Goal: Task Accomplishment & Management: Manage account settings

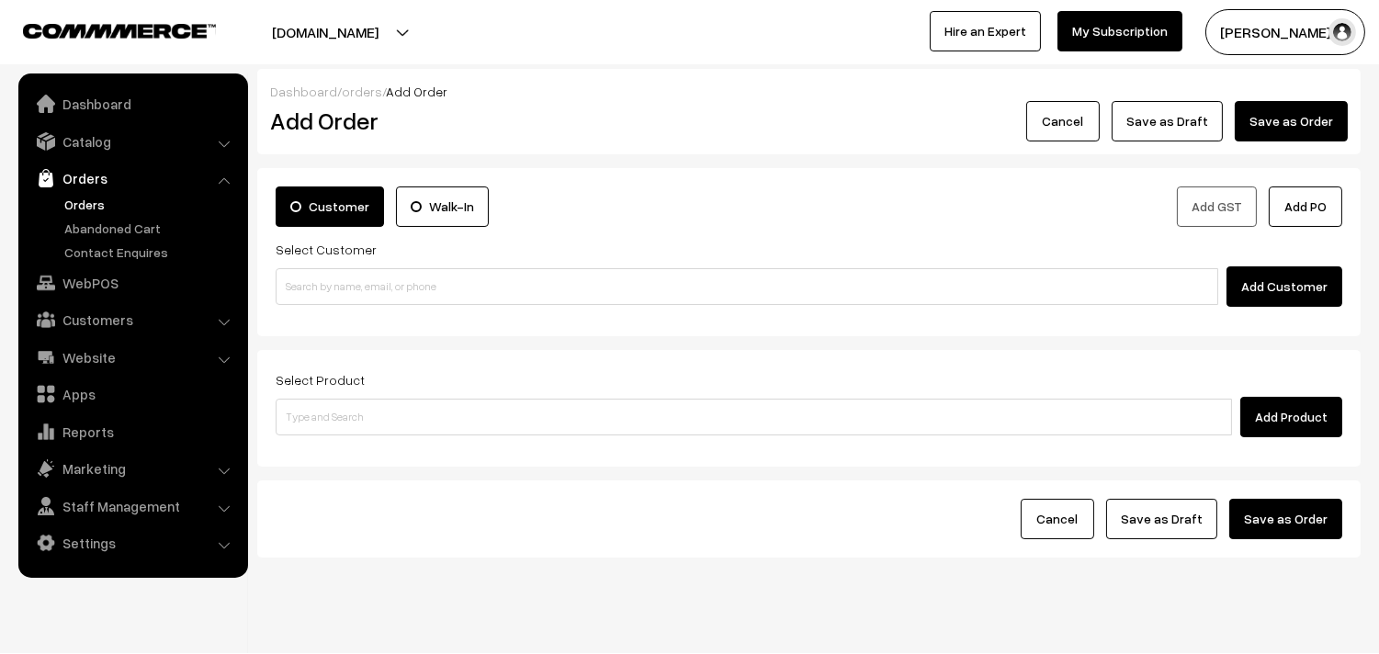
drag, startPoint x: 531, startPoint y: 282, endPoint x: 493, endPoint y: 291, distance: 39.7
click at [527, 287] on input at bounding box center [747, 286] width 943 height 37
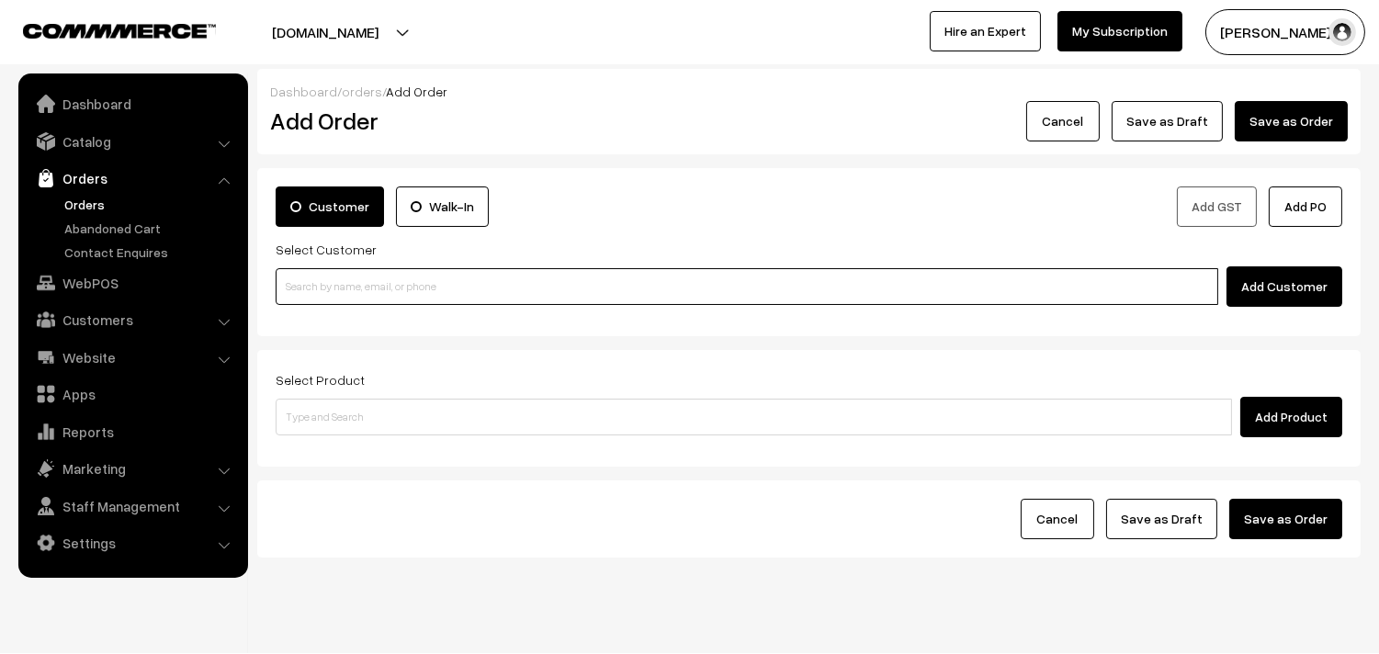
click at [479, 285] on input at bounding box center [747, 286] width 943 height 37
paste input "97516 54990"
click at [340, 281] on input "97516 54990" at bounding box center [747, 286] width 943 height 37
click at [323, 280] on input "97516 54990" at bounding box center [747, 286] width 943 height 37
type input "9751654990"
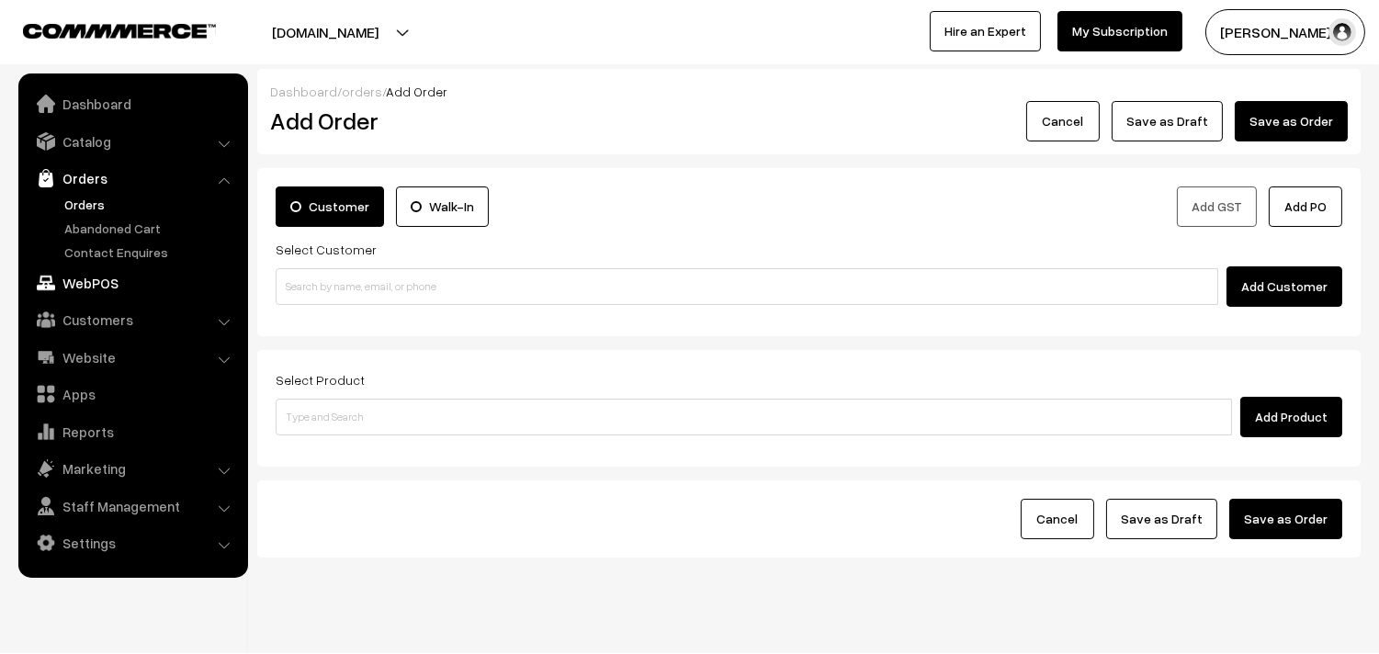
click at [87, 289] on link "WebPOS" at bounding box center [132, 282] width 219 height 33
click at [104, 326] on link "Customers" at bounding box center [132, 319] width 219 height 33
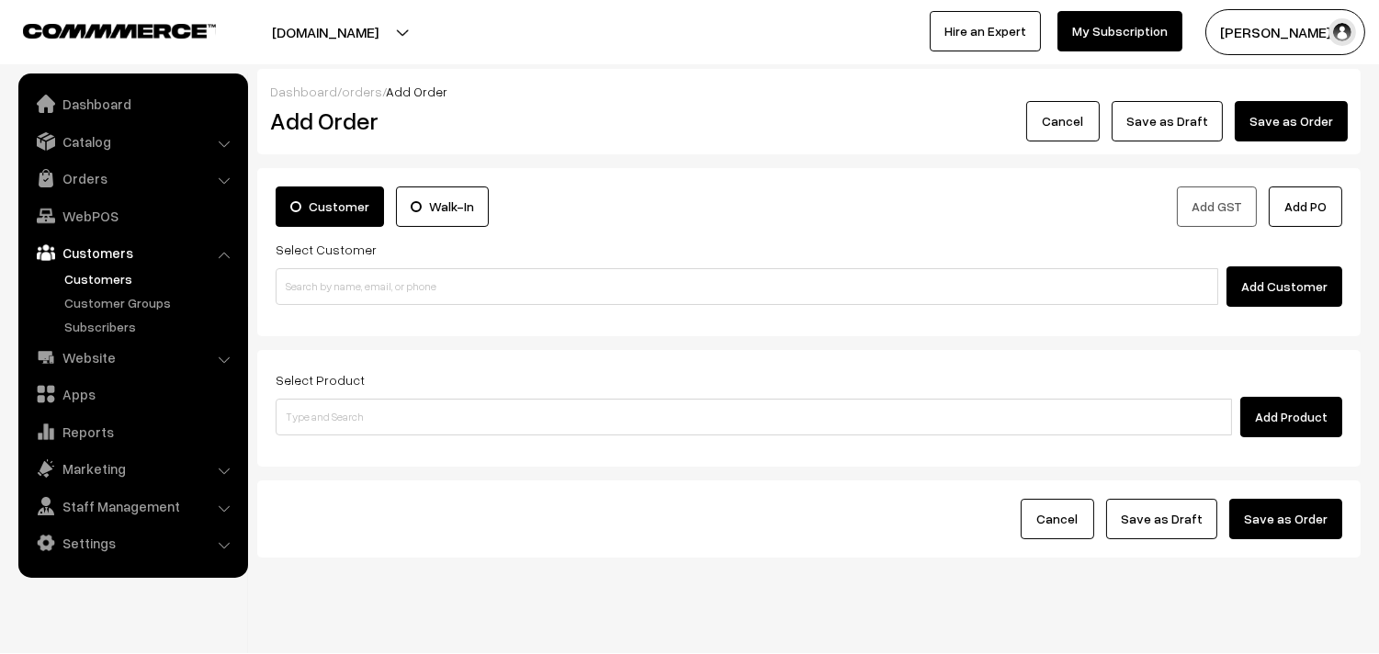
click at [106, 277] on link "Customers" at bounding box center [151, 278] width 182 height 19
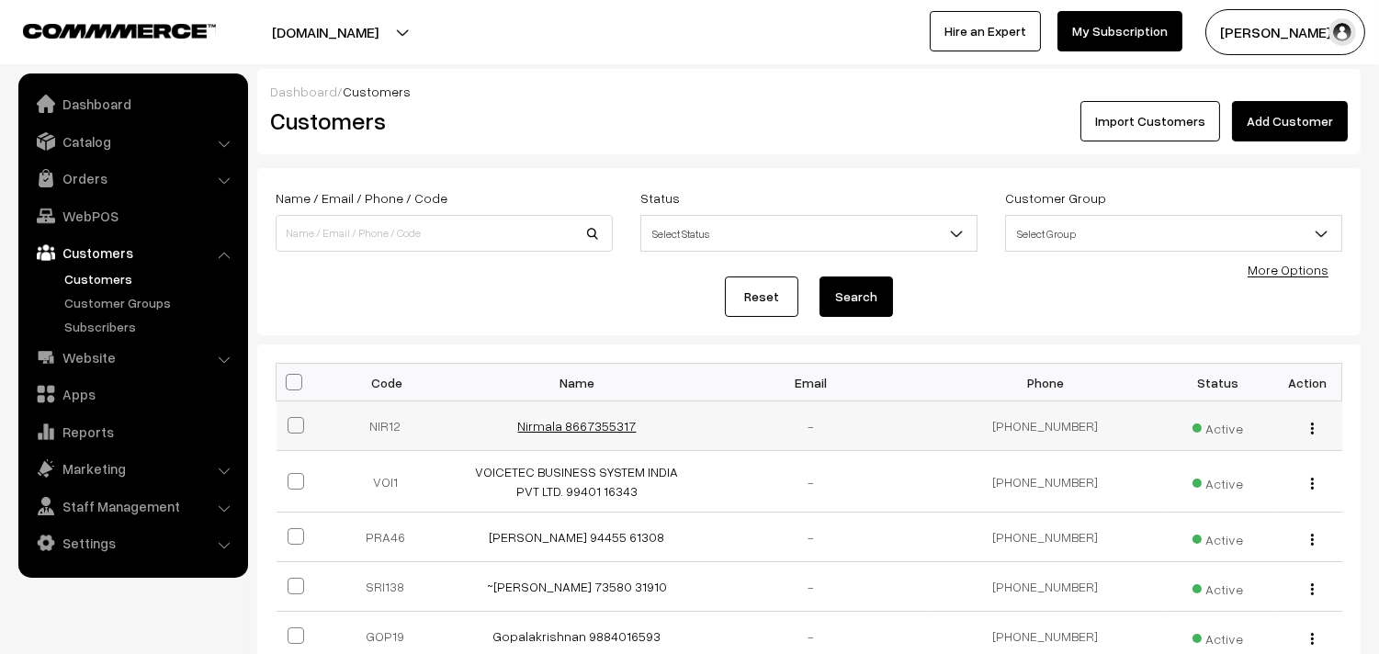
click at [562, 423] on link "Nirmala 8667355317" at bounding box center [577, 426] width 119 height 16
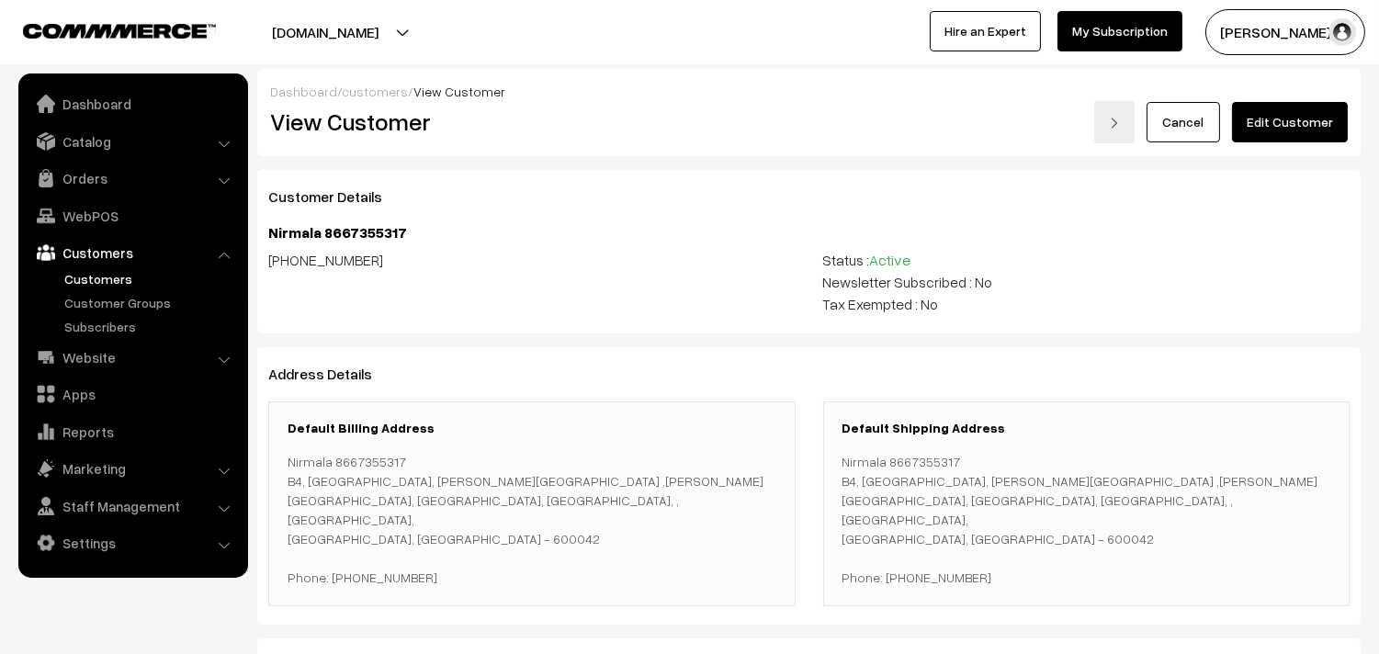
click at [1275, 135] on link "Edit Customer" at bounding box center [1290, 122] width 116 height 40
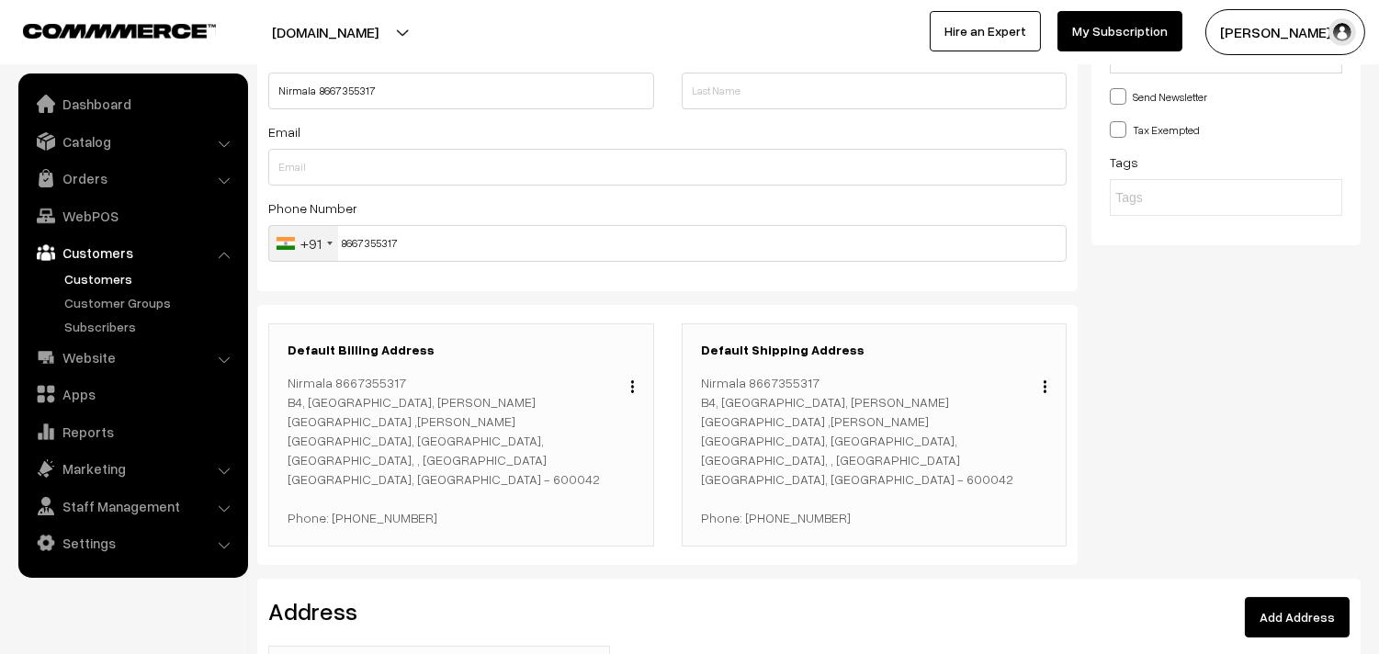
scroll to position [204, 0]
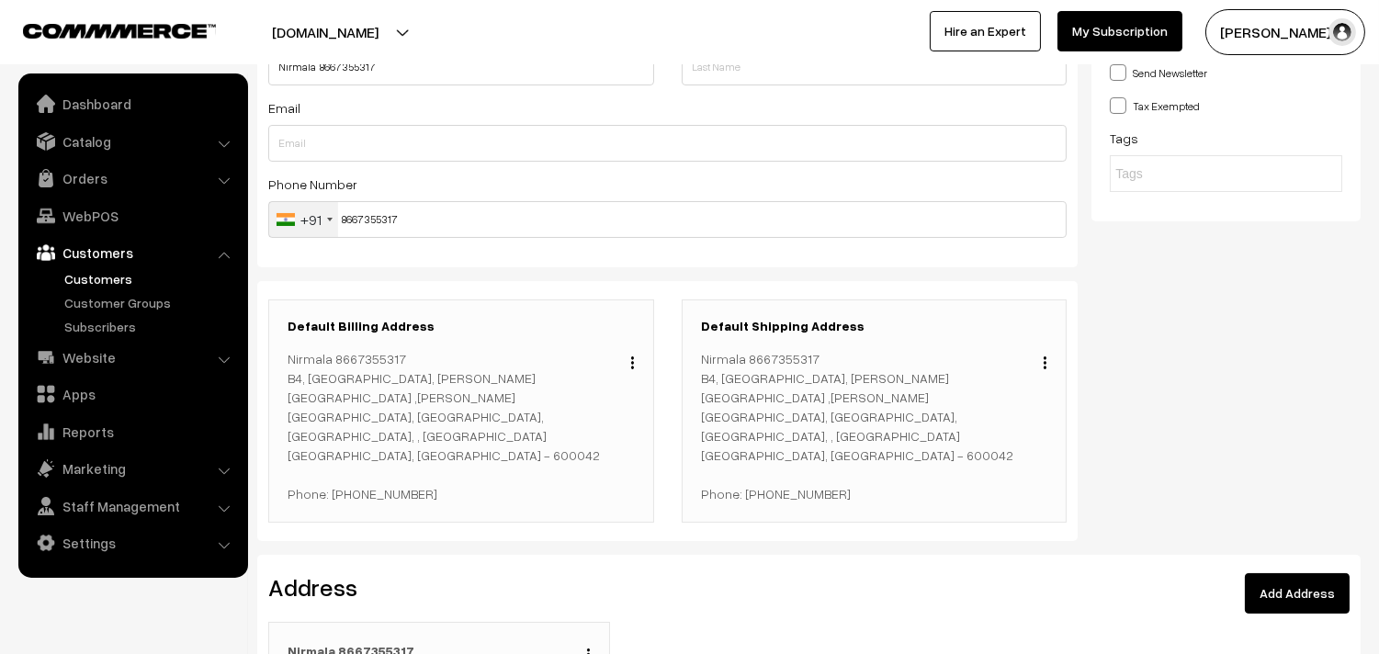
click at [589, 649] on img "button" at bounding box center [588, 655] width 3 height 12
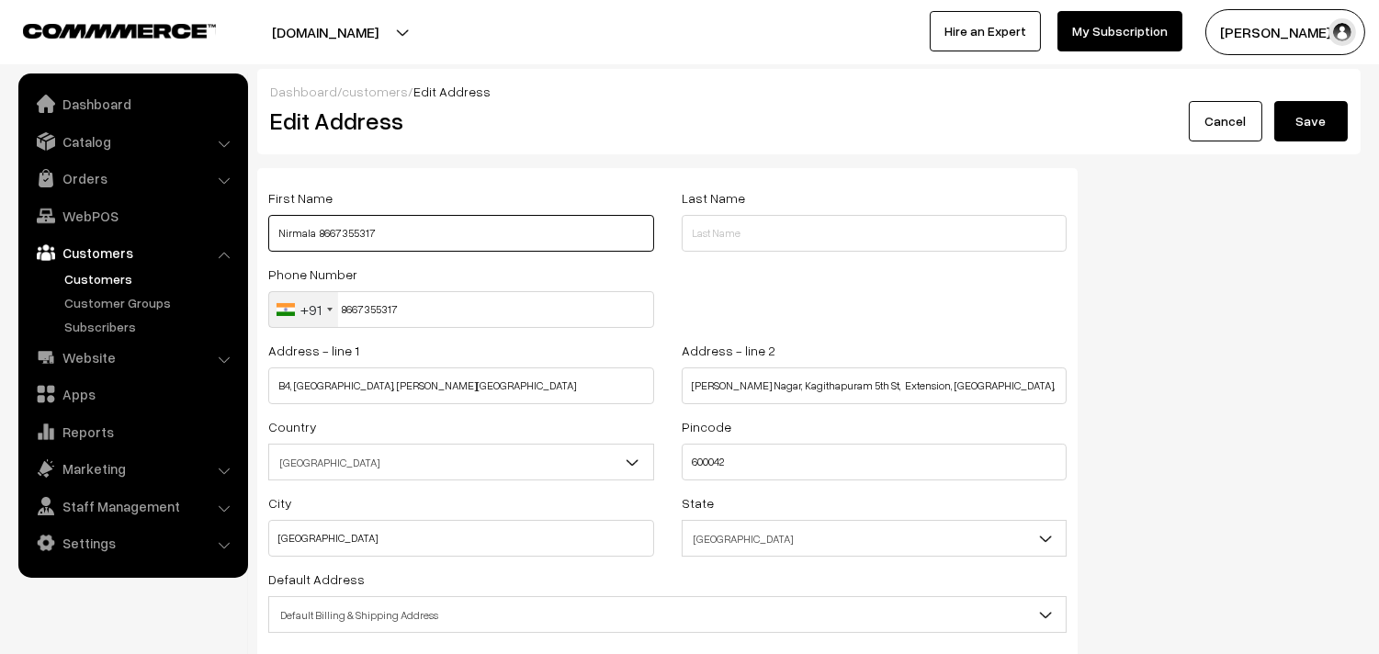
click at [349, 232] on input "Nirmala 8667355317" at bounding box center [461, 233] width 386 height 37
click at [347, 232] on input "Nirmala 8667355317" at bounding box center [461, 233] width 386 height 37
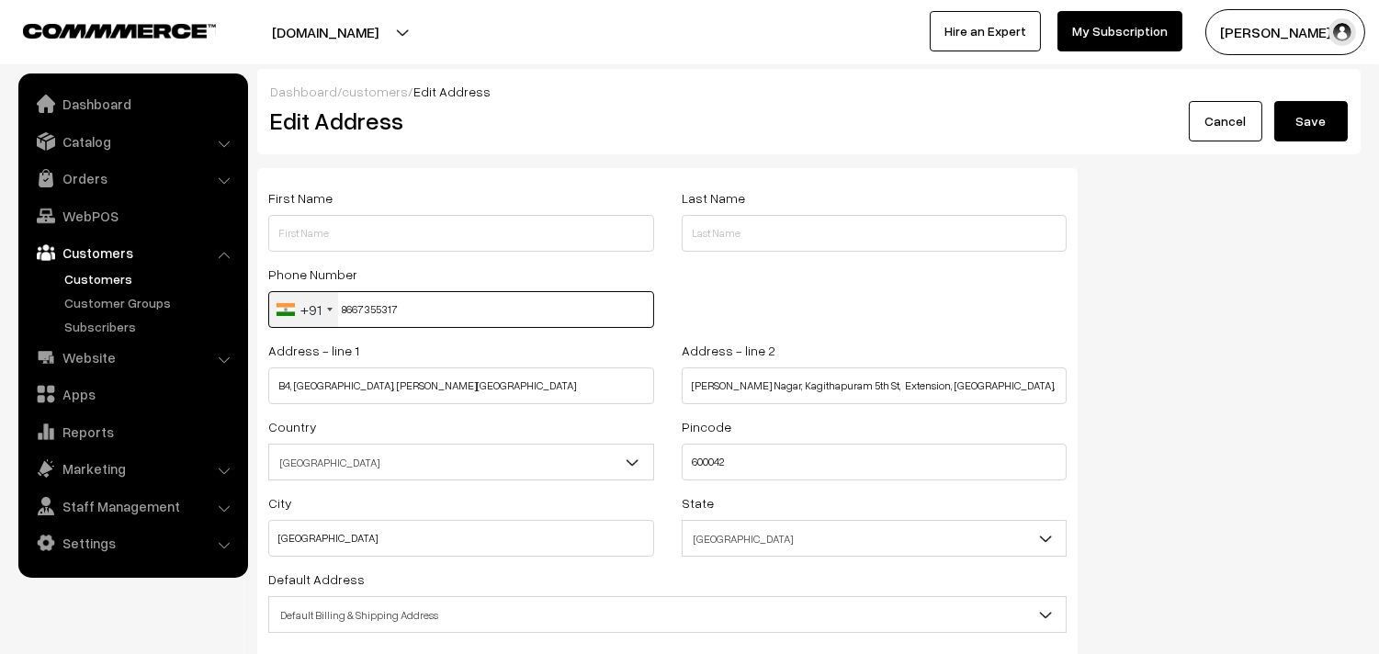
click at [372, 303] on input "8667355317" at bounding box center [461, 309] width 386 height 37
paste input "97516 5499"
click at [380, 310] on input "97516 5499" at bounding box center [461, 309] width 386 height 37
type input "9751654990"
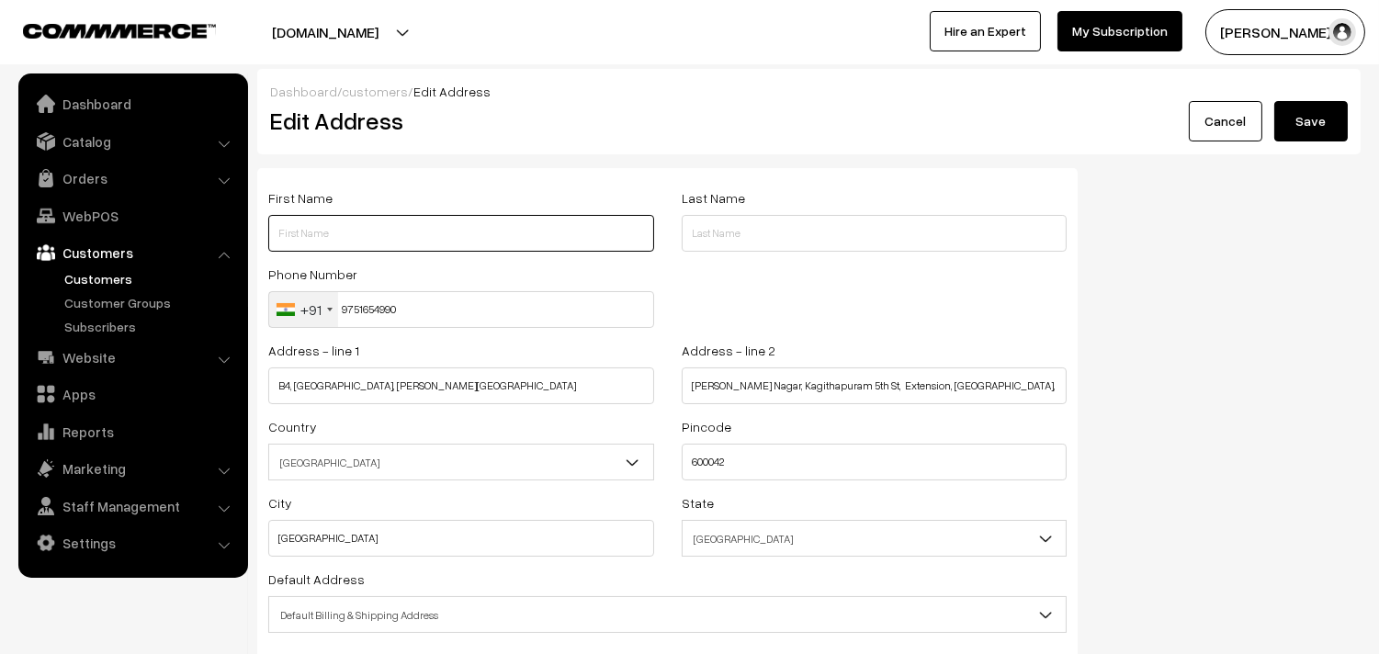
click at [411, 236] on input "text" at bounding box center [461, 233] width 386 height 37
paste input "Sriram"
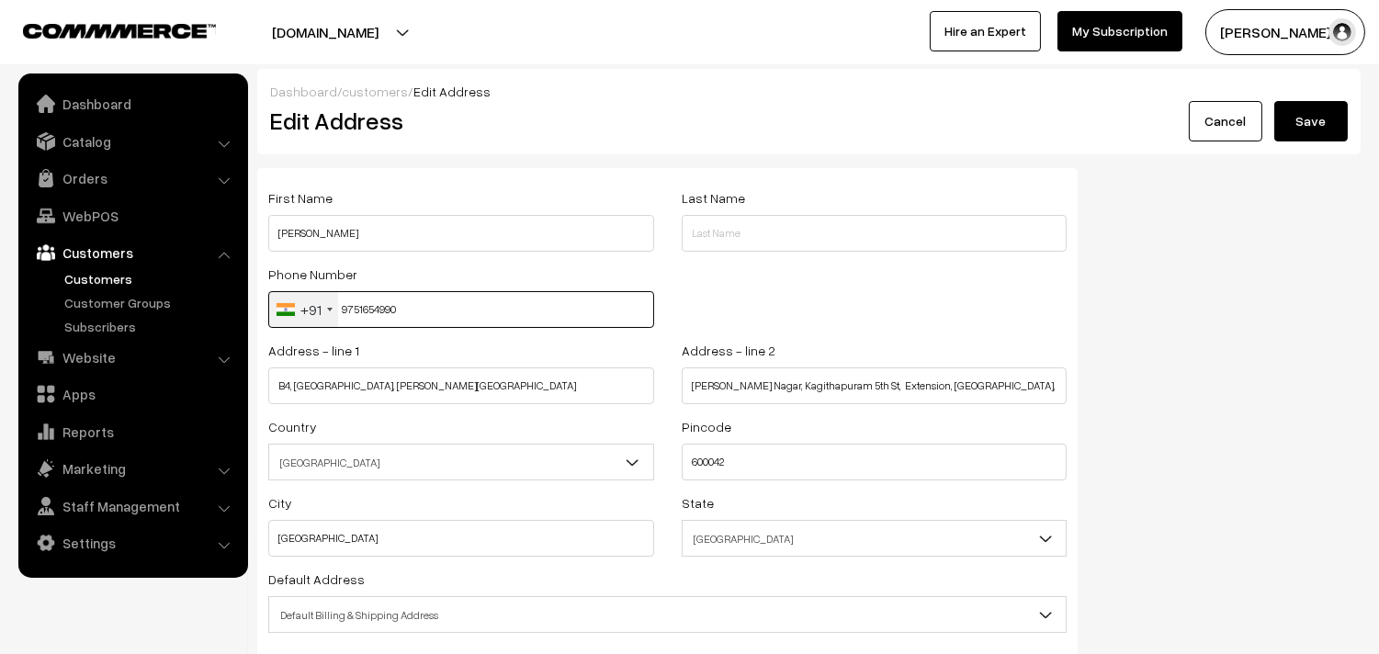
click at [380, 314] on input "9751654990" at bounding box center [461, 309] width 386 height 37
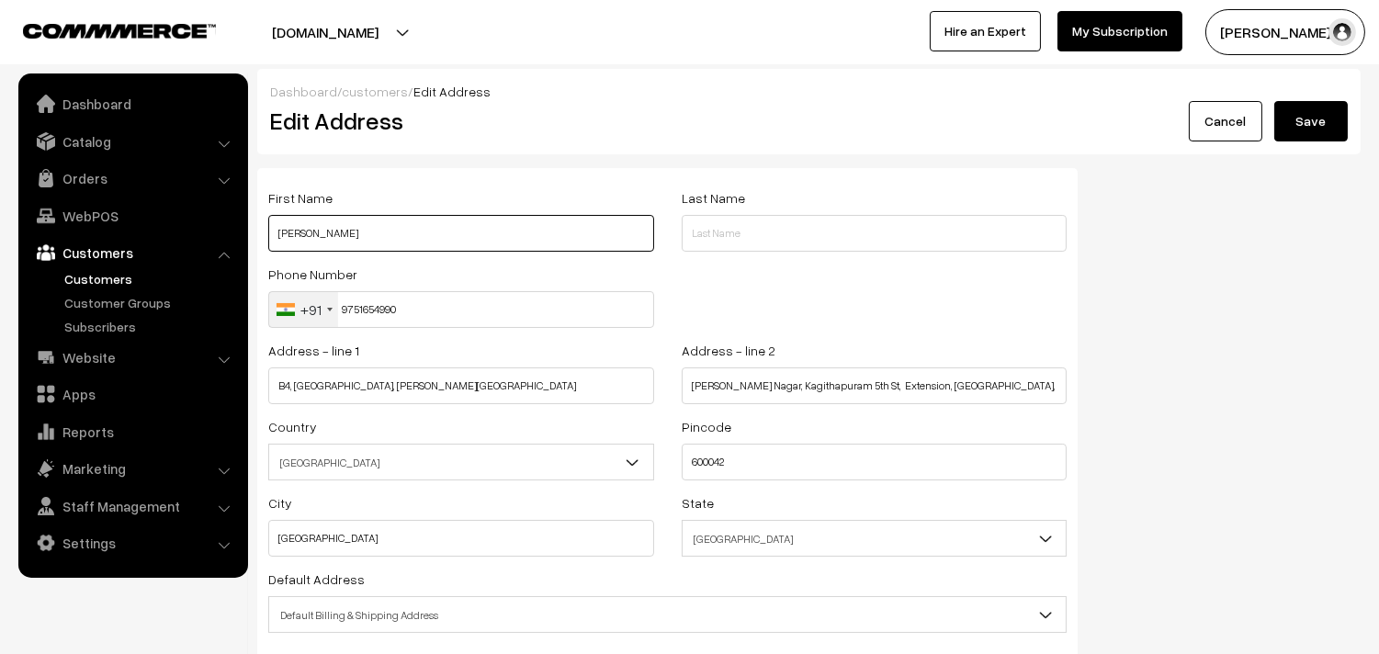
click at [346, 226] on input "Sriram" at bounding box center [461, 233] width 386 height 37
paste input "9751654990"
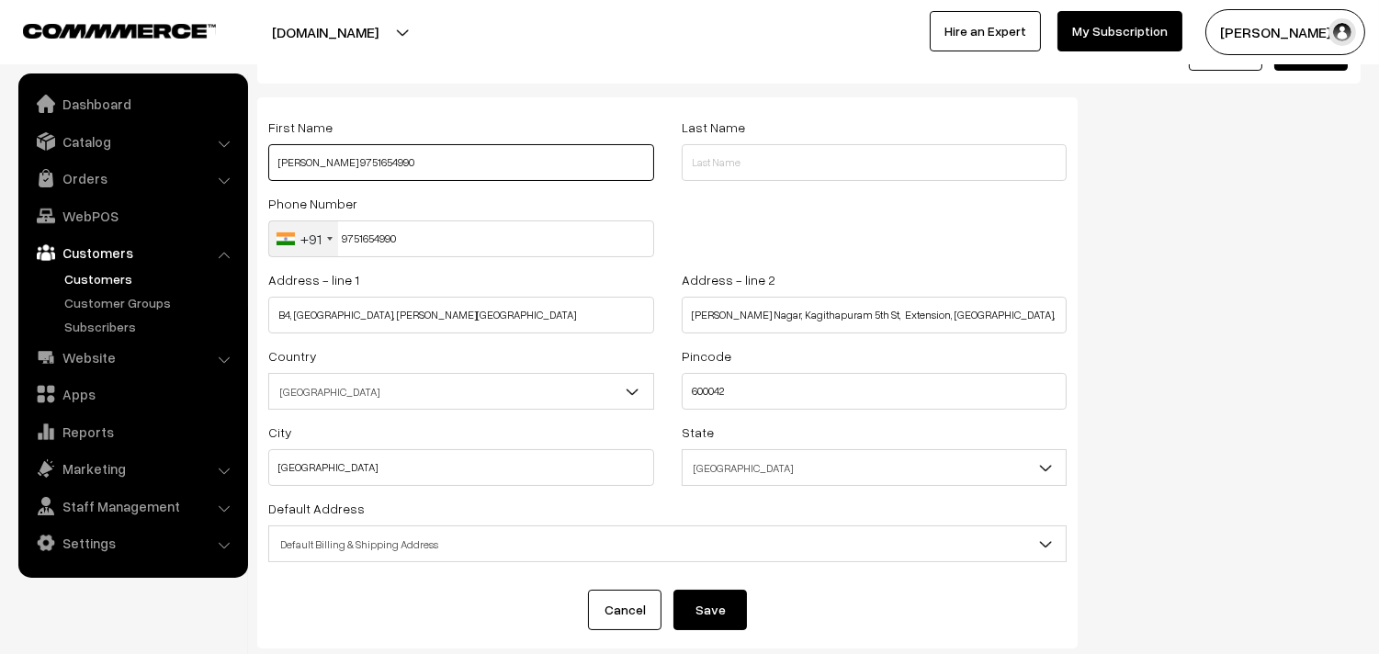
scroll to position [186, 0]
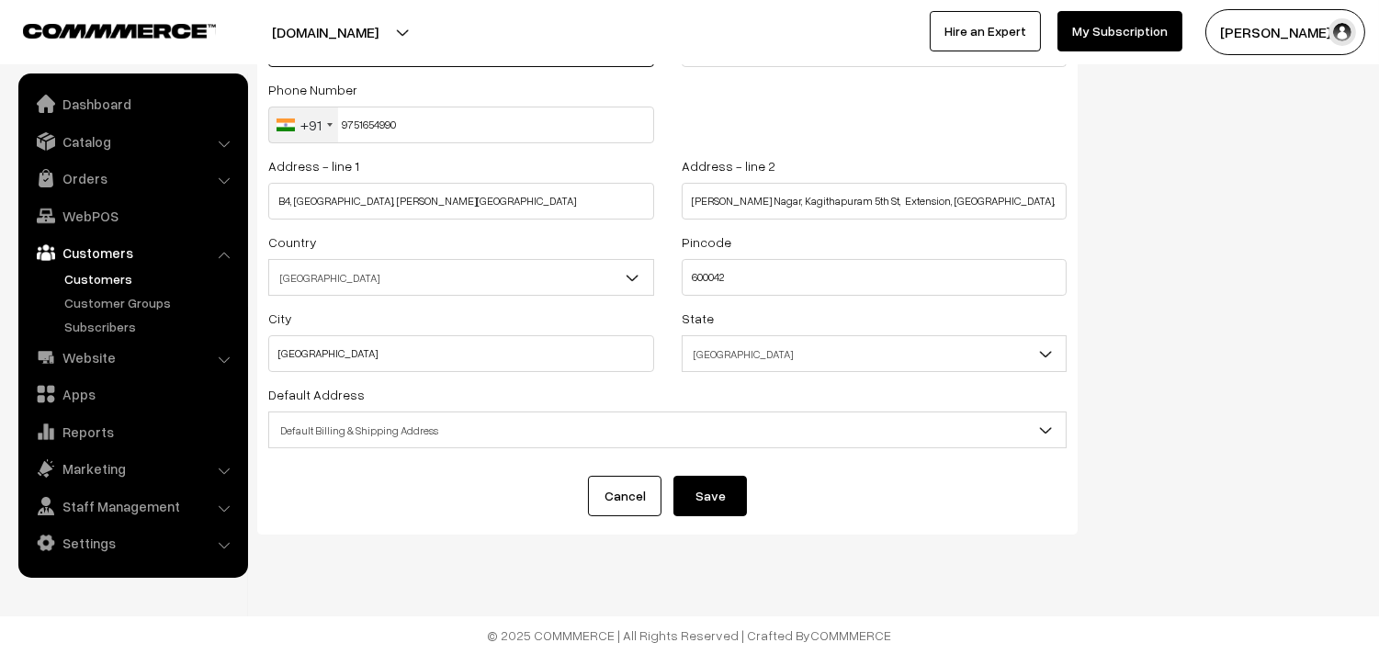
type input "Sriram 9751654990"
click at [381, 435] on span "Default Billing & Shipping Address" at bounding box center [667, 430] width 797 height 32
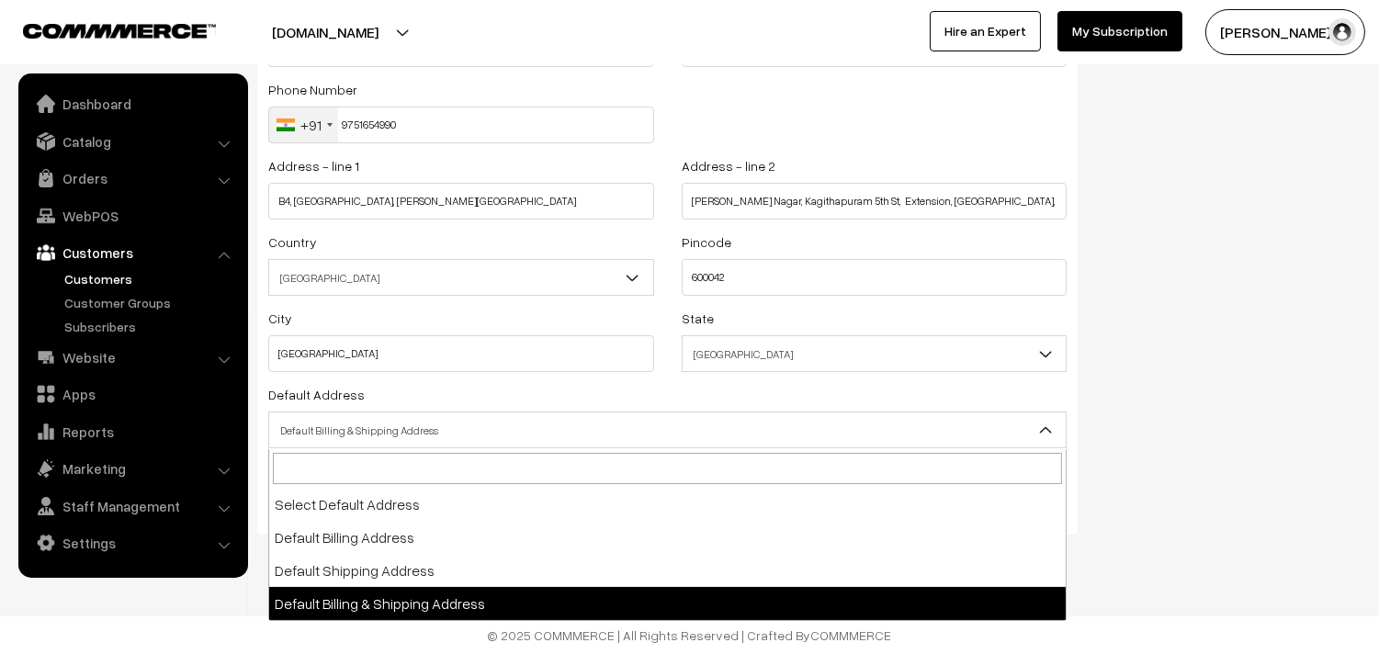
drag, startPoint x: 408, startPoint y: 604, endPoint x: 409, endPoint y: 546, distance: 57.9
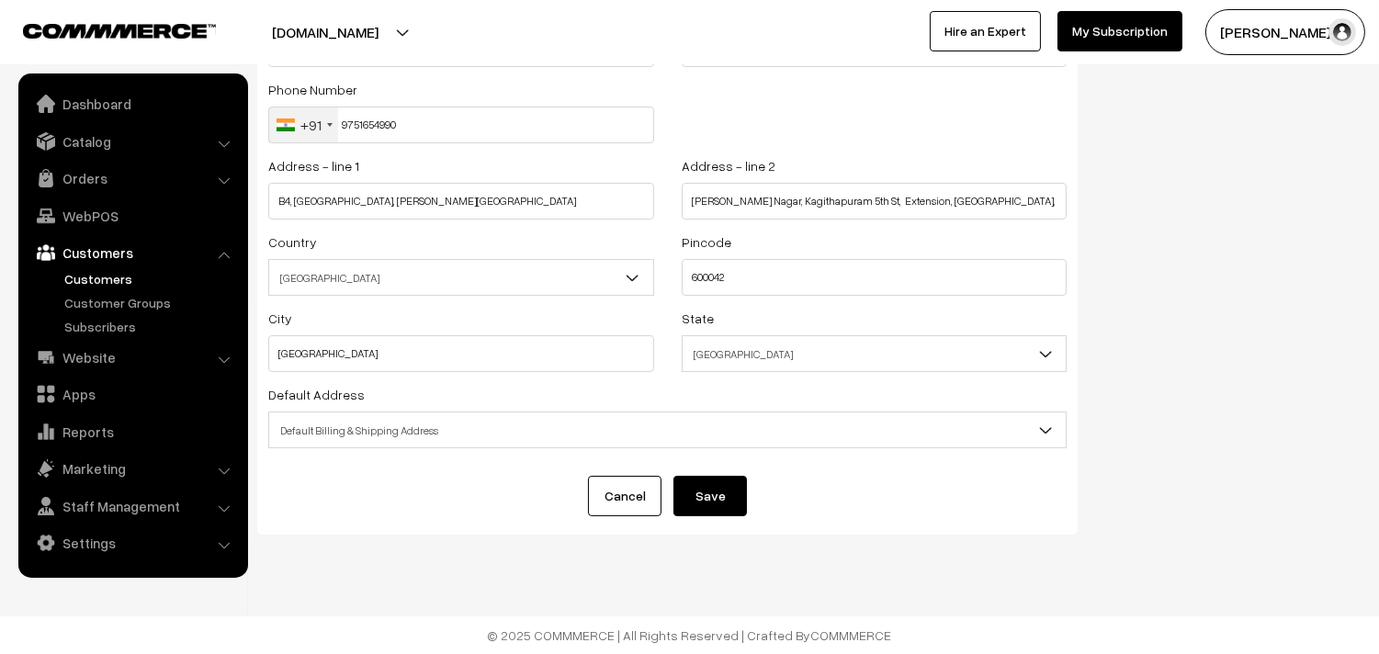
click at [713, 499] on button "Save" at bounding box center [711, 496] width 74 height 40
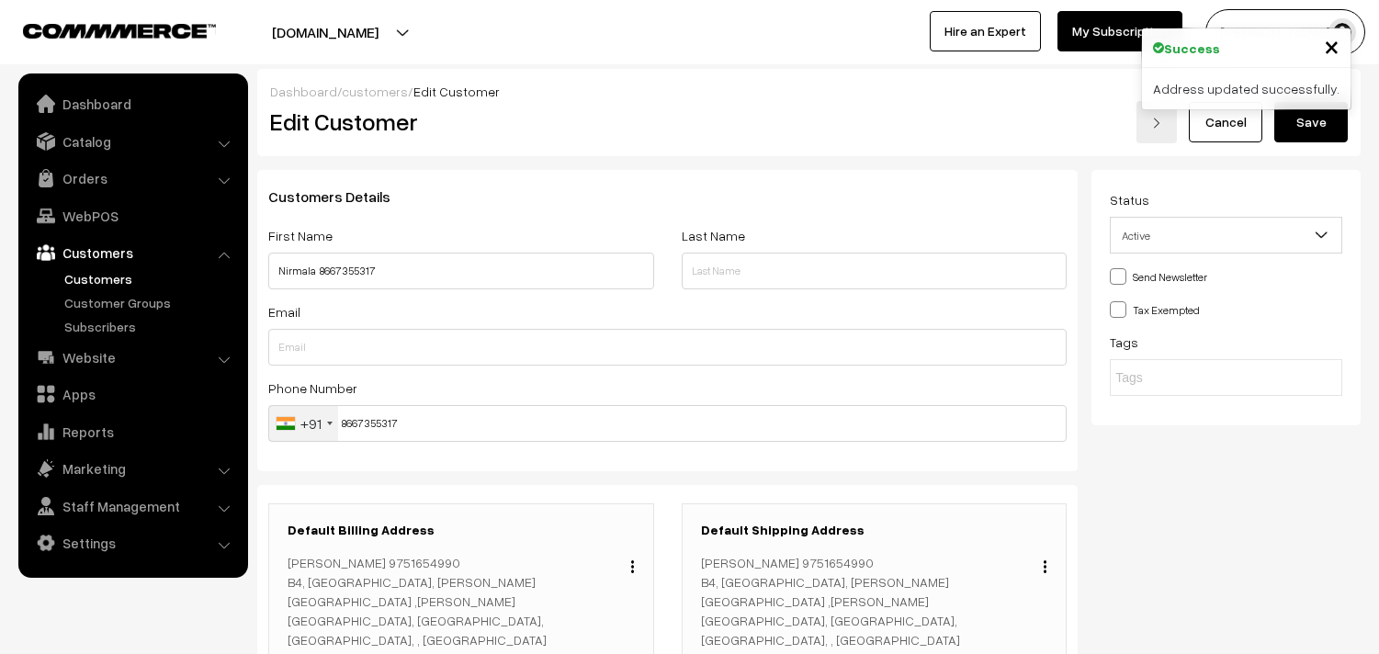
click at [1312, 116] on button "Save" at bounding box center [1311, 122] width 74 height 40
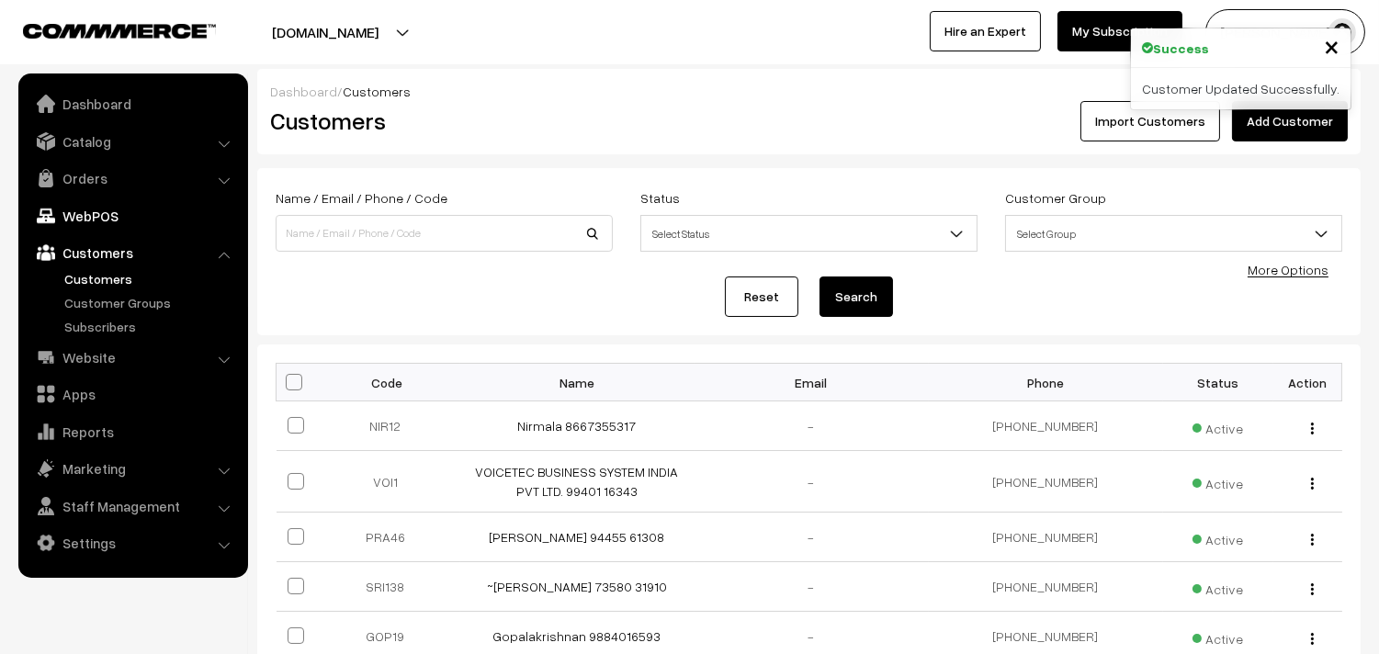
click at [98, 210] on link "WebPOS" at bounding box center [132, 215] width 219 height 33
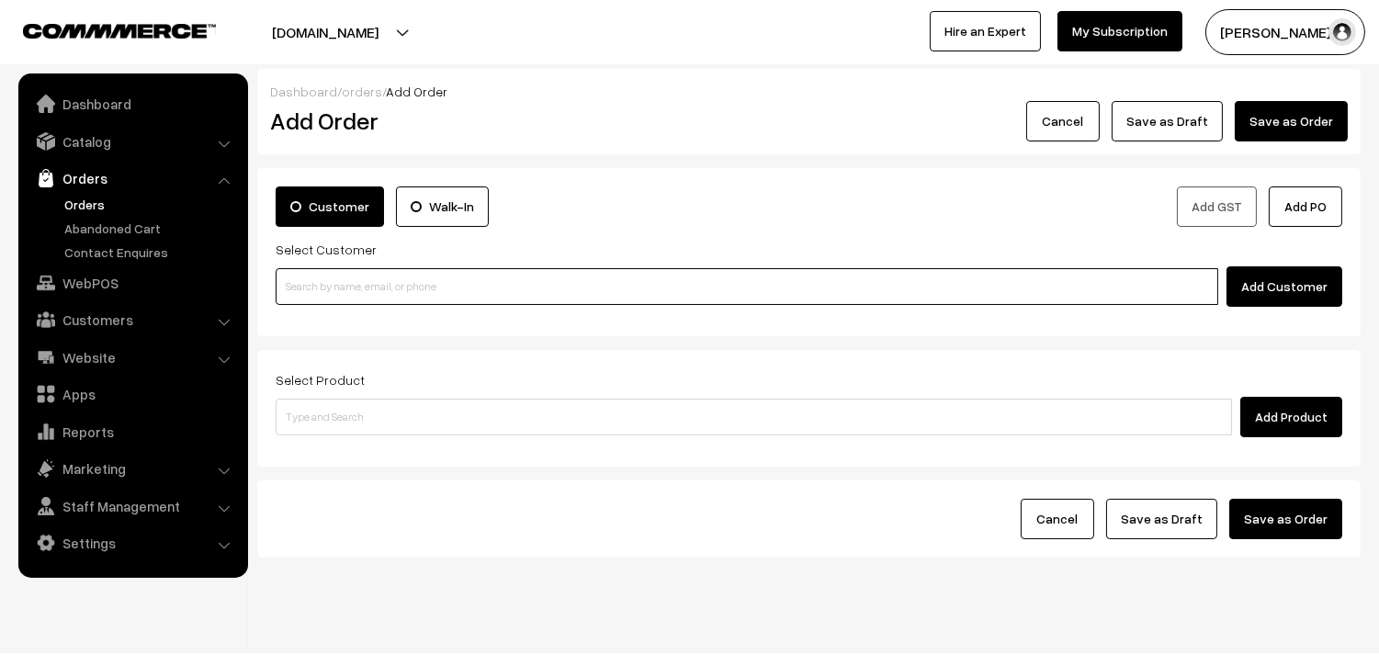
click at [322, 291] on input at bounding box center [747, 286] width 943 height 37
paste input "97516 54990"
click at [326, 323] on ul "No customers found." at bounding box center [750, 318] width 948 height 24
type input "97516 54990"
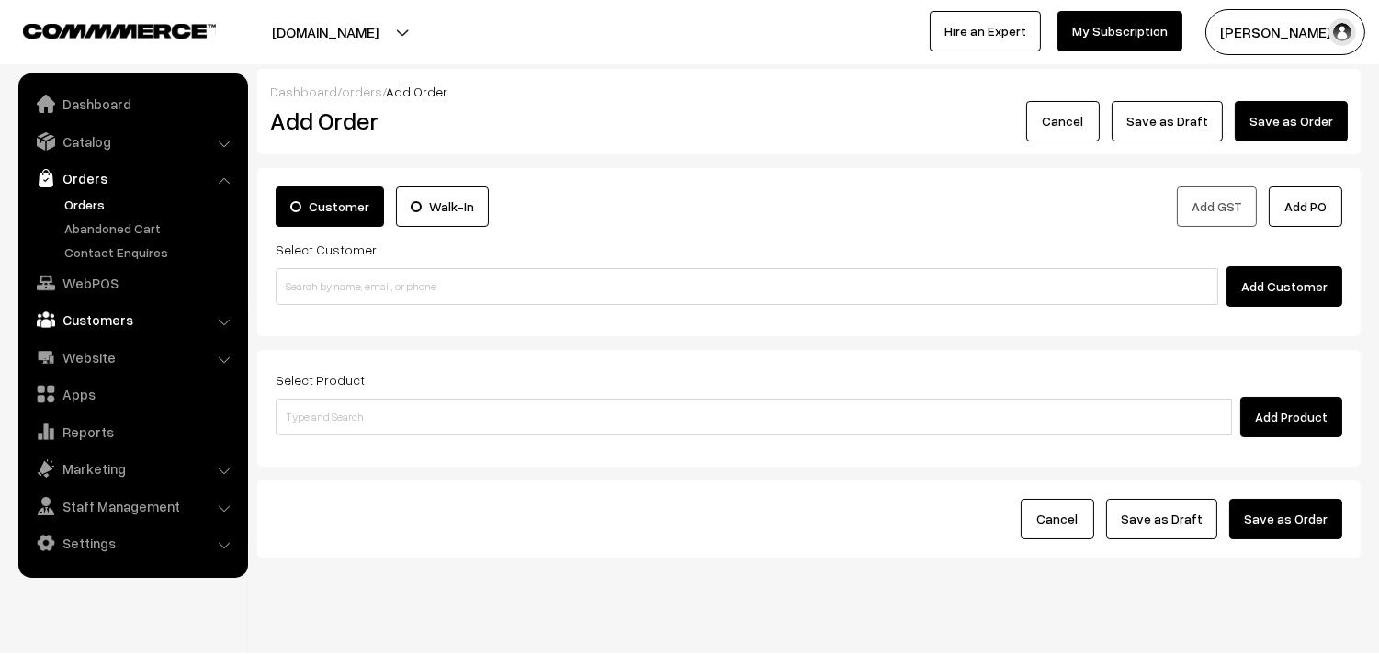
click at [99, 317] on link "Customers" at bounding box center [132, 319] width 219 height 33
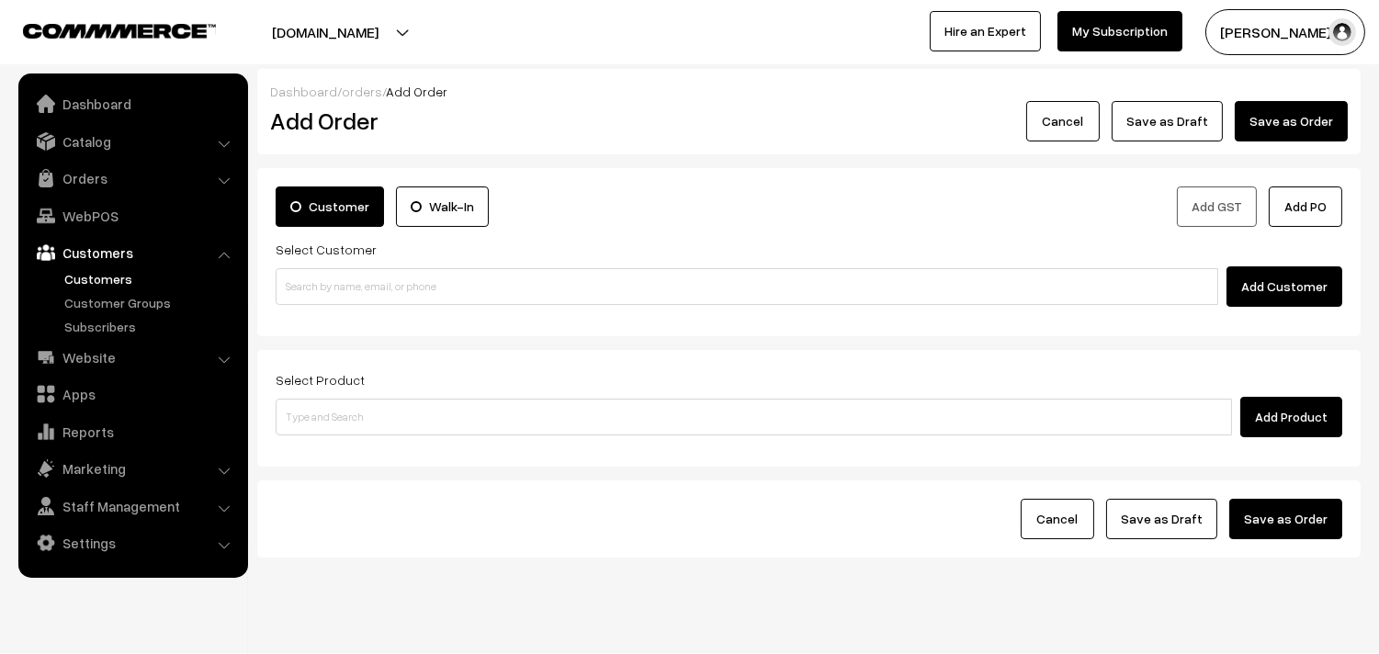
click at [107, 274] on link "Customers" at bounding box center [151, 278] width 182 height 19
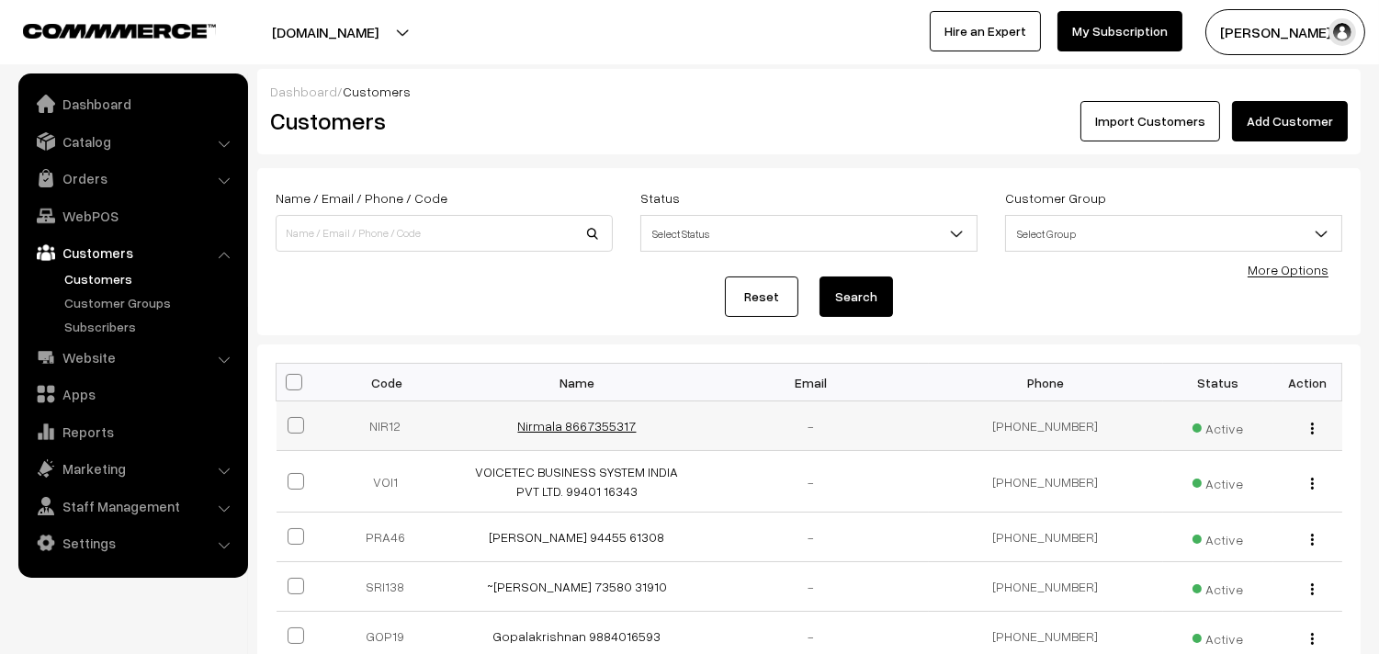
click at [583, 421] on link "Nirmala 8667355317" at bounding box center [577, 426] width 119 height 16
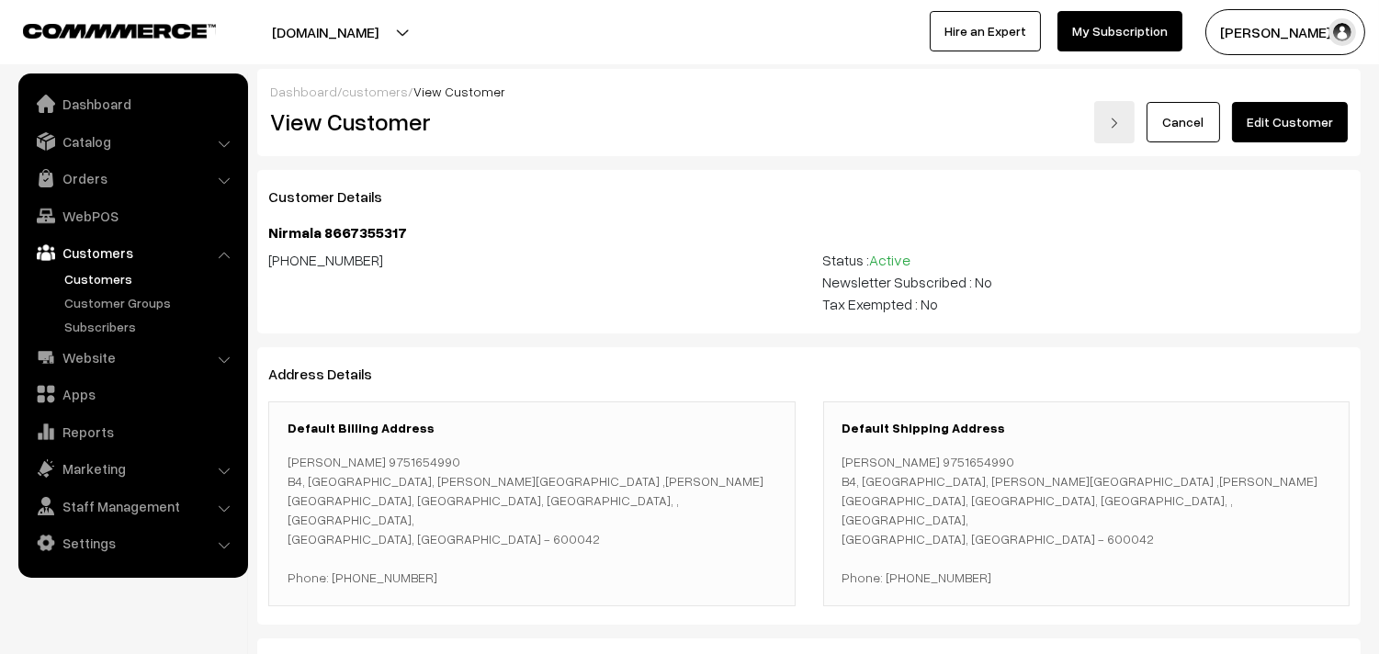
click at [1282, 117] on link "Edit Customer" at bounding box center [1290, 122] width 116 height 40
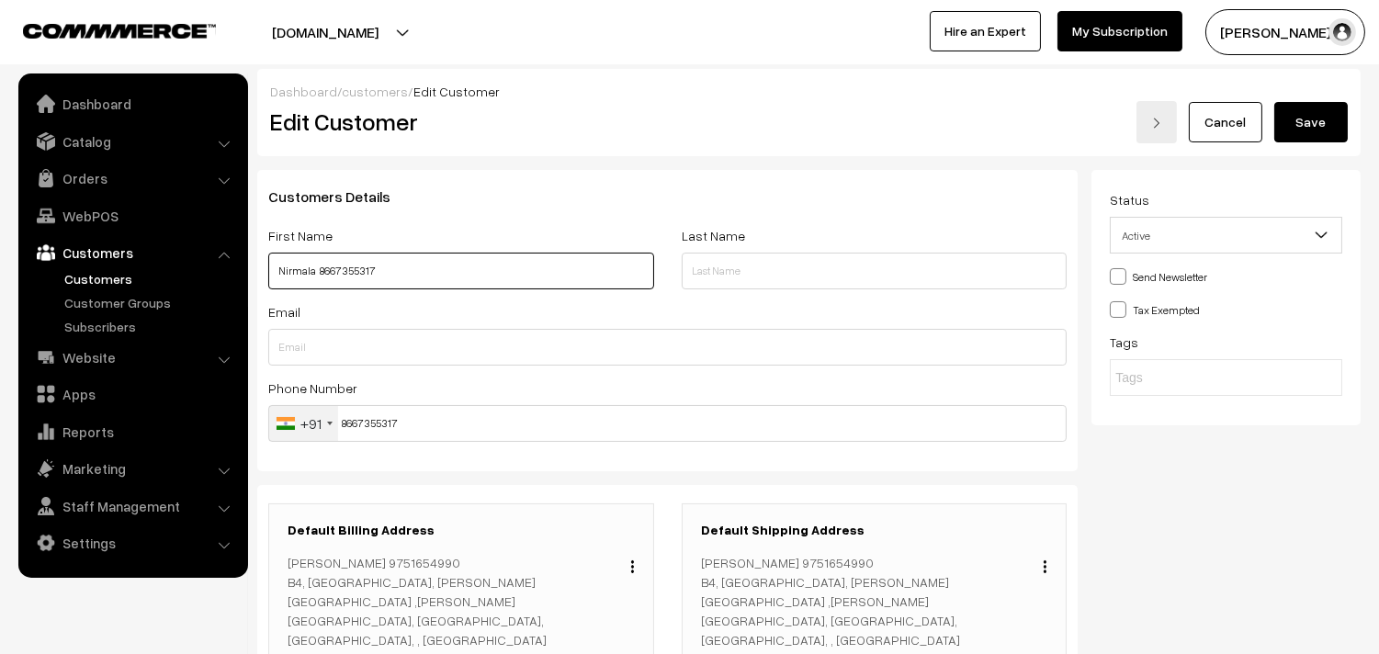
click at [322, 265] on input "Nirmala 8667355317" at bounding box center [461, 271] width 386 height 37
paste input "Sriram"
paste input "97516 54990"
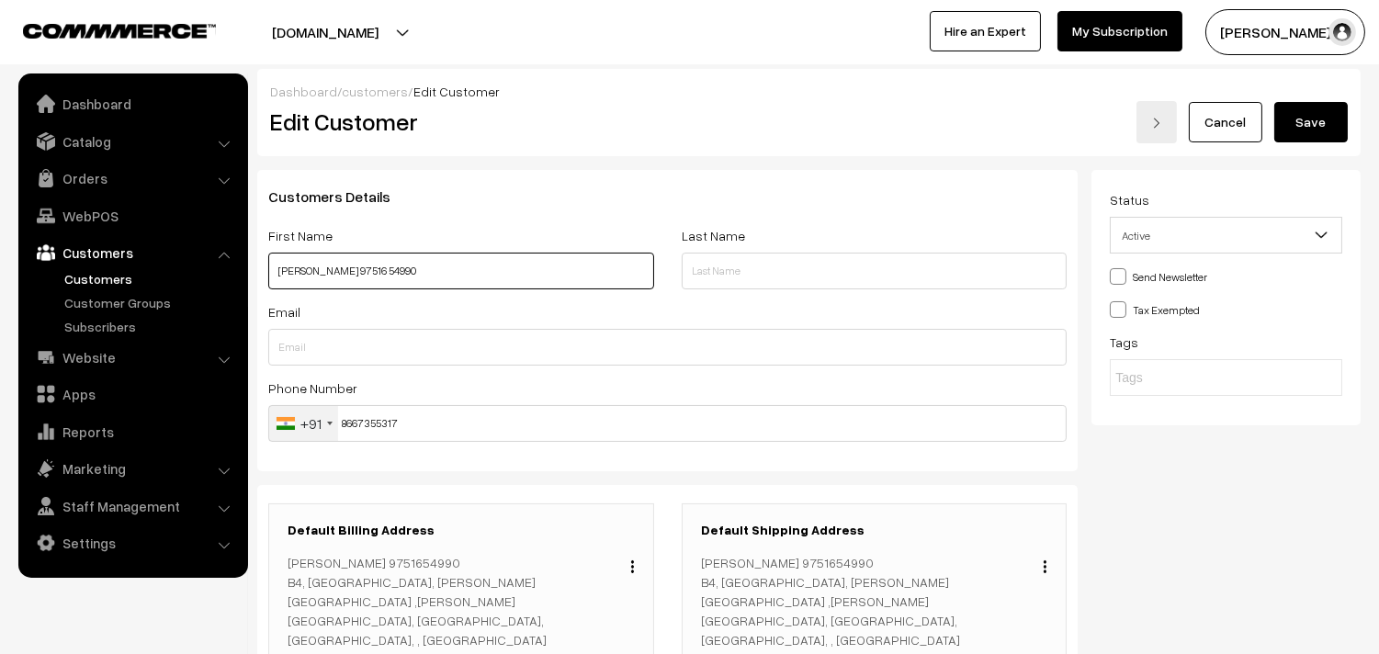
type input "[PERSON_NAME] 97516 54990"
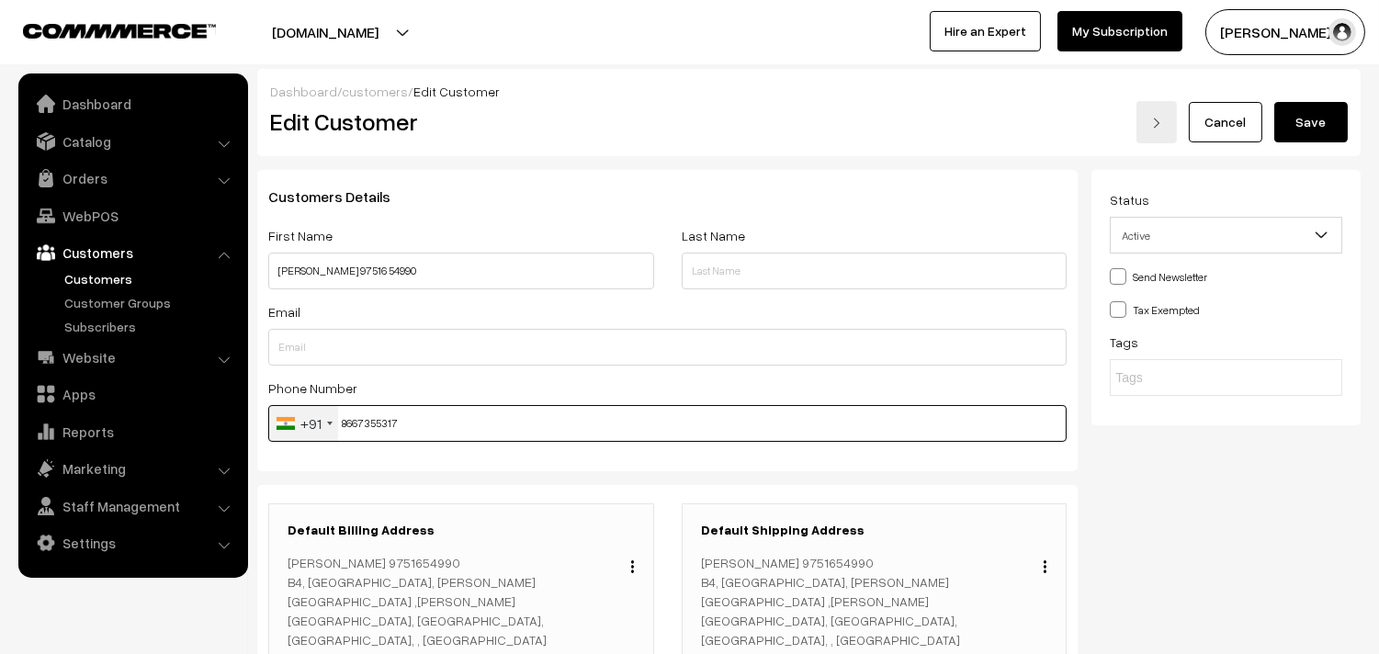
click at [366, 424] on input "8667355317" at bounding box center [667, 423] width 799 height 37
paste input "97516 5499"
click at [388, 417] on input "97516 5499" at bounding box center [667, 423] width 799 height 37
type input "9751654990"
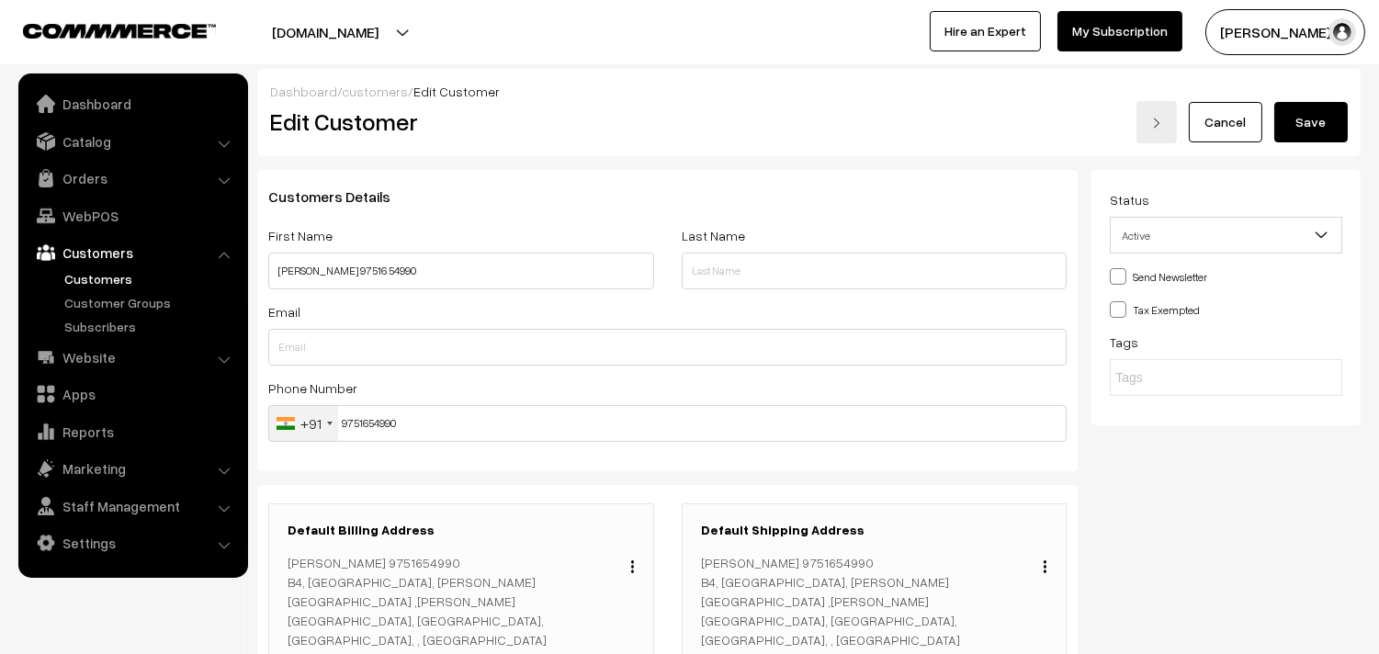
click at [1303, 138] on button "Save" at bounding box center [1311, 122] width 74 height 40
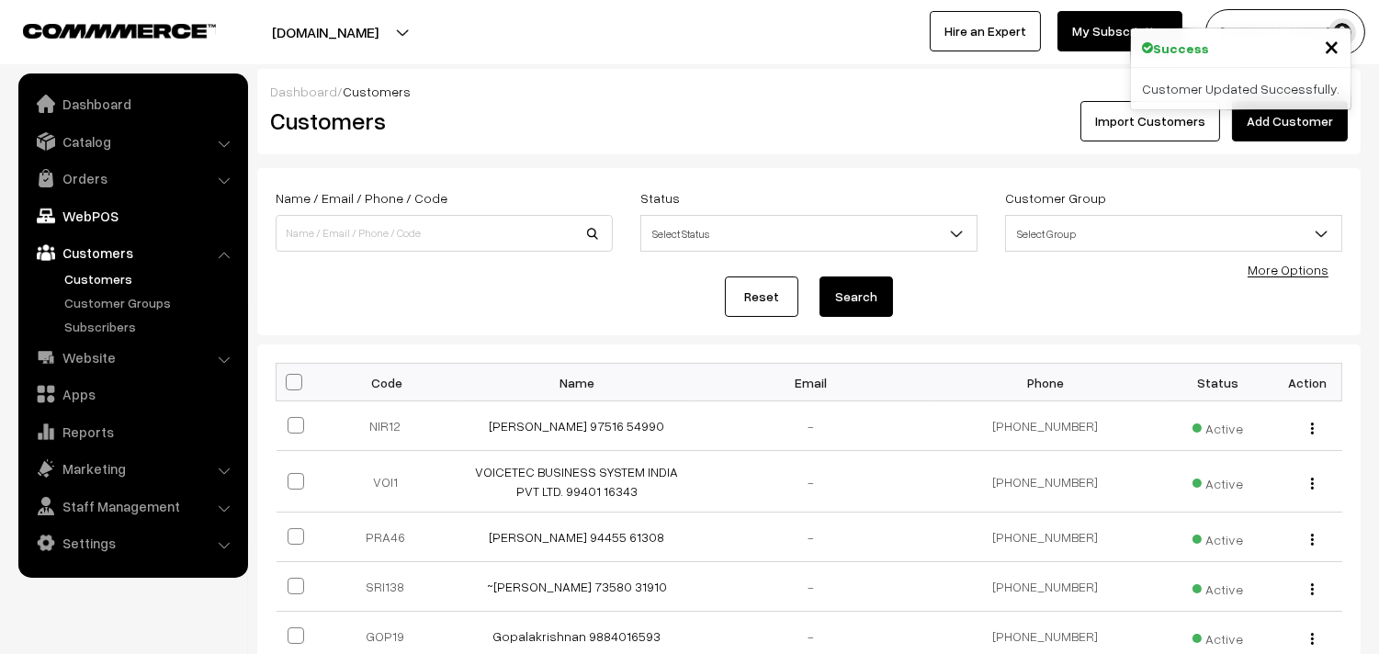
click at [88, 207] on link "WebPOS" at bounding box center [132, 215] width 219 height 33
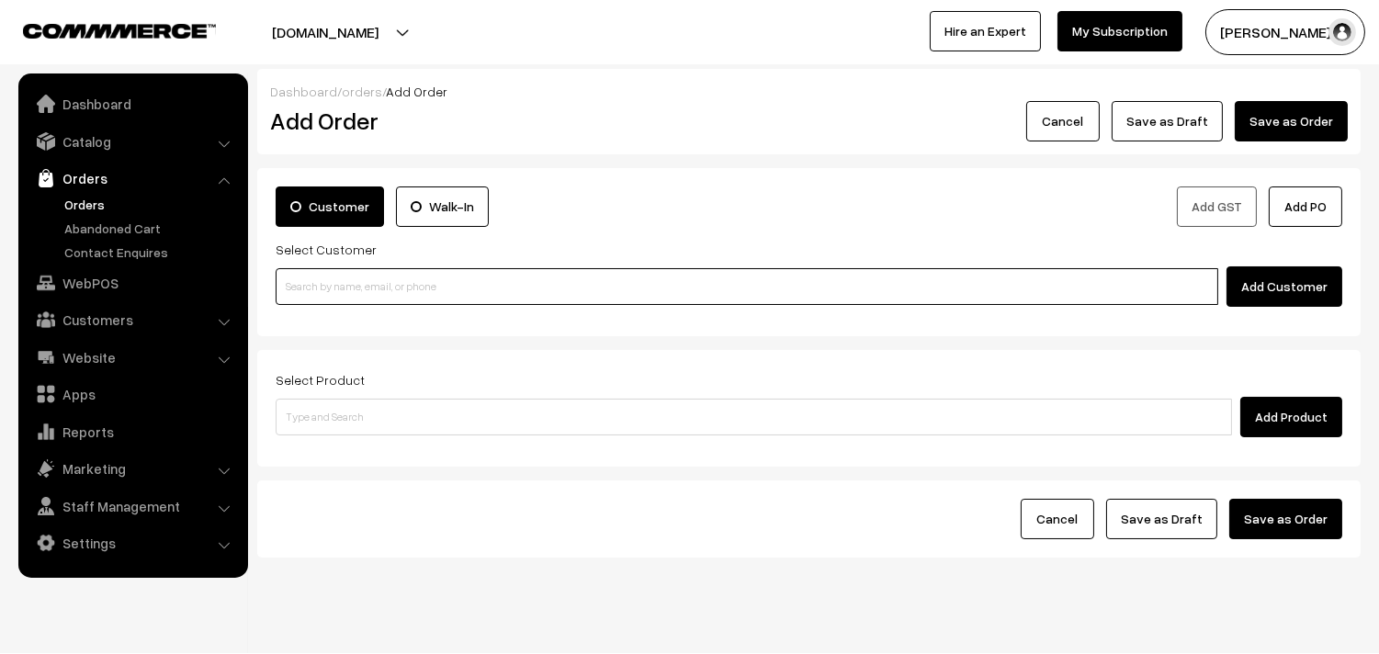
click at [444, 289] on input at bounding box center [747, 286] width 943 height 37
paste input "97516 54990"
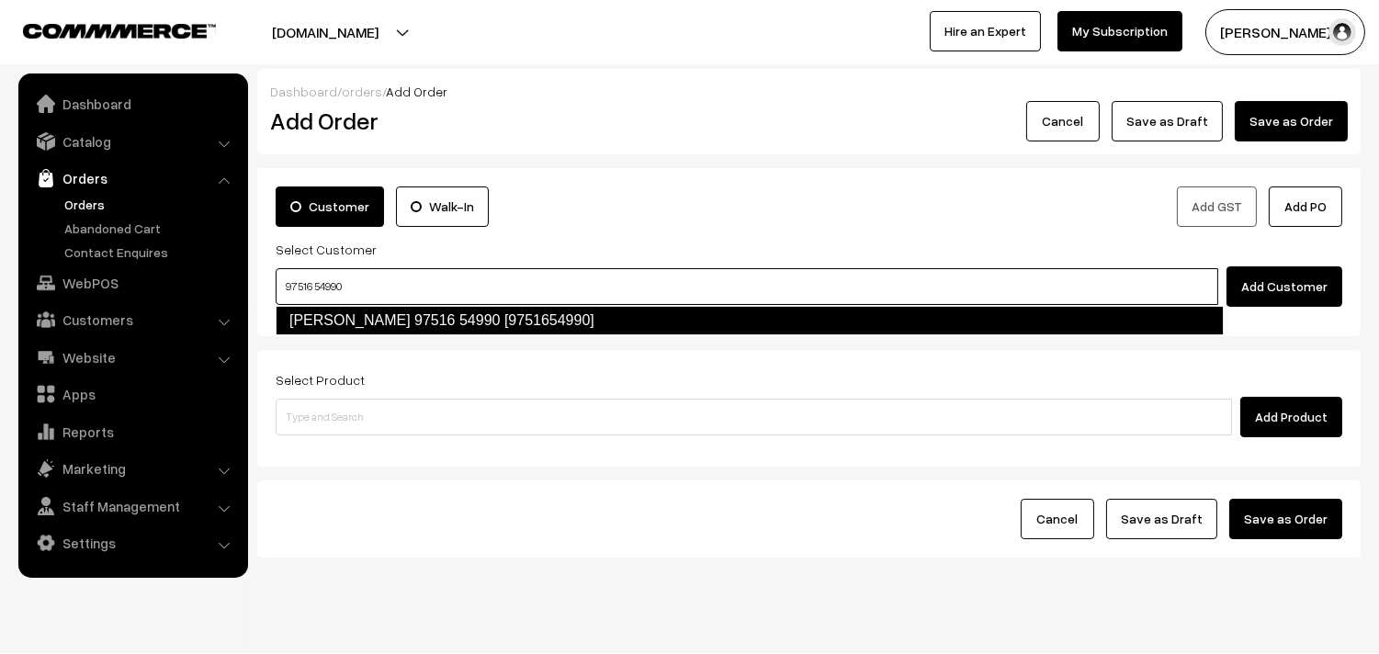
click at [353, 313] on link "Sriram 97516 54990 [9751654990]" at bounding box center [750, 320] width 948 height 29
type input "97516 54990"
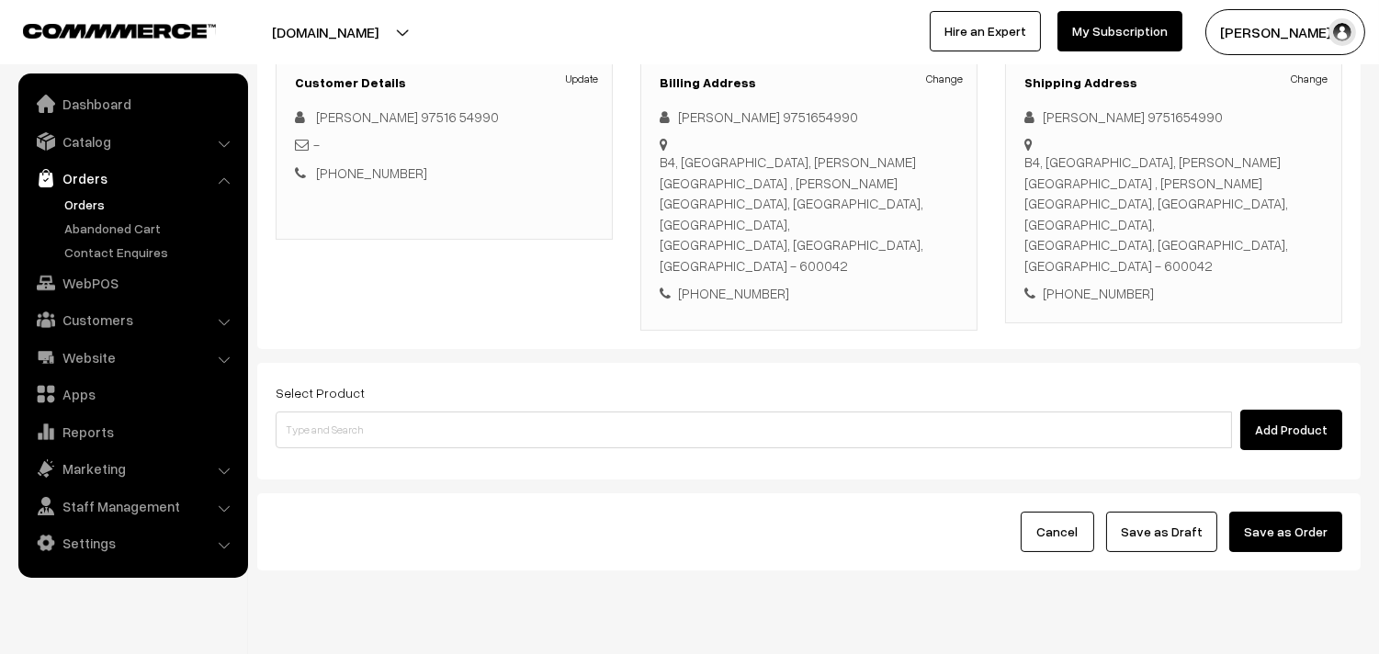
scroll to position [271, 0]
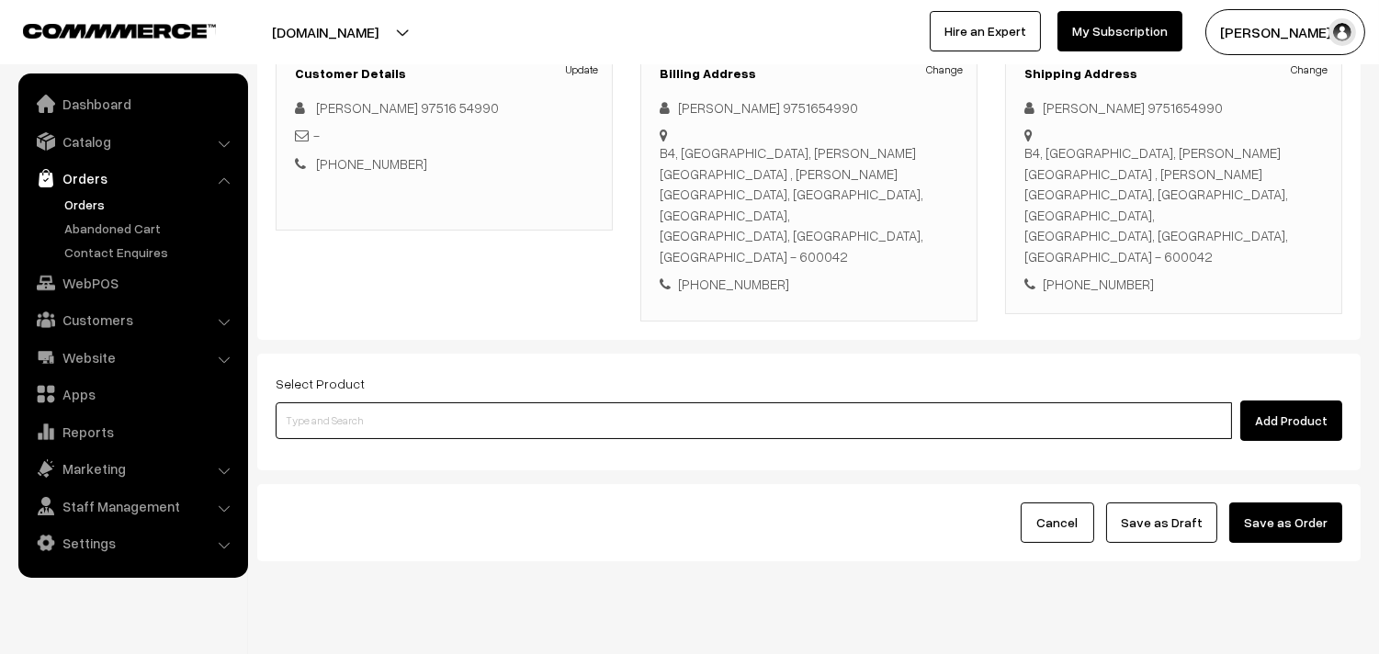
click at [572, 402] on input at bounding box center [754, 420] width 957 height 37
type input "Cow Ghee -1 kg"
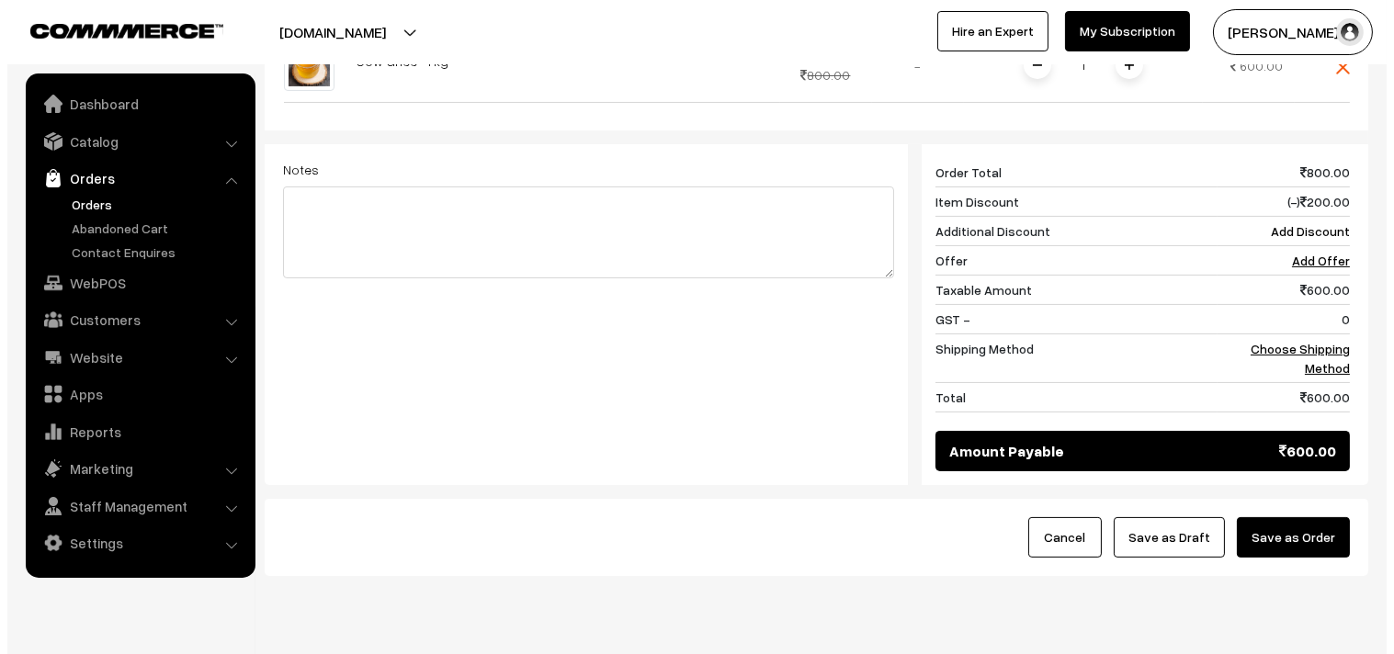
scroll to position [748, 0]
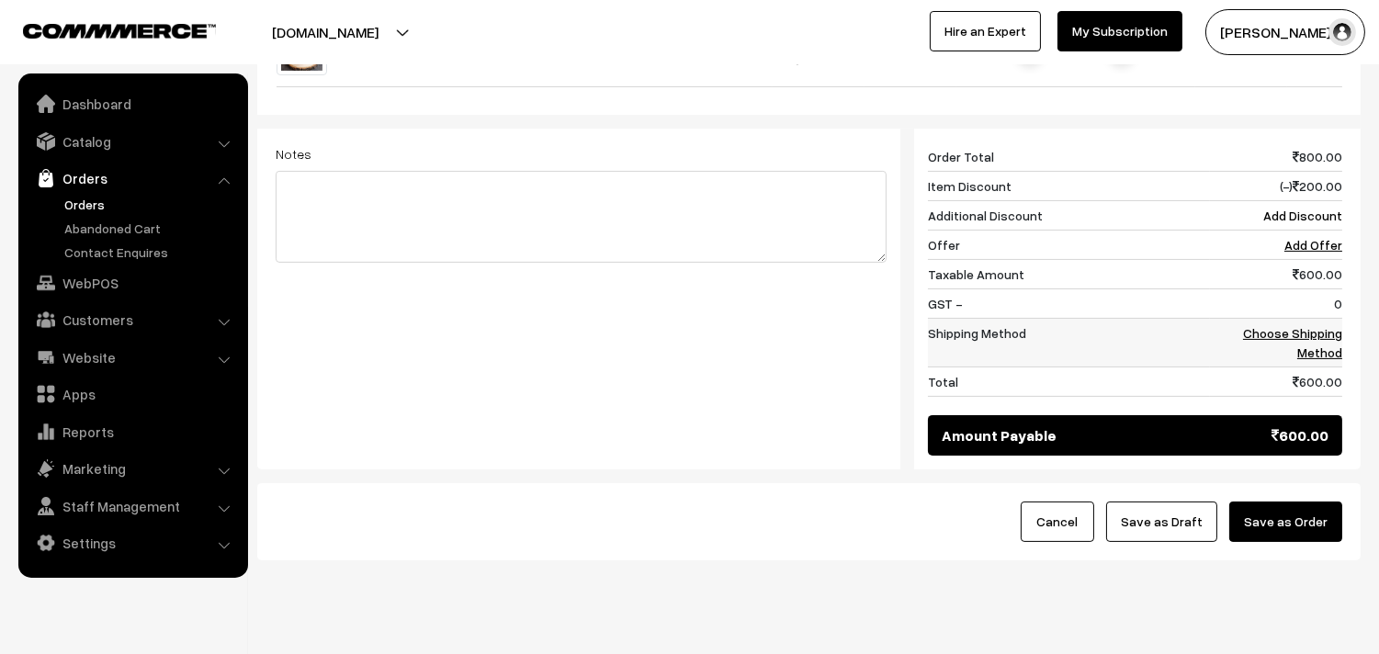
click at [1316, 325] on link "Choose Shipping Method" at bounding box center [1292, 342] width 99 height 35
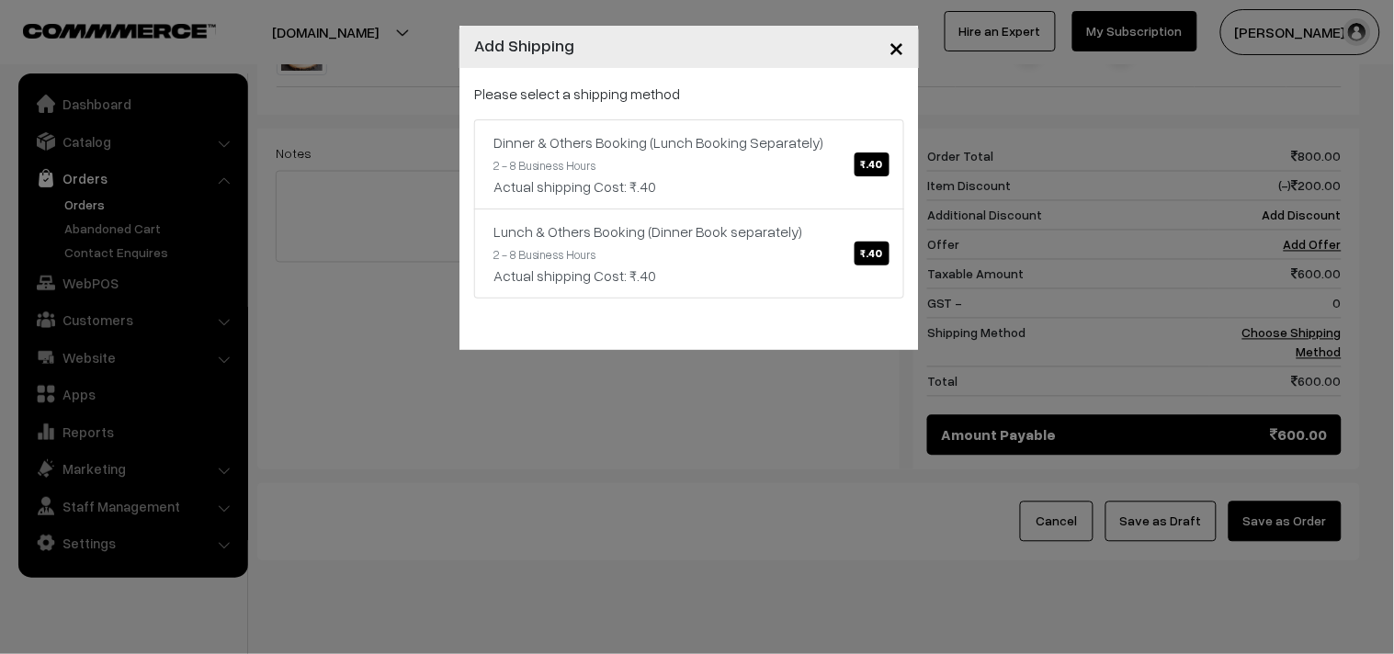
click at [889, 176] on link "Dinner & Others Booking (Lunch Booking Separately) ₹.40 2 - 8 Business Hours Ac…" at bounding box center [689, 164] width 430 height 90
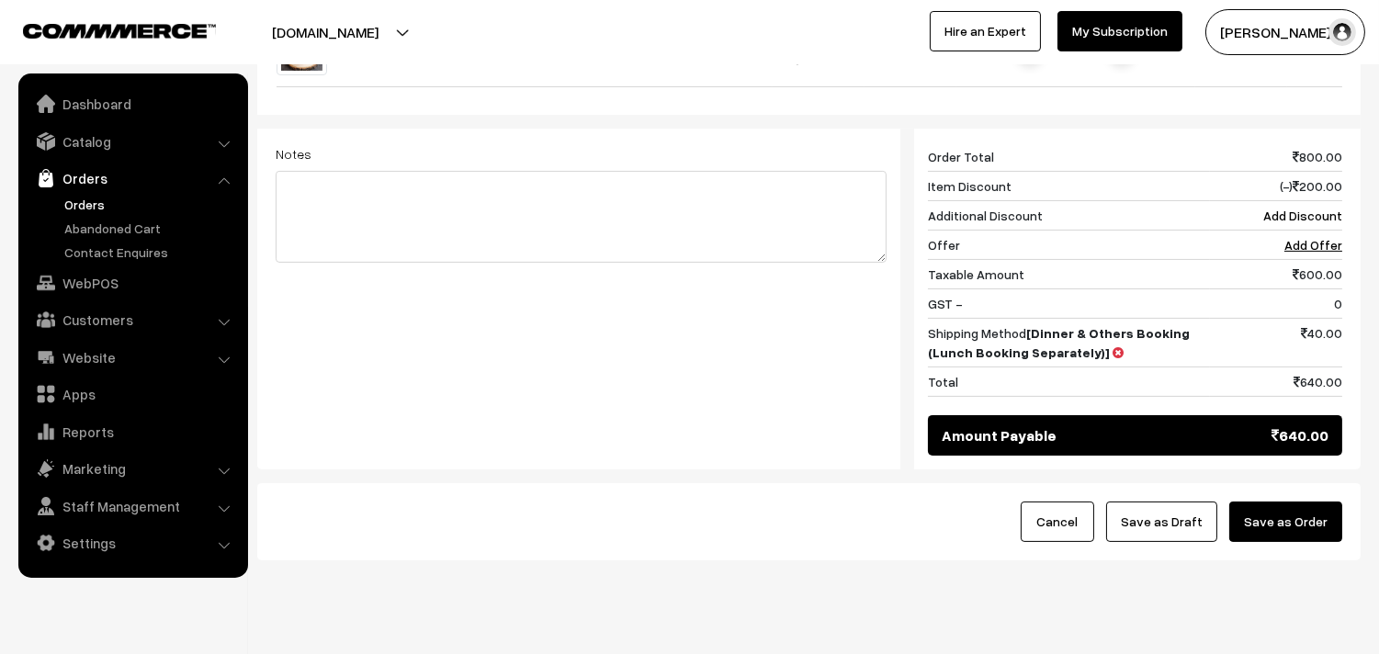
click at [1278, 502] on button "Save as Order" at bounding box center [1285, 522] width 113 height 40
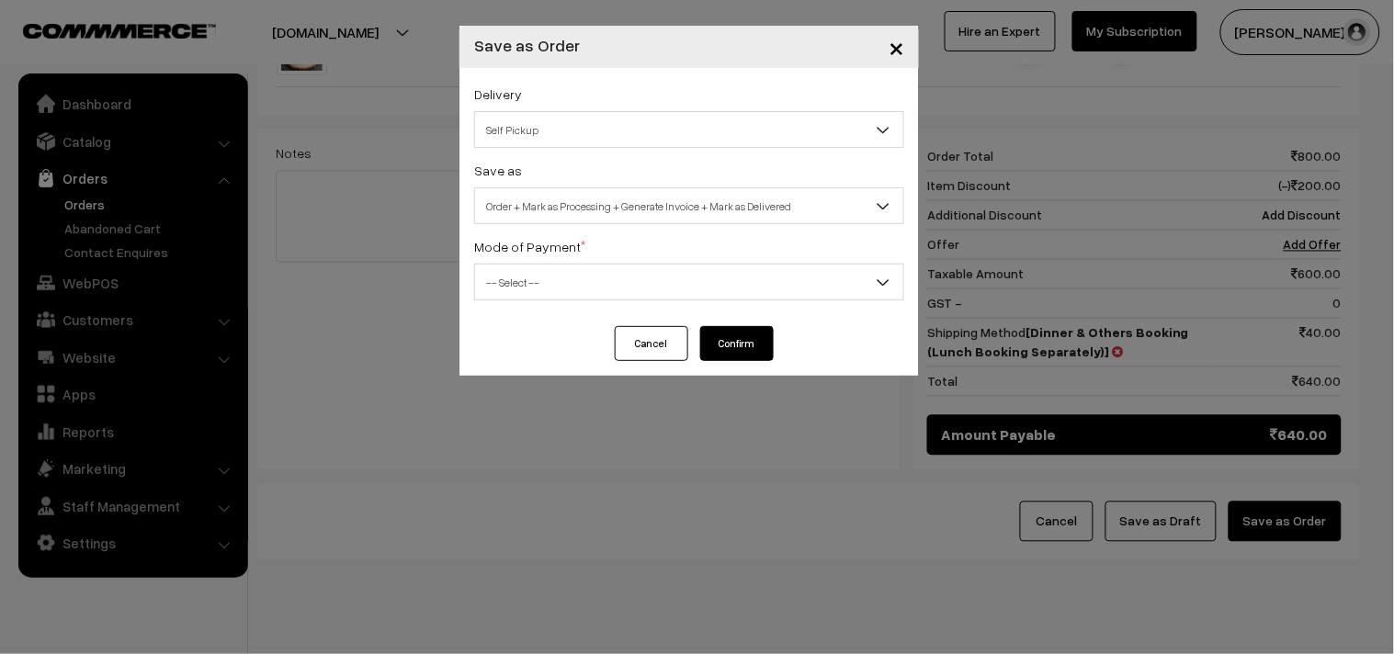
click at [652, 215] on span "Order + Mark as Processing + Generate Invoice + Mark as Delivered" at bounding box center [689, 206] width 428 height 32
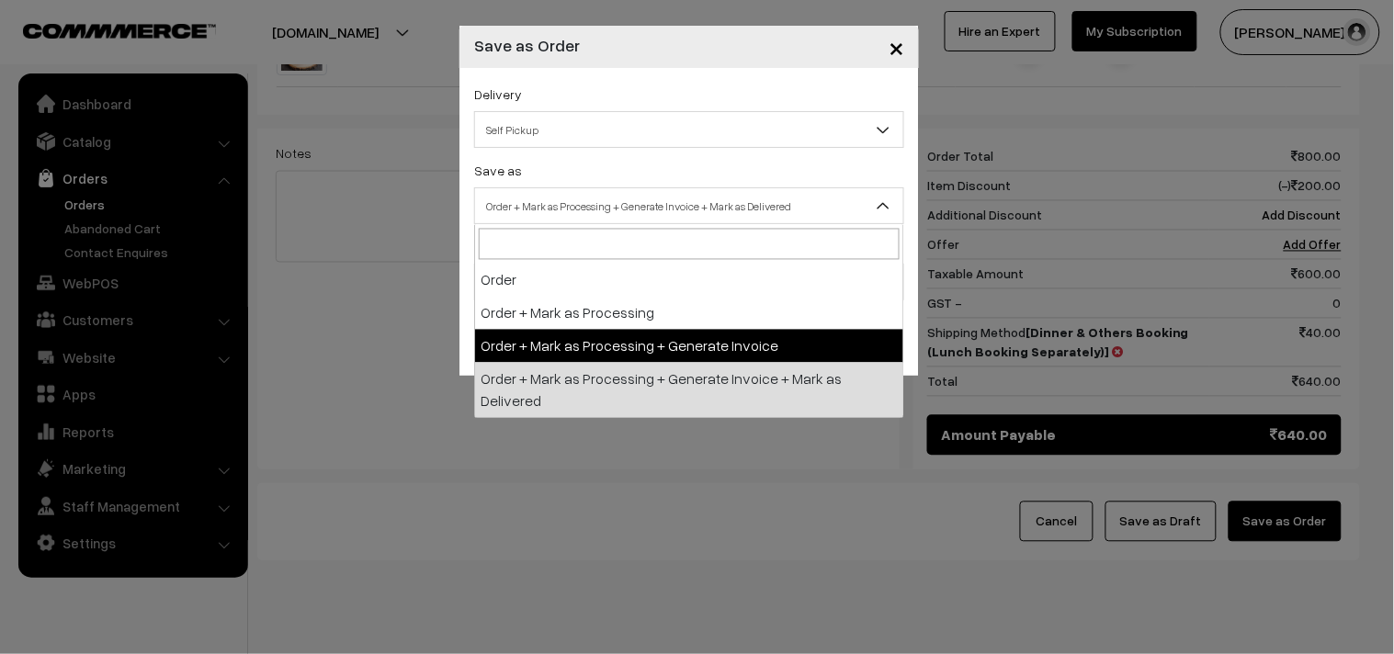
select select "3"
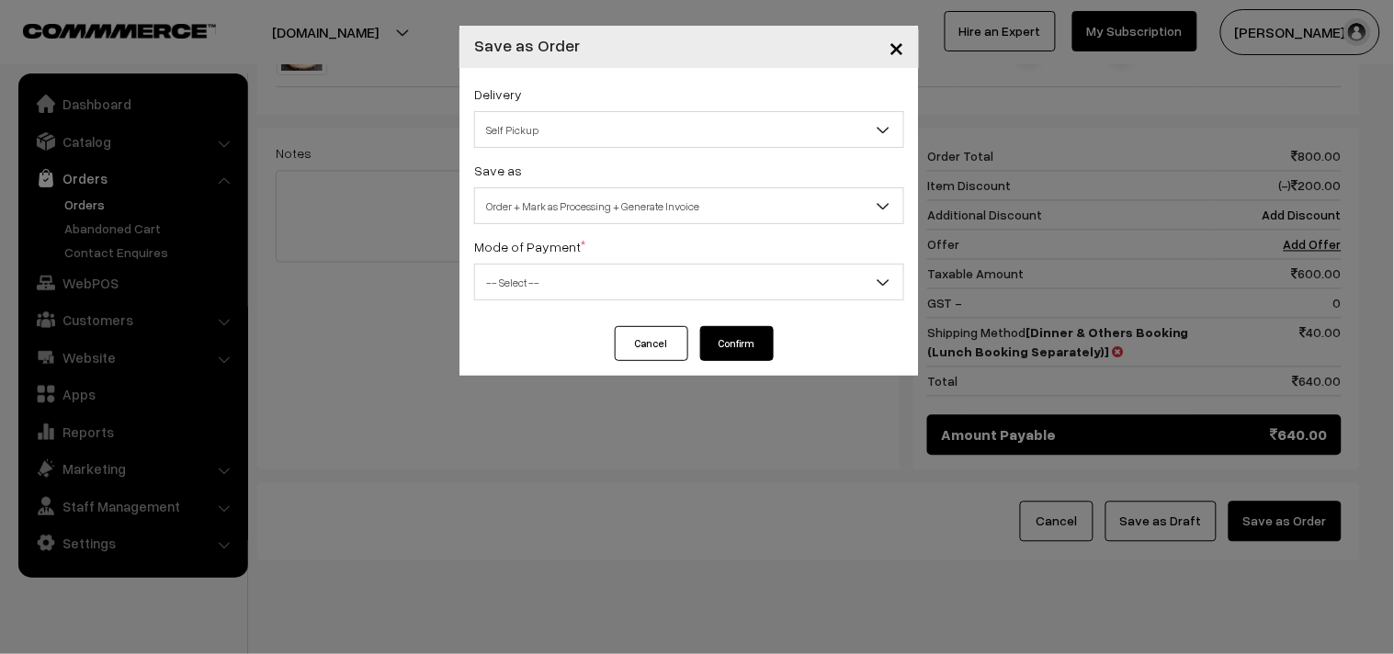
click at [563, 288] on span "-- Select --" at bounding box center [689, 282] width 428 height 32
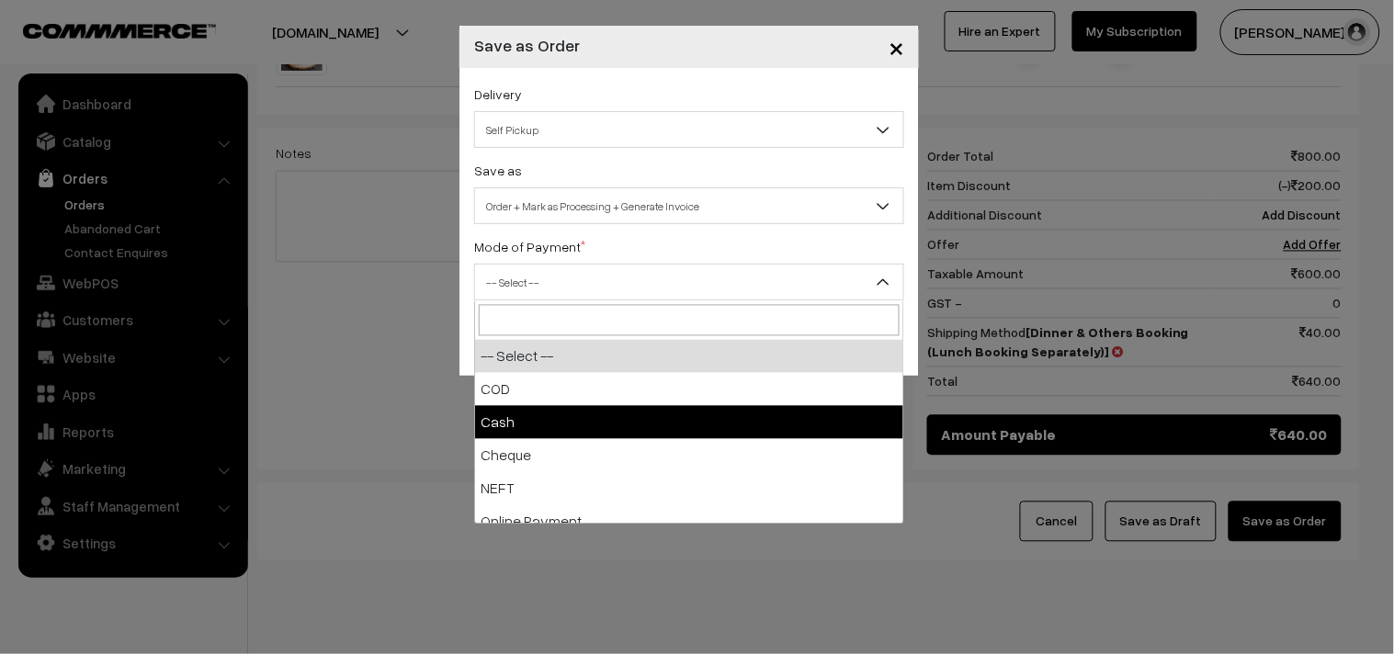
drag, startPoint x: 545, startPoint y: 409, endPoint x: 557, endPoint y: 398, distance: 16.3
select select "2"
checkbox input "true"
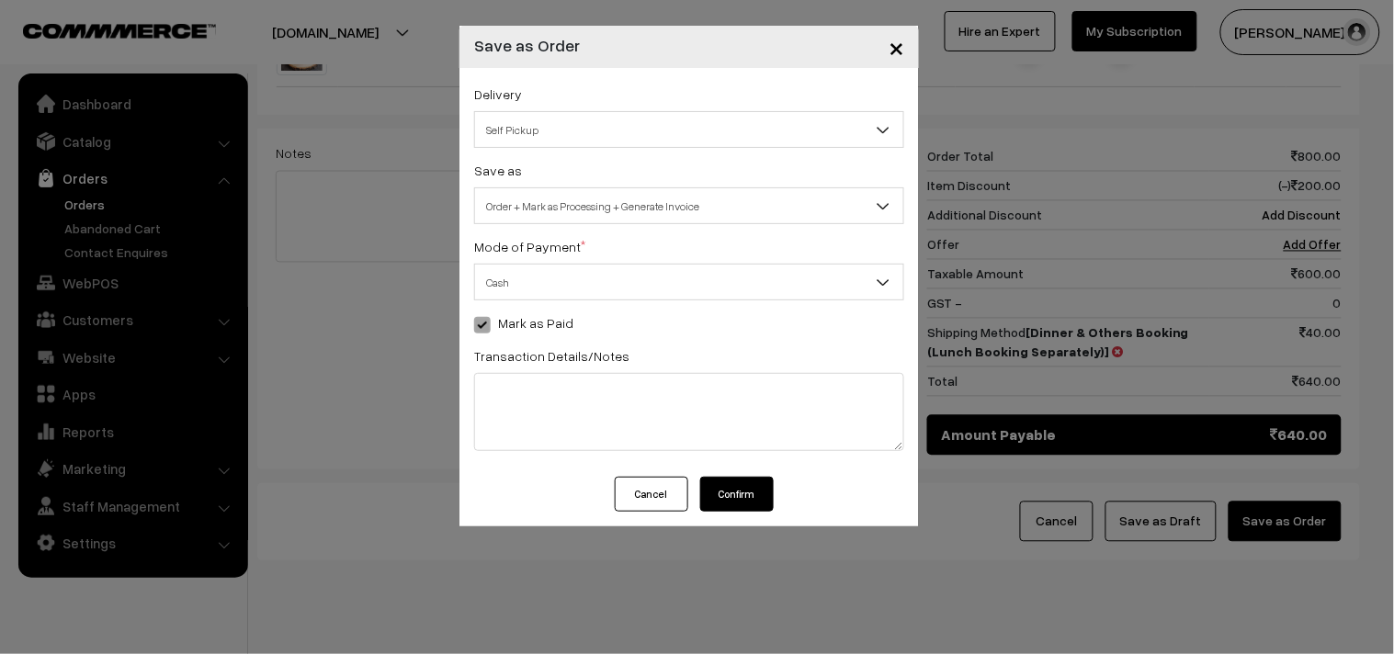
click at [728, 493] on button "Confirm" at bounding box center [737, 494] width 74 height 35
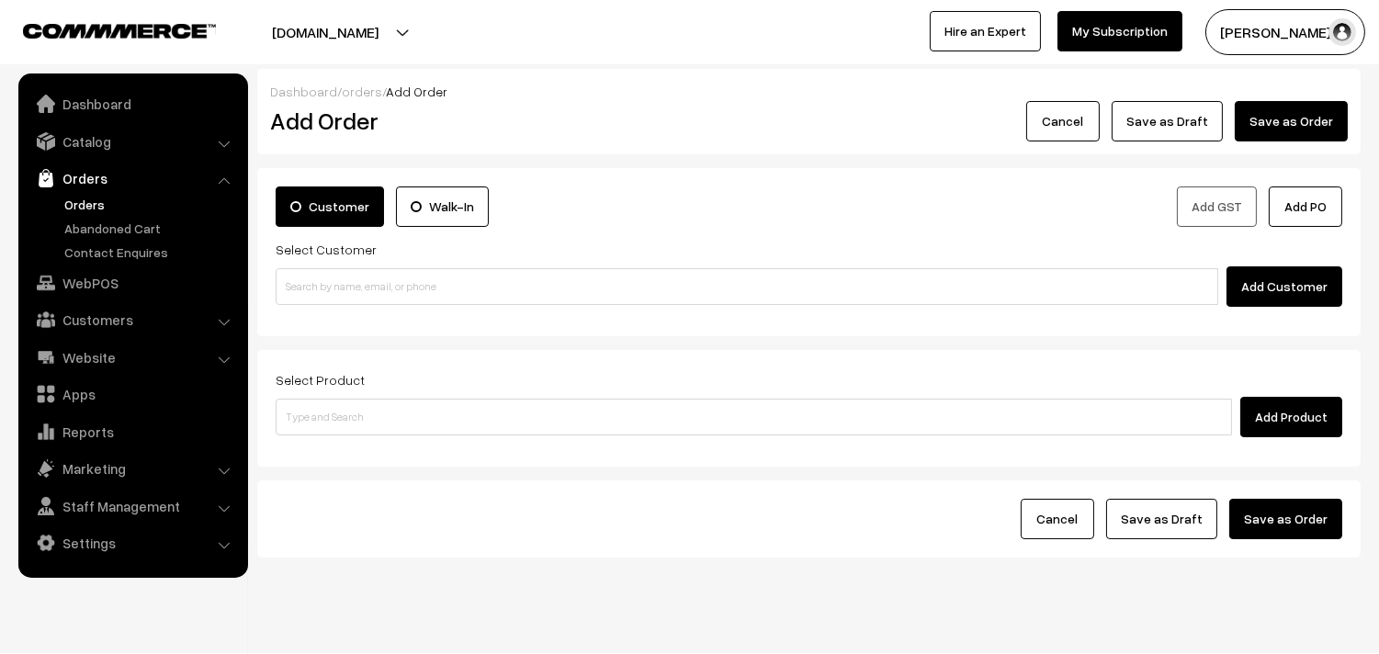
click at [90, 197] on link "Orders" at bounding box center [151, 204] width 182 height 19
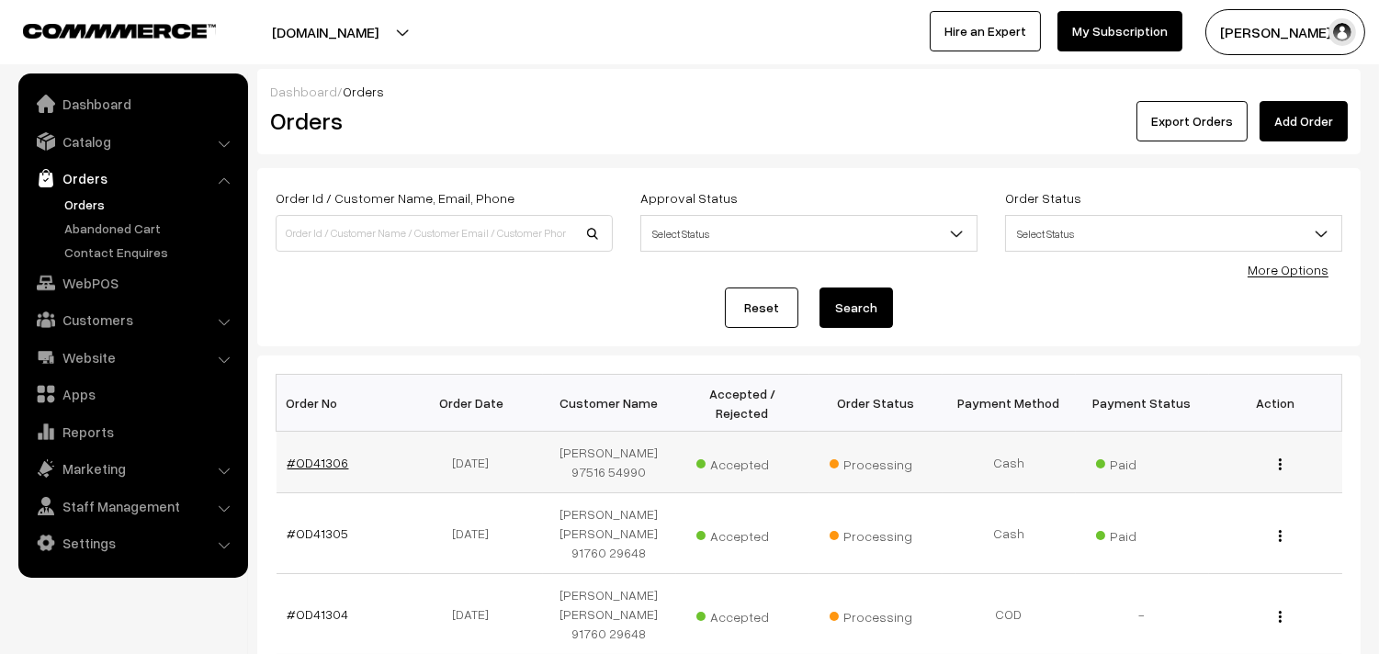
click at [331, 455] on link "#OD41306" at bounding box center [319, 463] width 62 height 16
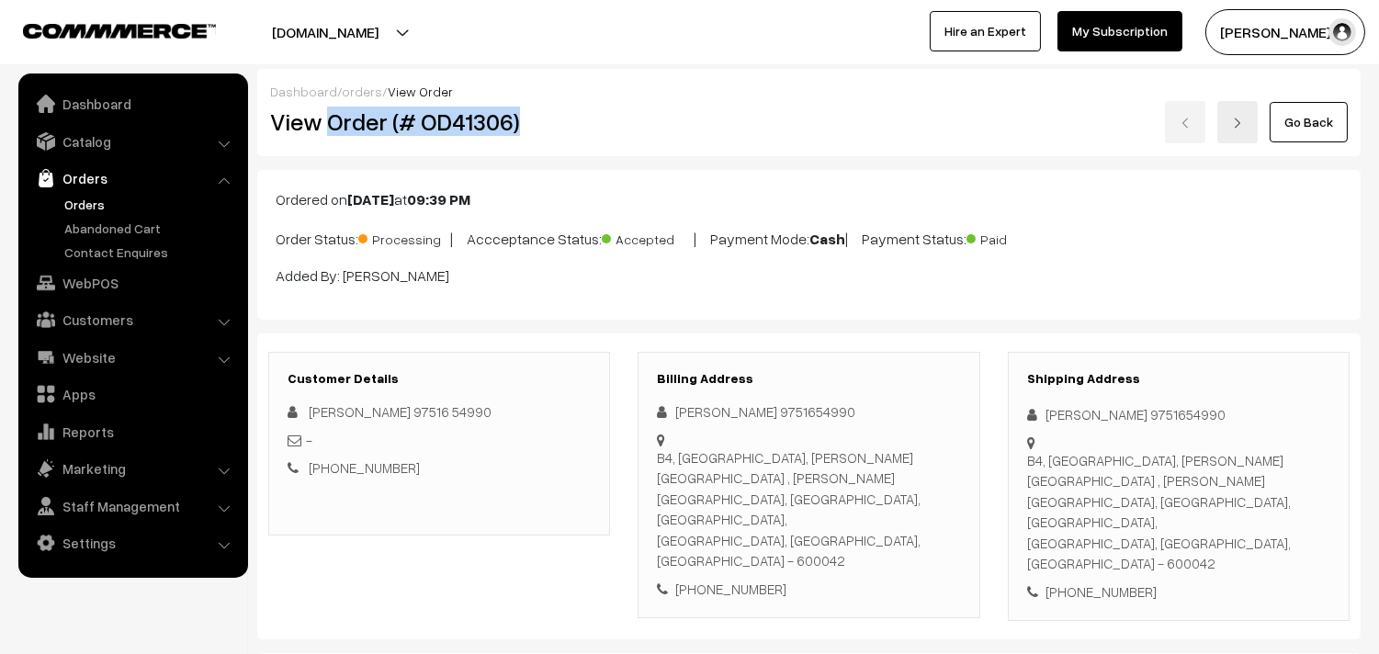
click at [622, 135] on div "View Order (# OD41306)" at bounding box center [440, 122] width 368 height 42
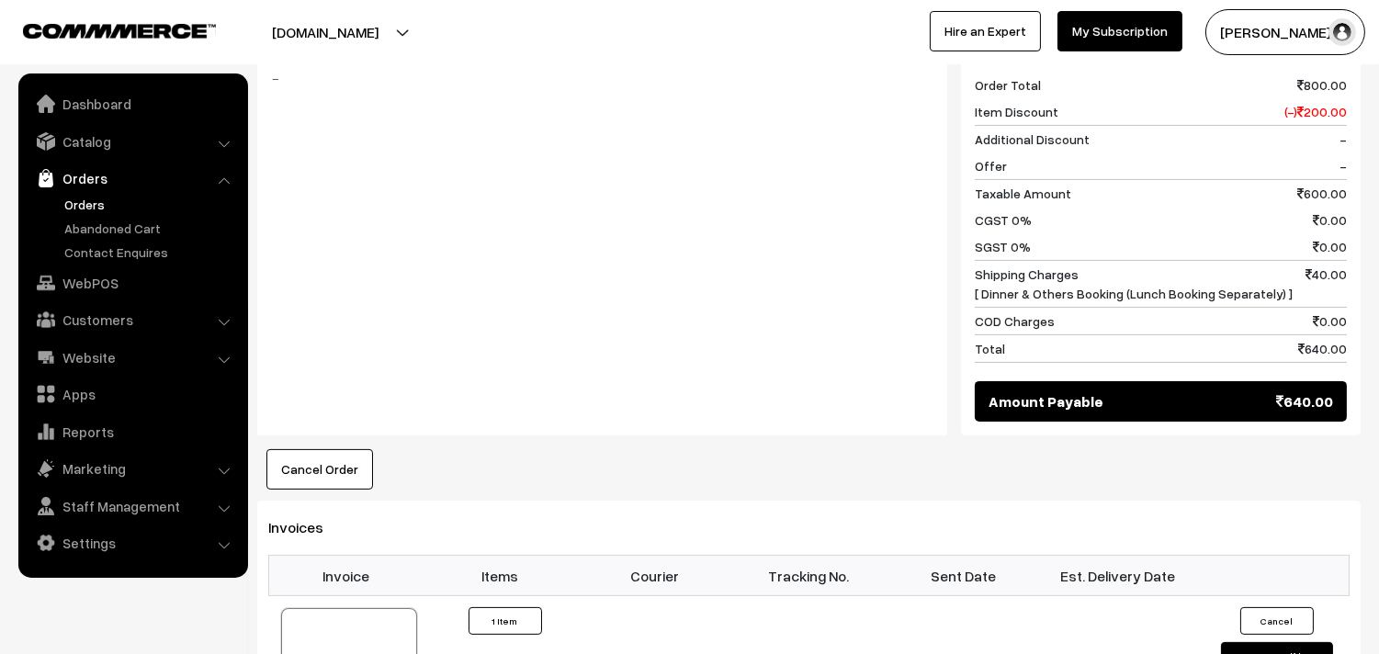
scroll to position [919, 0]
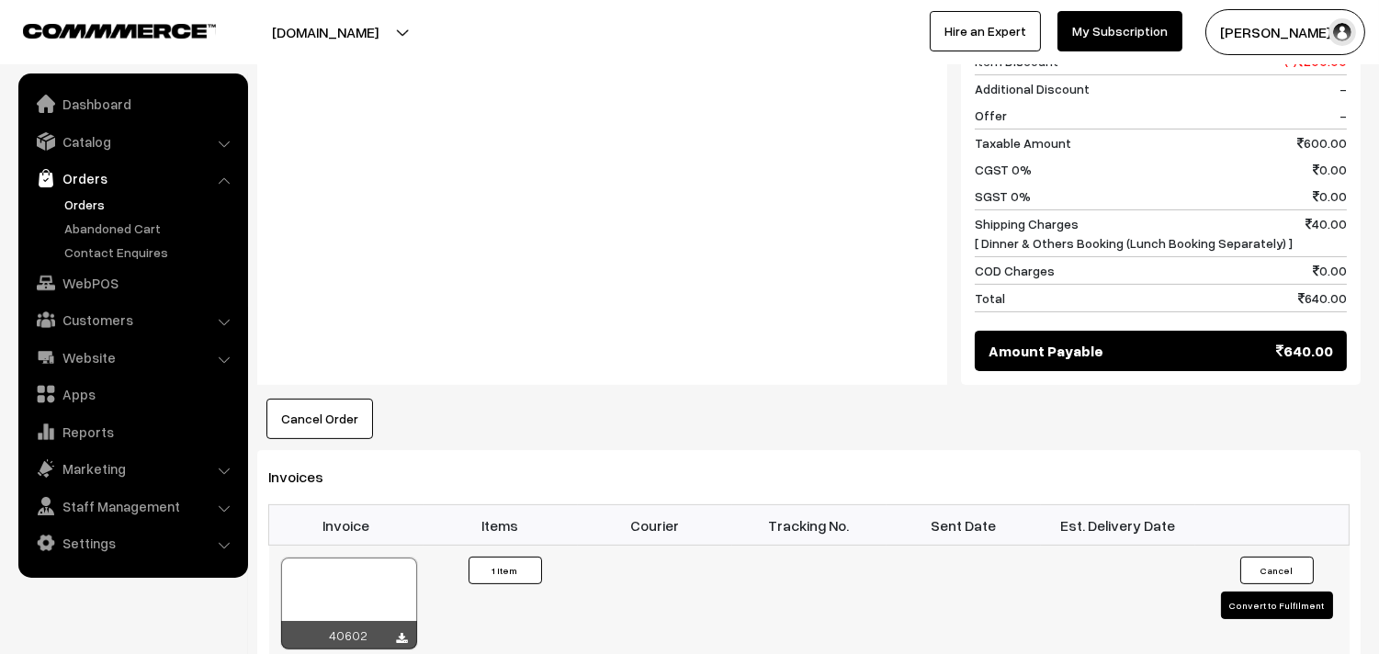
click at [396, 558] on div at bounding box center [349, 604] width 136 height 92
click at [94, 195] on link "Orders" at bounding box center [151, 204] width 182 height 19
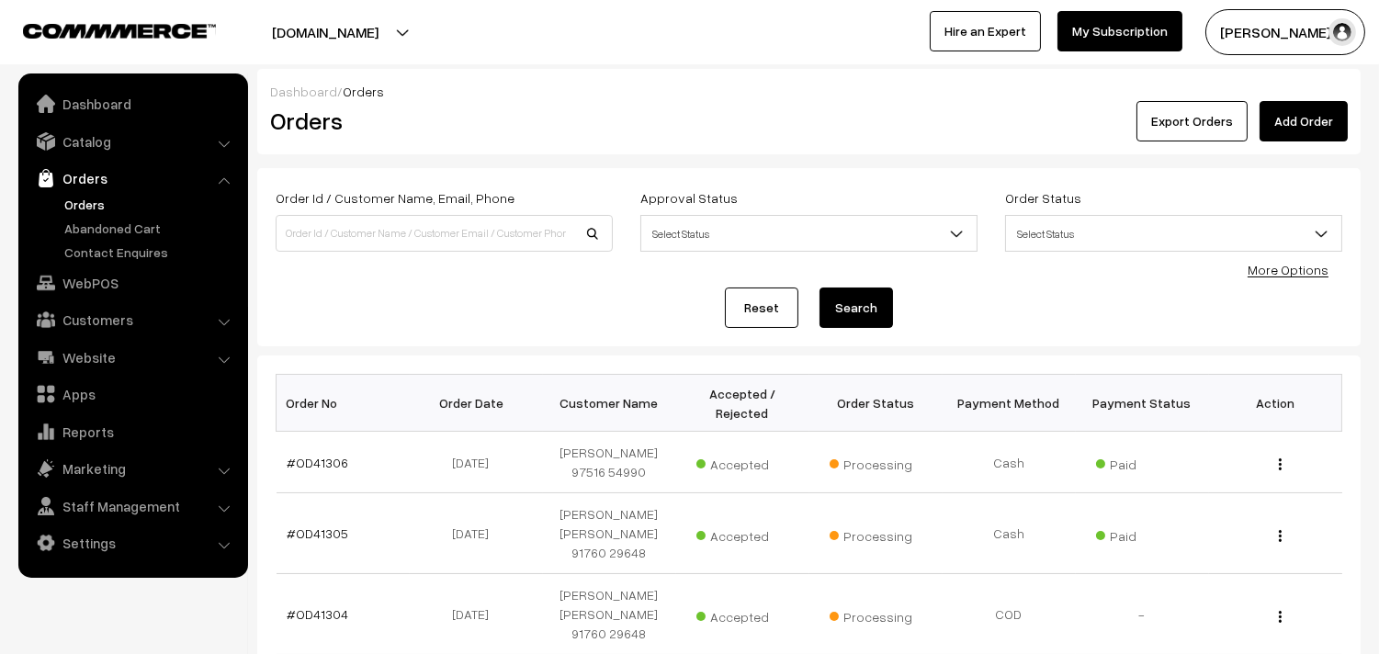
click at [85, 205] on link "Orders" at bounding box center [151, 204] width 182 height 19
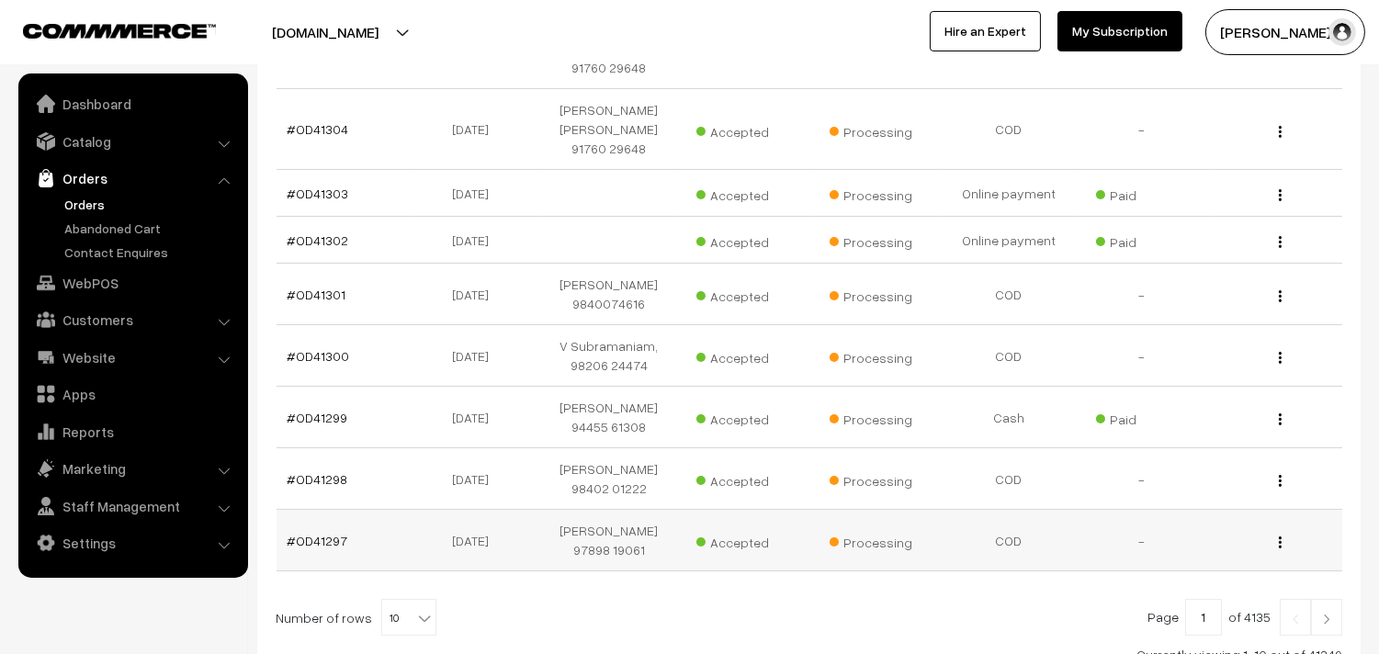
scroll to position [450, 0]
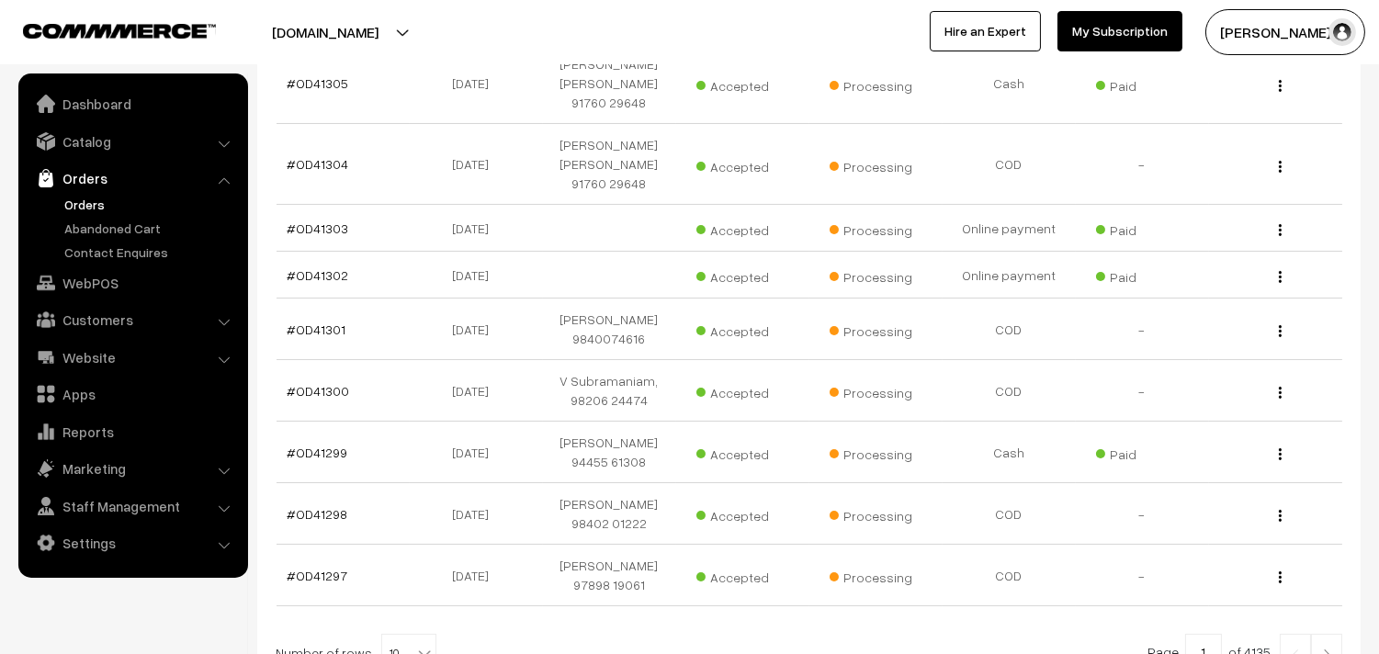
click at [101, 199] on link "Orders" at bounding box center [151, 204] width 182 height 19
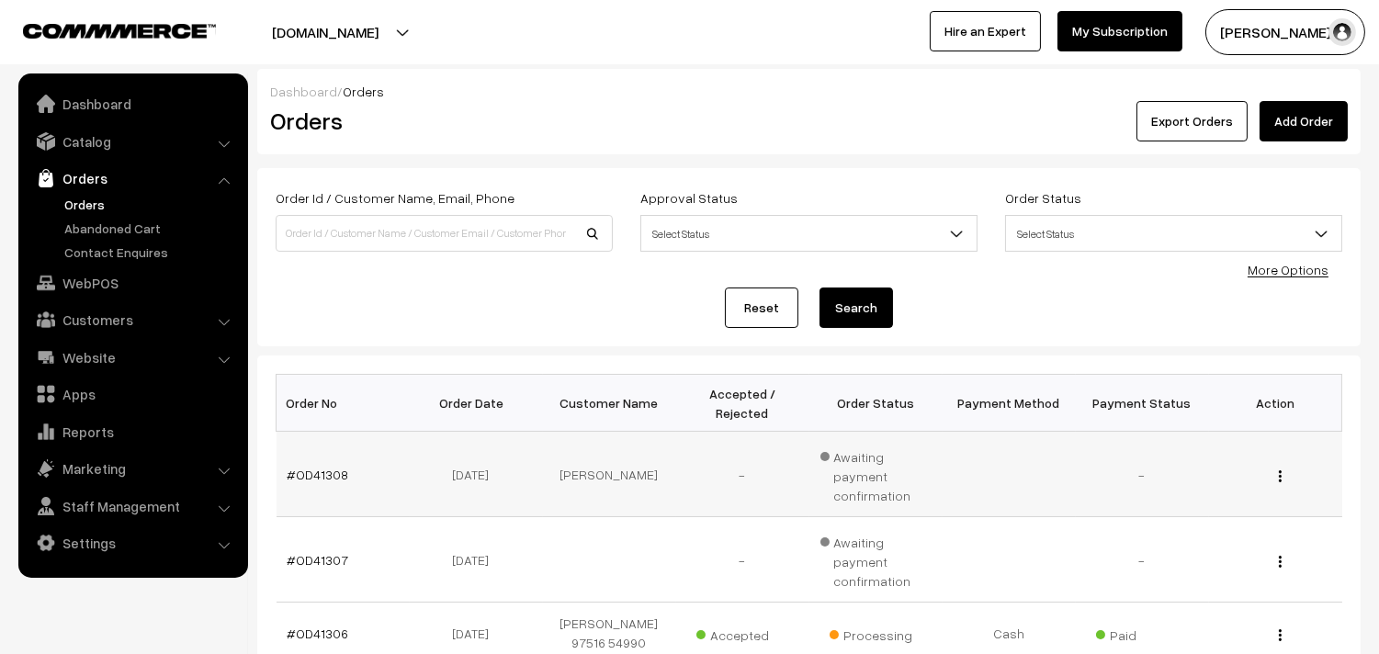
click at [1279, 470] on img "button" at bounding box center [1280, 476] width 3 height 12
click at [76, 202] on link "Orders" at bounding box center [151, 204] width 182 height 19
click at [80, 205] on link "Orders" at bounding box center [151, 204] width 182 height 19
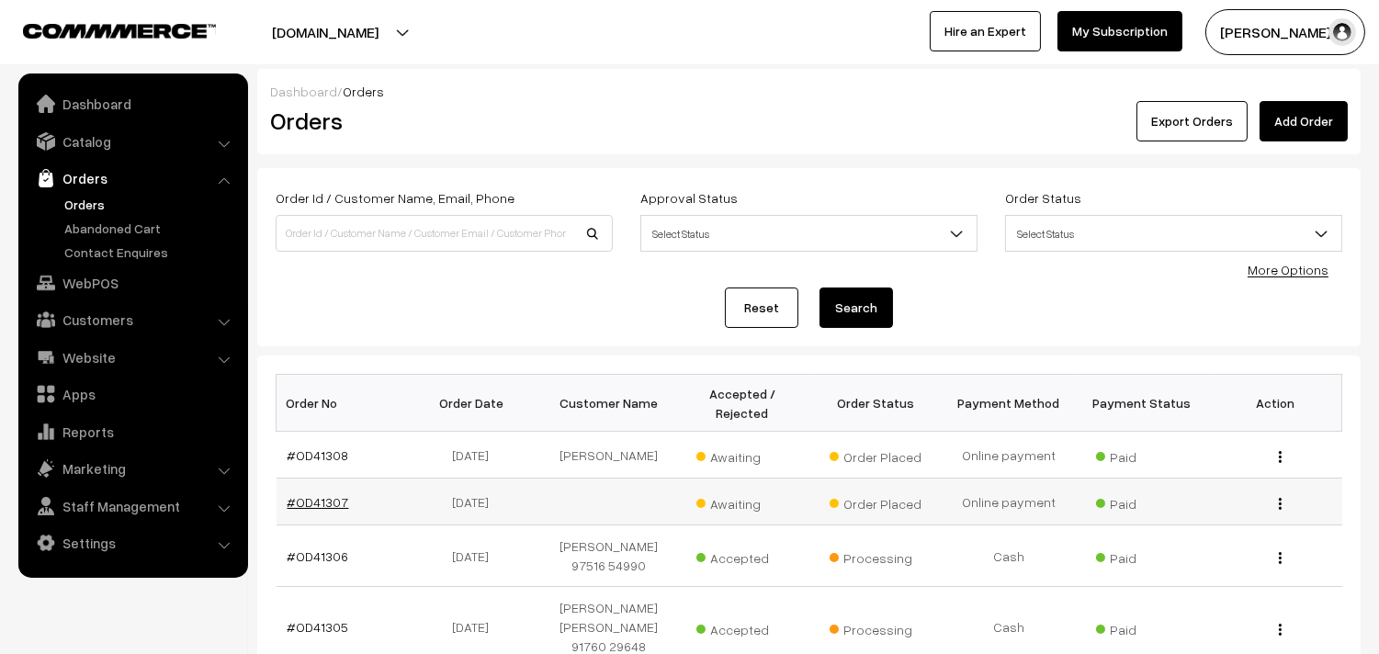
click at [334, 505] on link "#OD41307" at bounding box center [319, 502] width 62 height 16
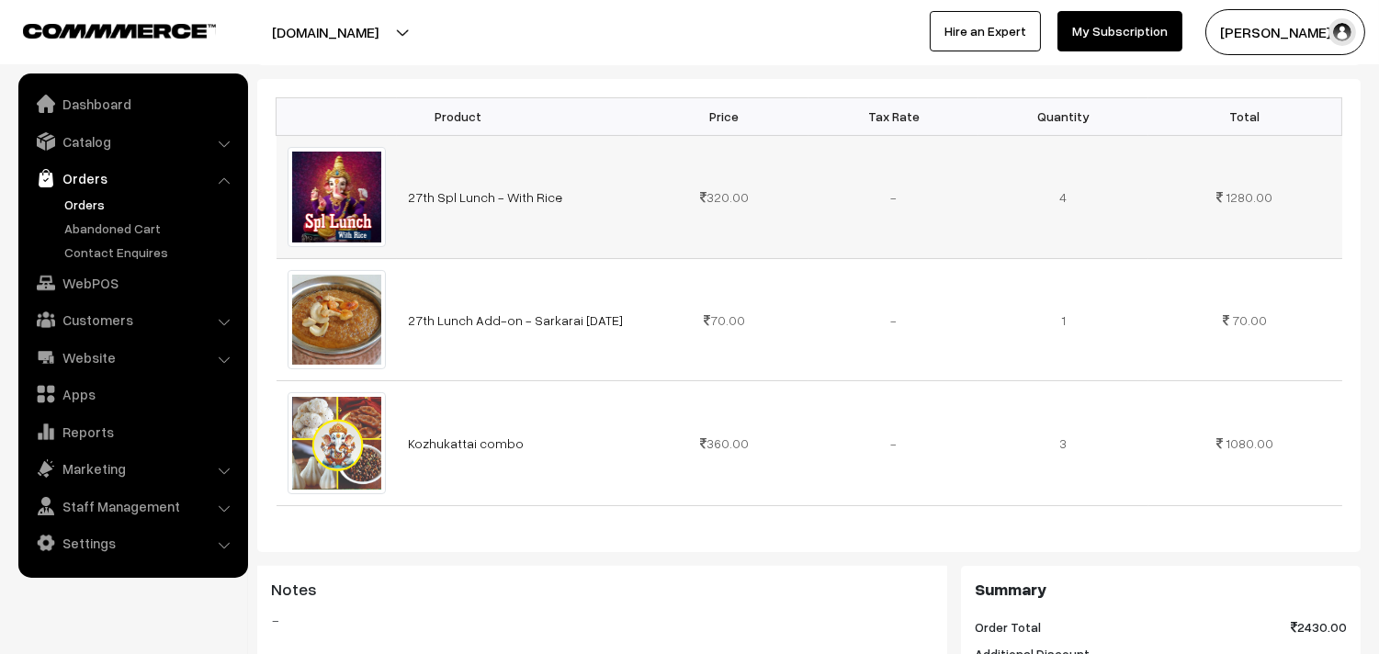
scroll to position [408, 0]
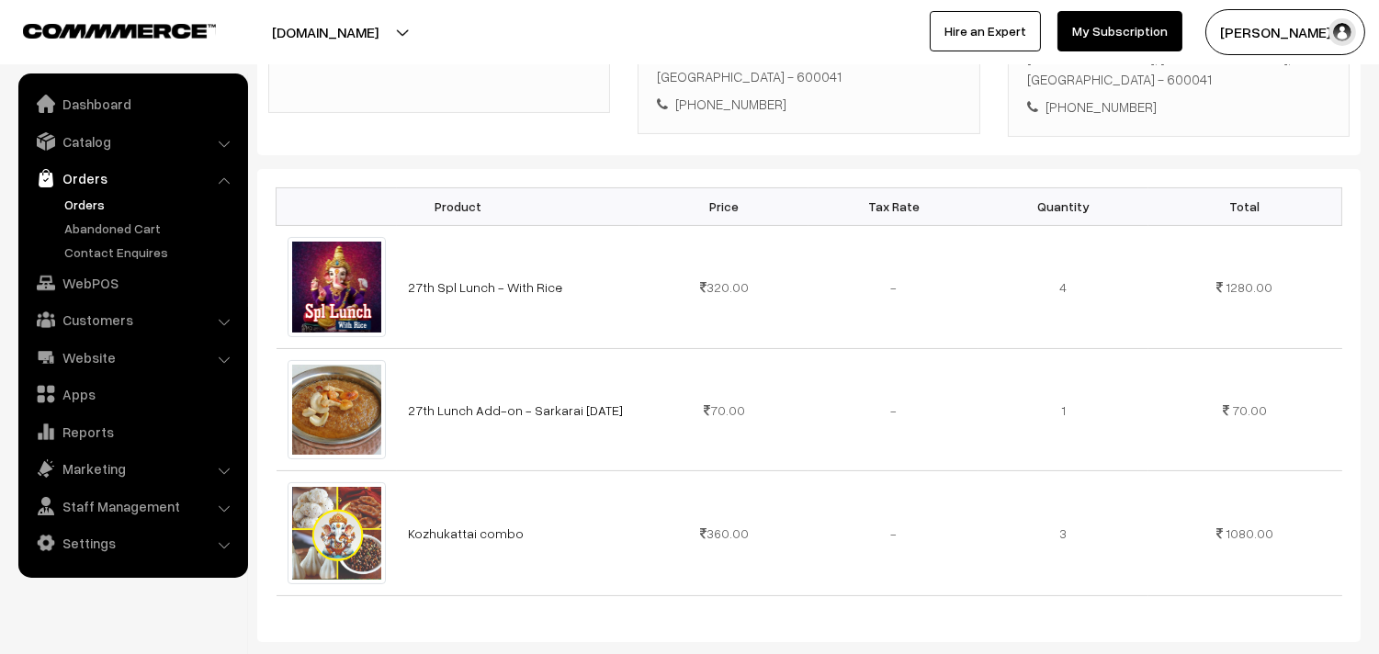
click at [742, 114] on div "[PHONE_NUMBER]" at bounding box center [808, 104] width 303 height 21
click at [742, 105] on div "[PHONE_NUMBER]" at bounding box center [808, 104] width 303 height 21
copy div "8088835551"
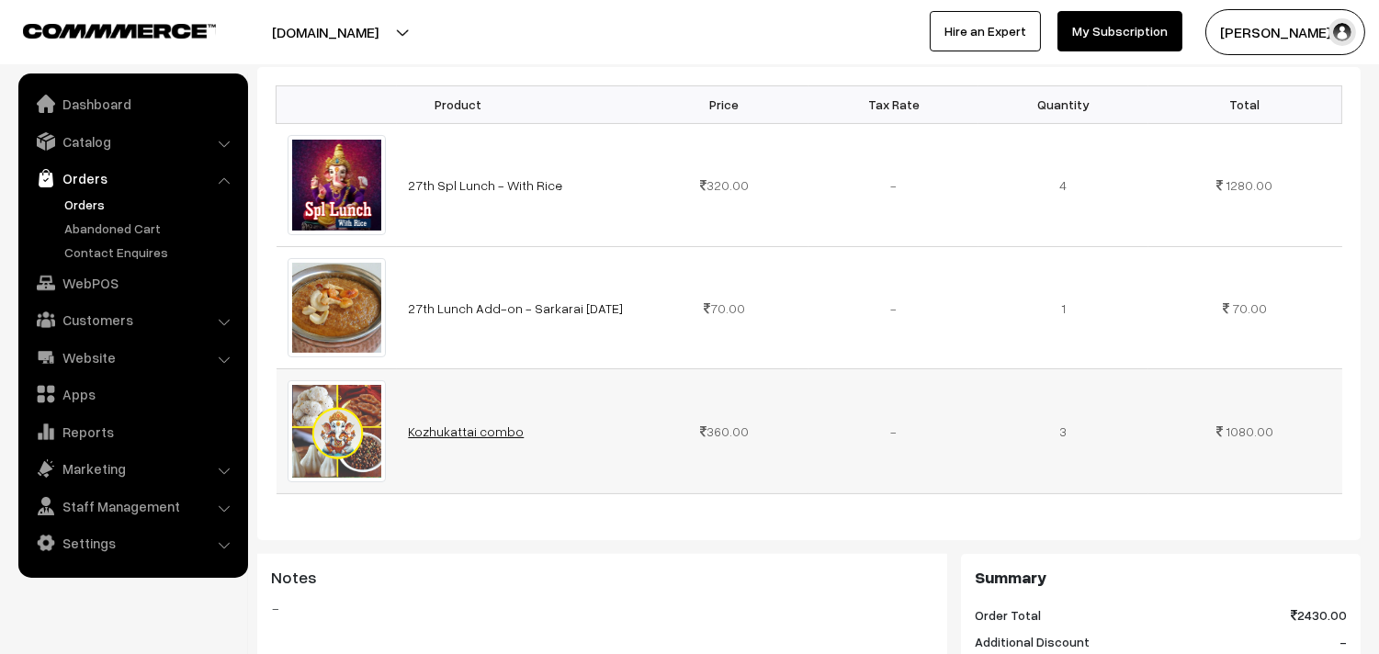
drag, startPoint x: 393, startPoint y: 450, endPoint x: 471, endPoint y: 436, distance: 79.3
click at [471, 436] on tr "Kozhukattai combo 360.00 -" at bounding box center [810, 431] width 1066 height 125
copy tr "Kozhukattai"
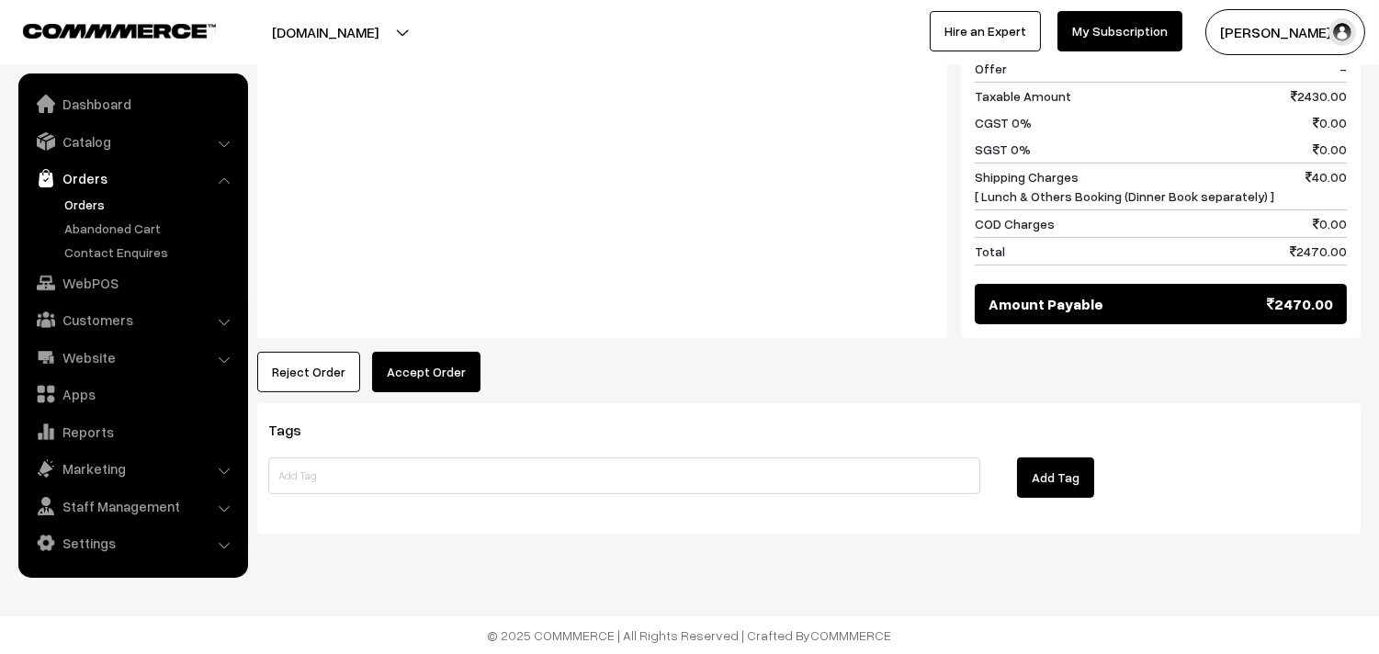
click at [442, 373] on button "Accept Order" at bounding box center [426, 372] width 108 height 40
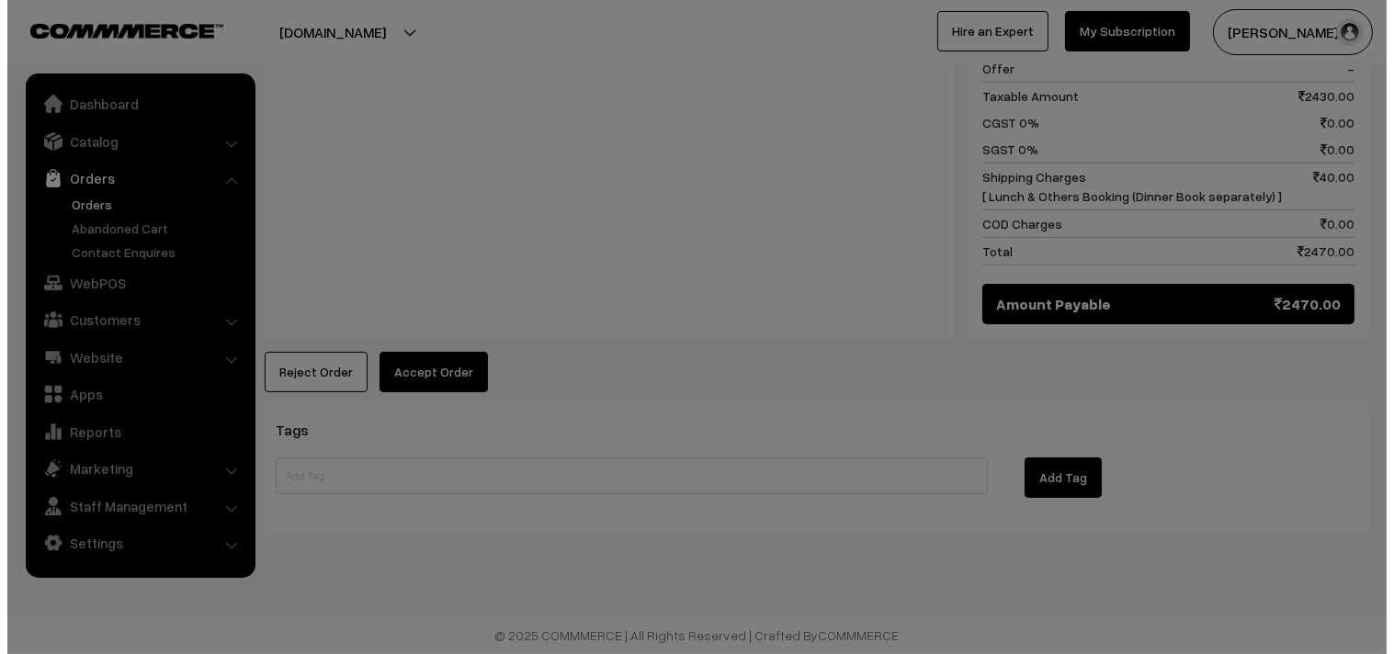
scroll to position [1116, 0]
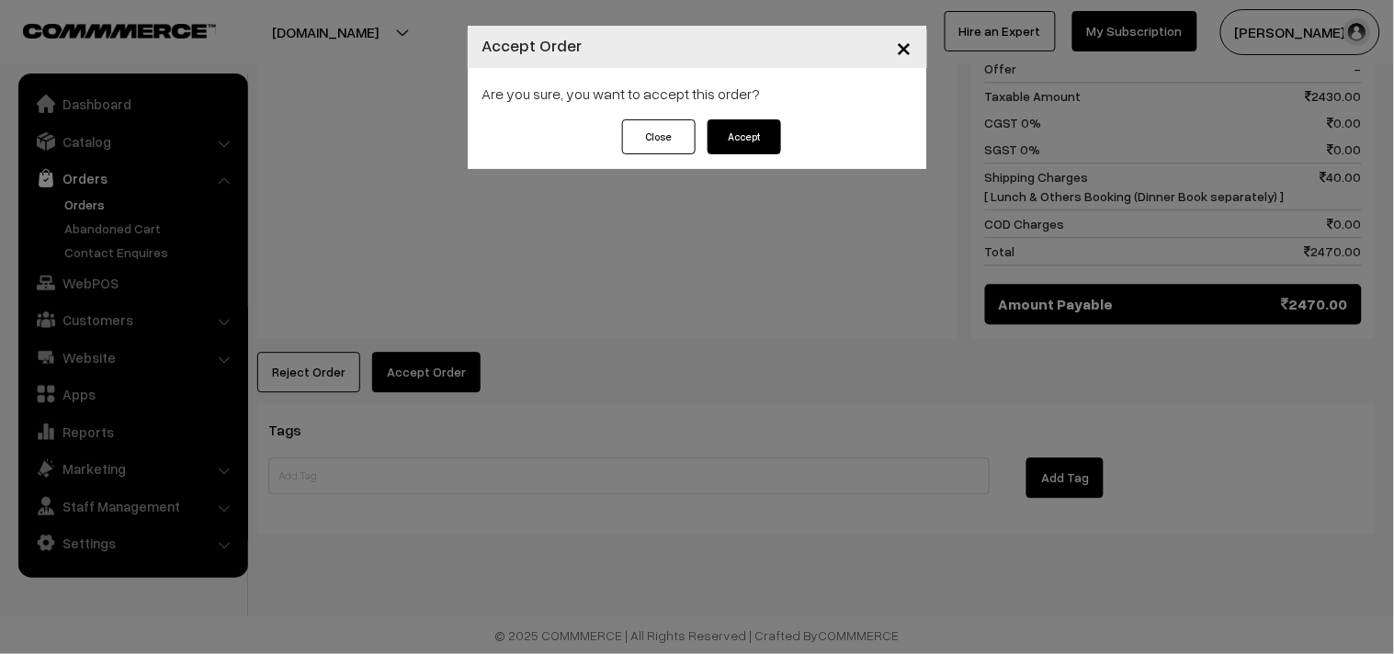
click at [769, 141] on button "Accept" at bounding box center [745, 136] width 74 height 35
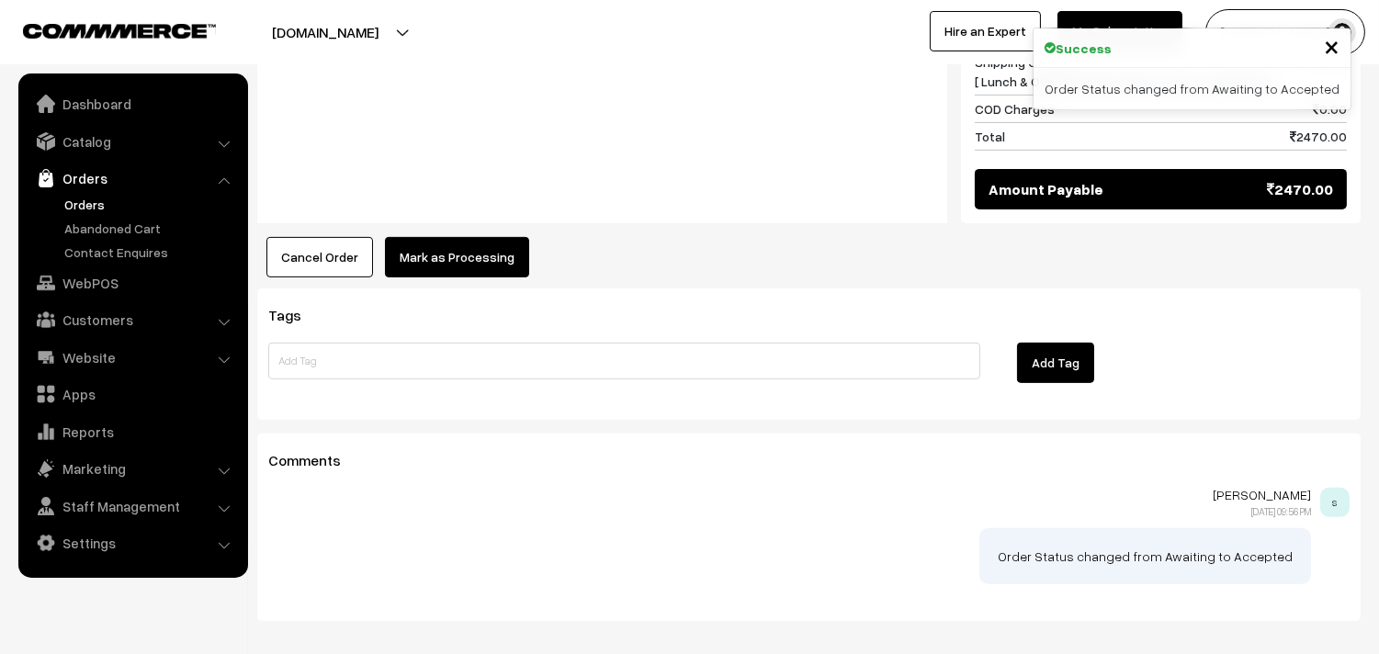
click at [447, 261] on button "Mark as Processing" at bounding box center [457, 257] width 144 height 40
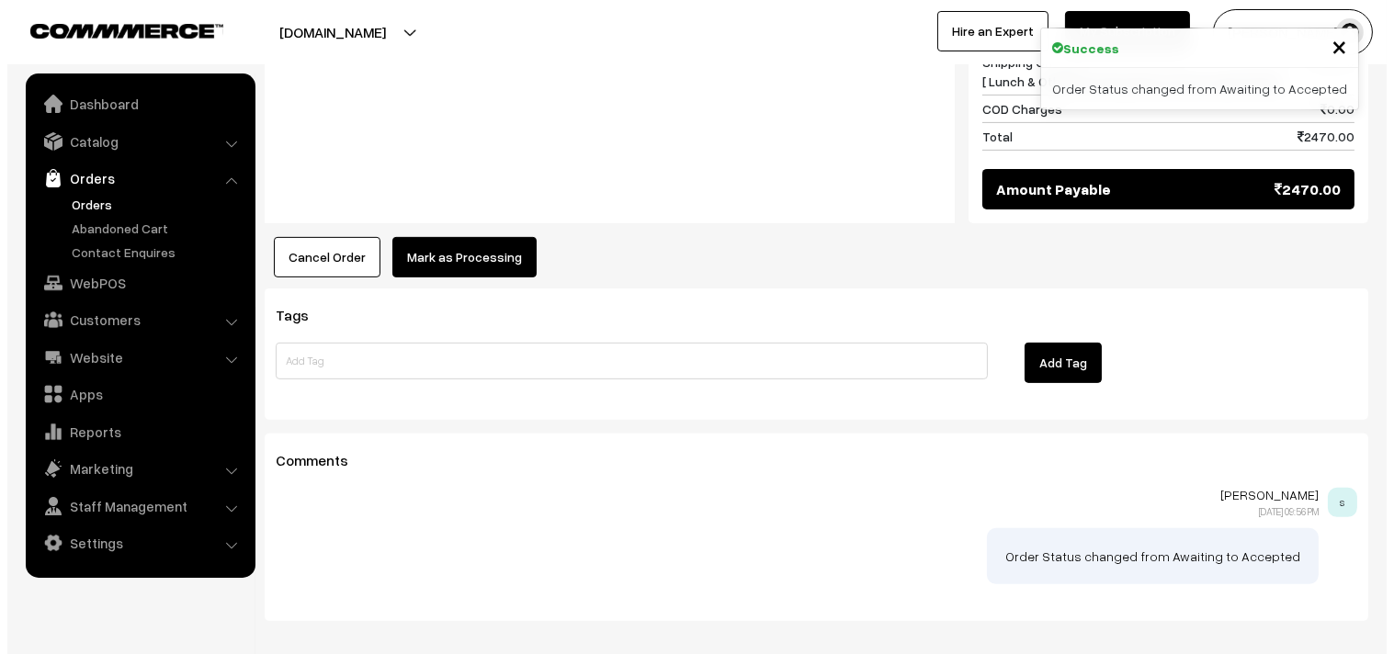
scroll to position [1229, 0]
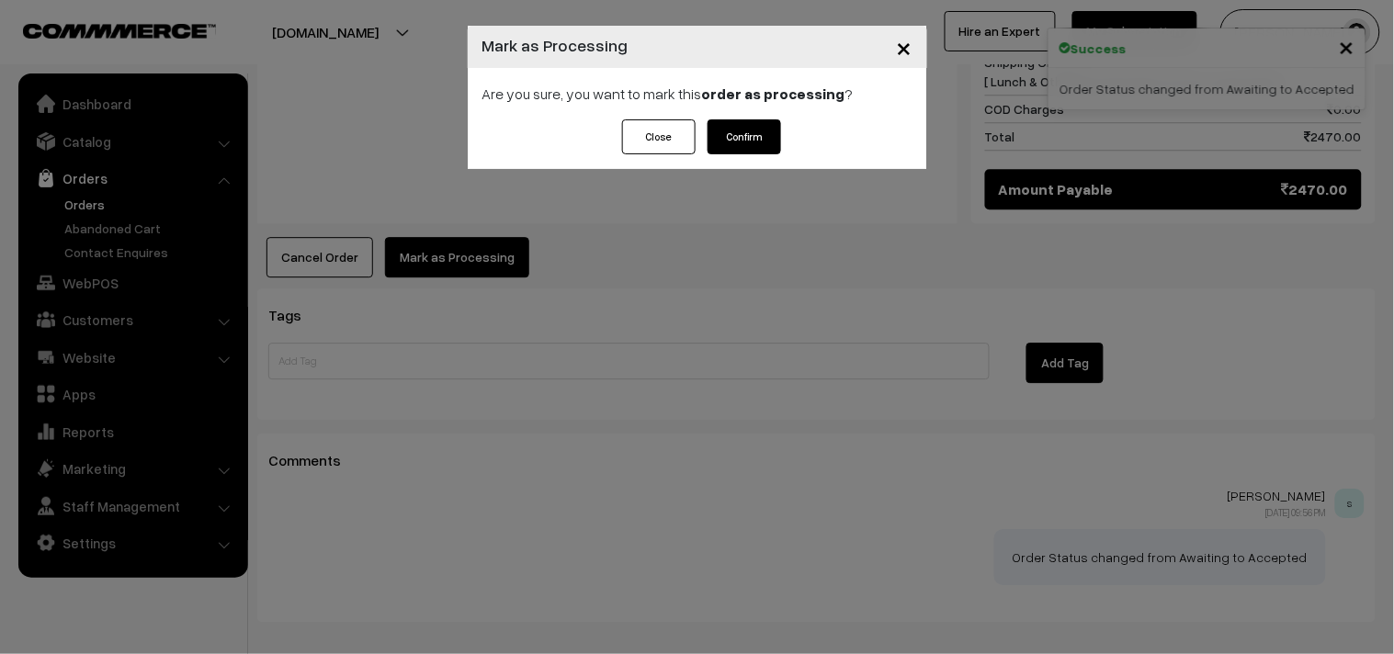
click at [740, 149] on button "Confirm" at bounding box center [745, 136] width 74 height 35
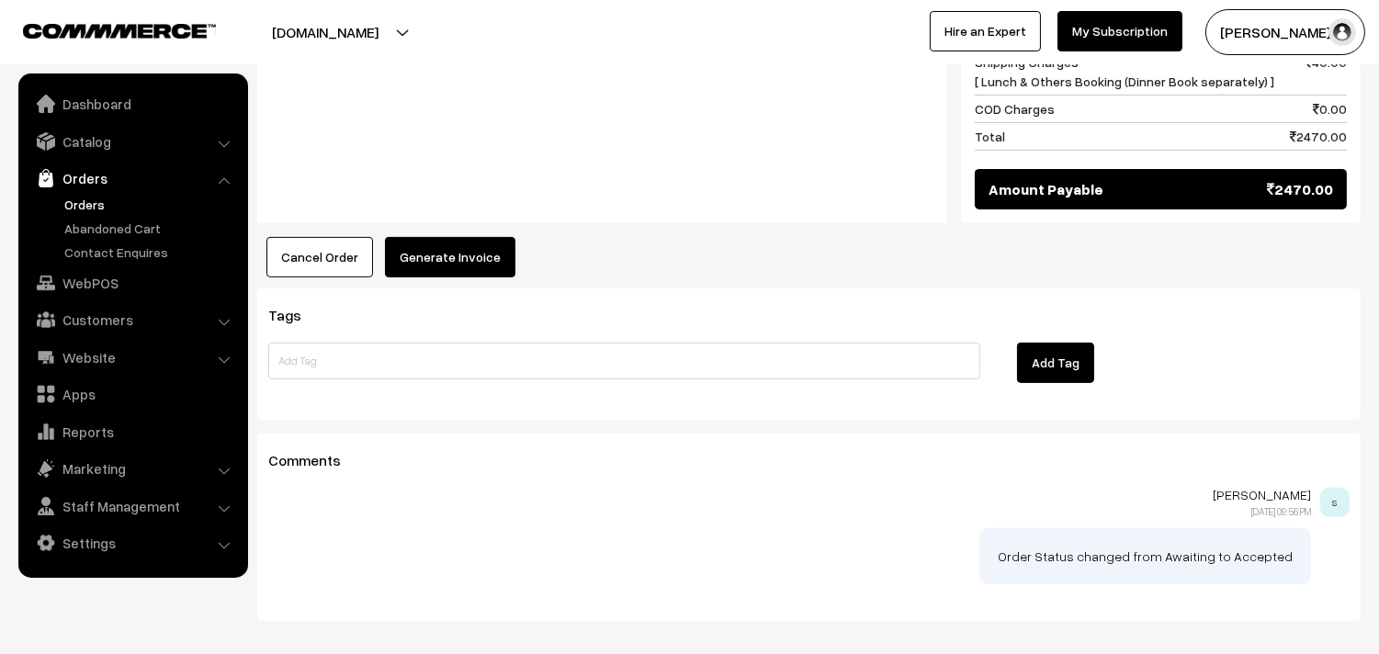
click at [472, 263] on button "Generate Invoice" at bounding box center [450, 257] width 130 height 40
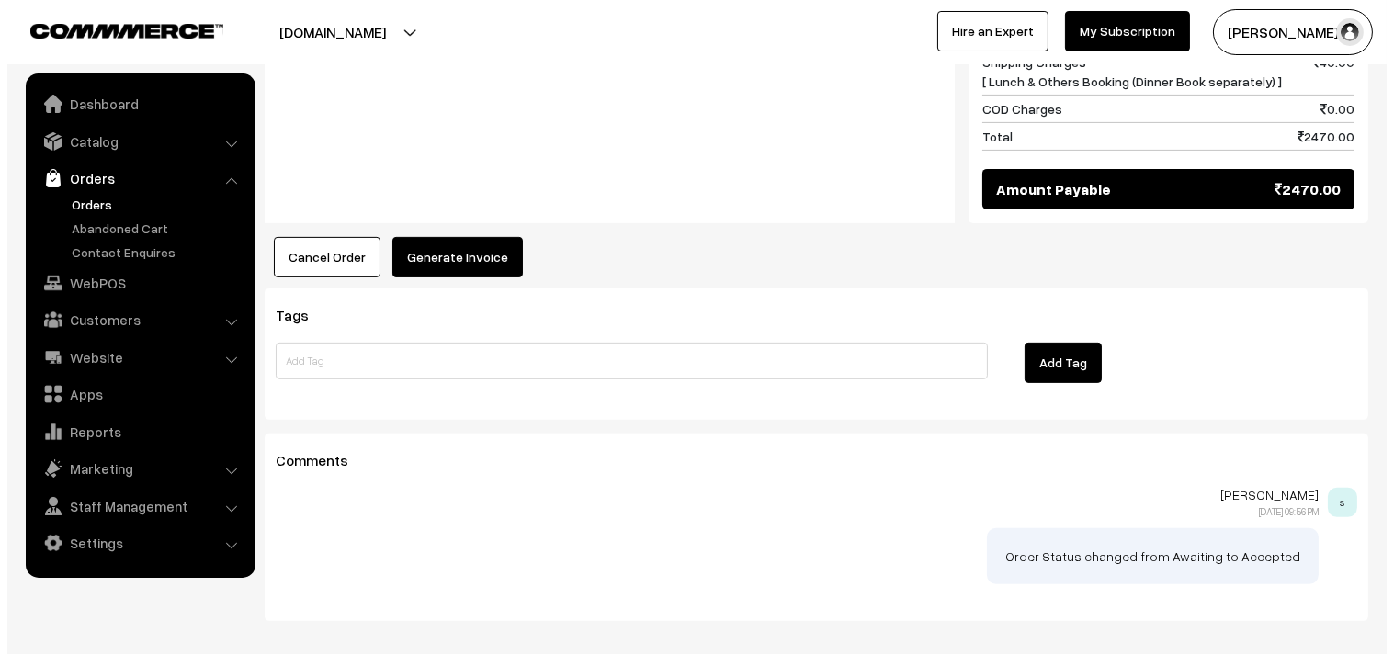
scroll to position [1229, 0]
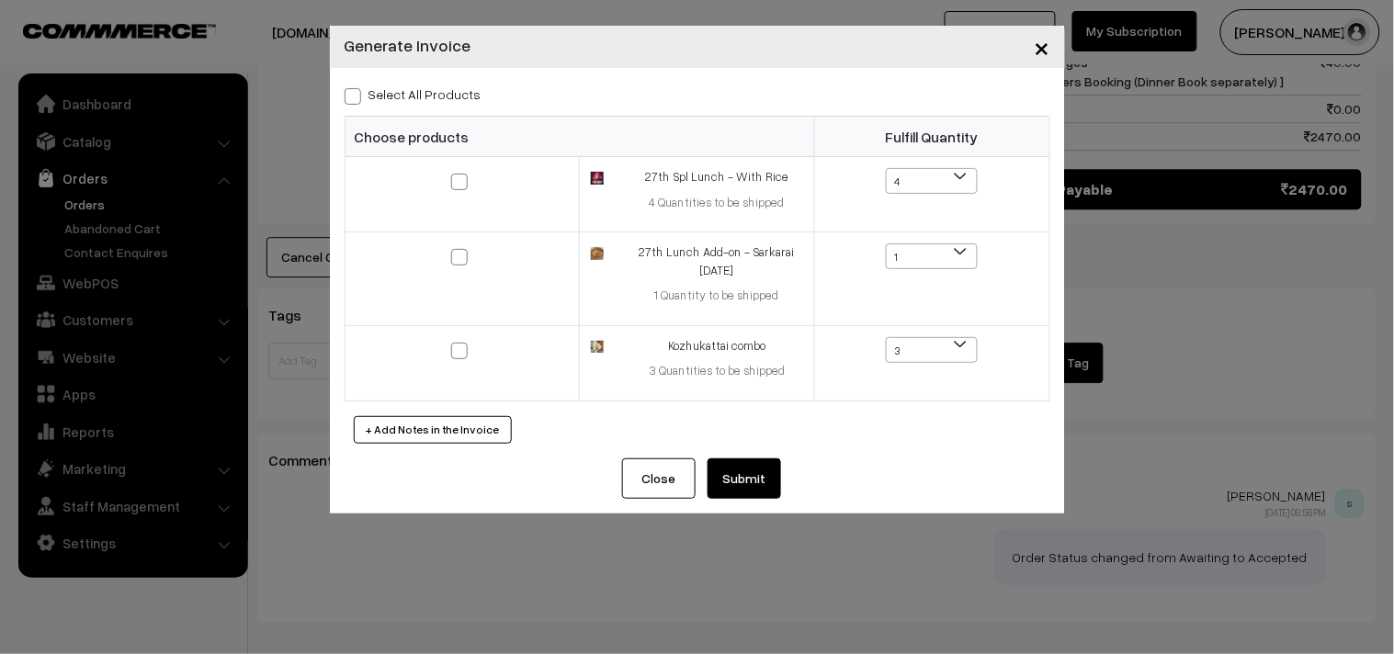
click at [472, 94] on div "Select All Products" at bounding box center [698, 94] width 706 height 22
click at [464, 98] on label "Select All Products" at bounding box center [413, 94] width 137 height 19
click at [357, 98] on input "Select All Products" at bounding box center [351, 93] width 12 height 12
checkbox input "true"
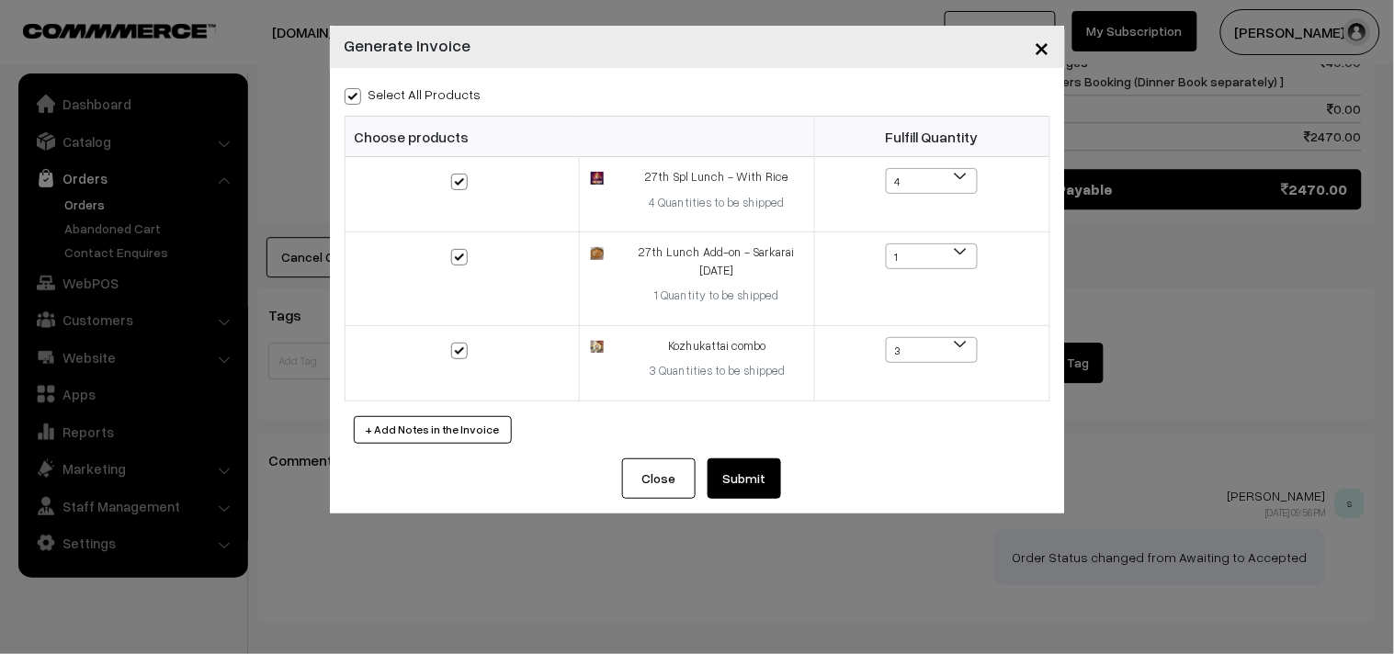
checkbox input "true"
click at [770, 463] on button "Submit" at bounding box center [745, 479] width 74 height 40
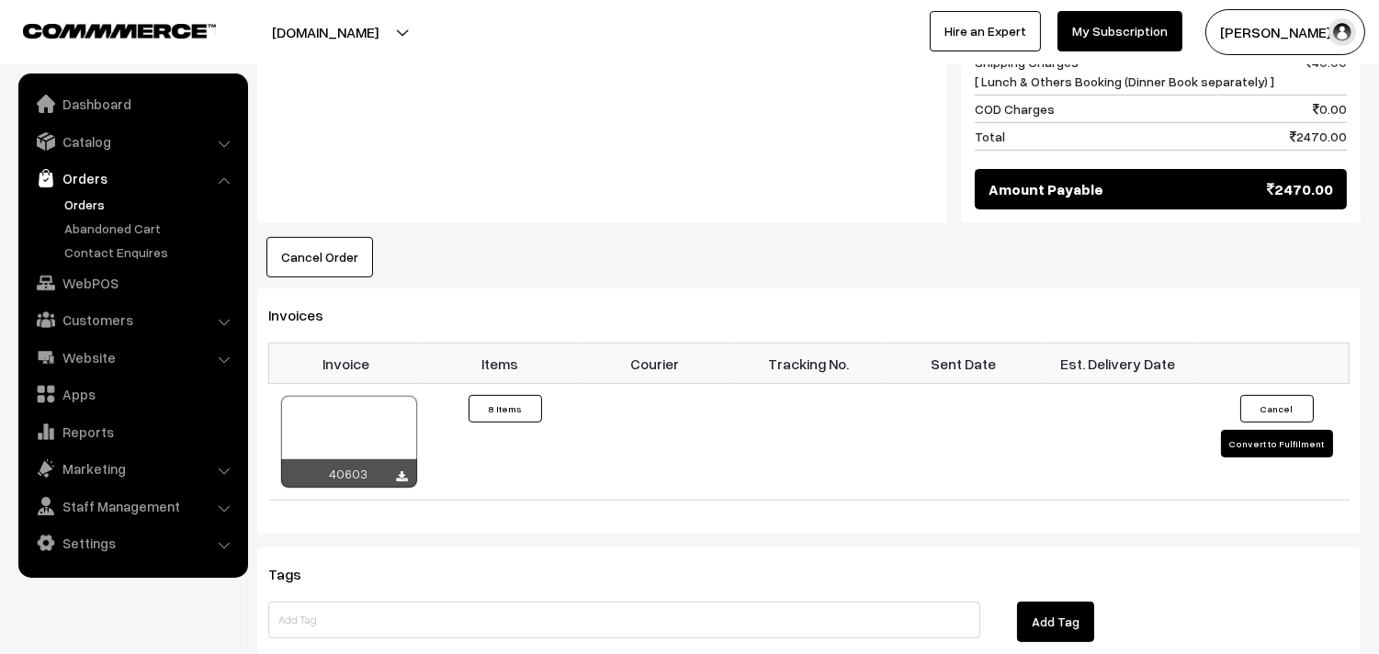
scroll to position [1229, 0]
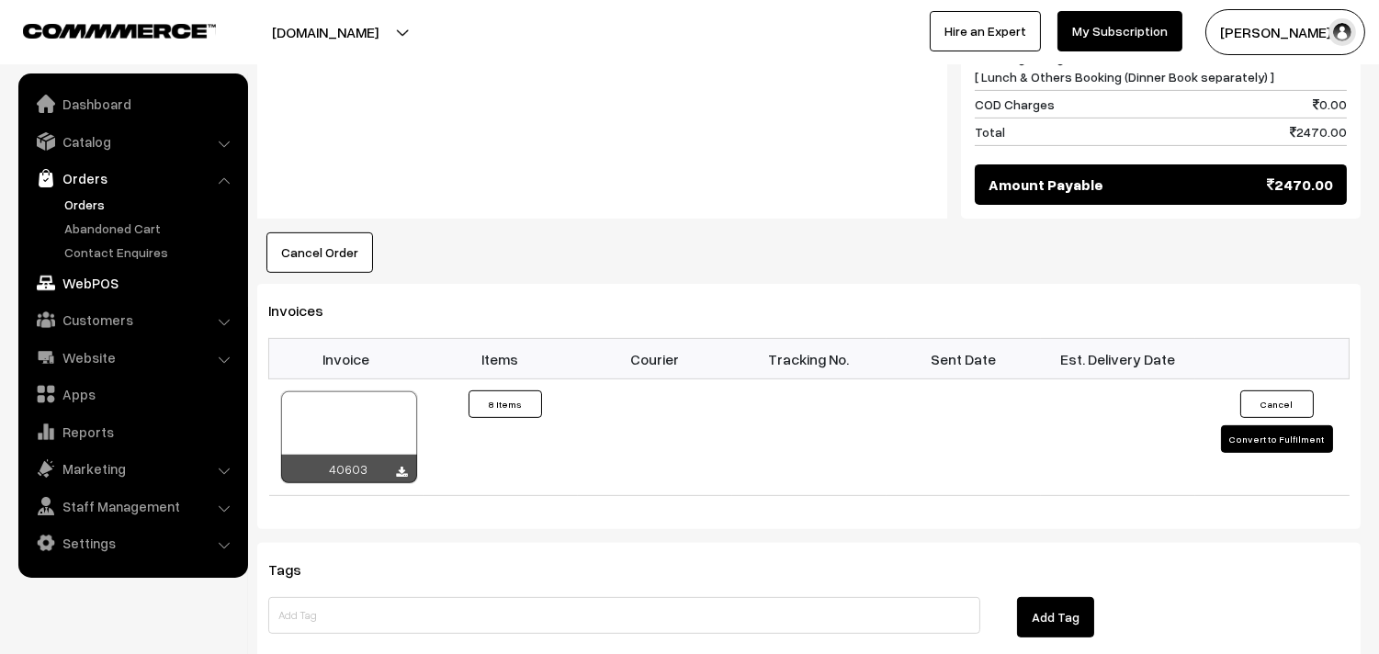
click at [104, 272] on link "WebPOS" at bounding box center [132, 282] width 219 height 33
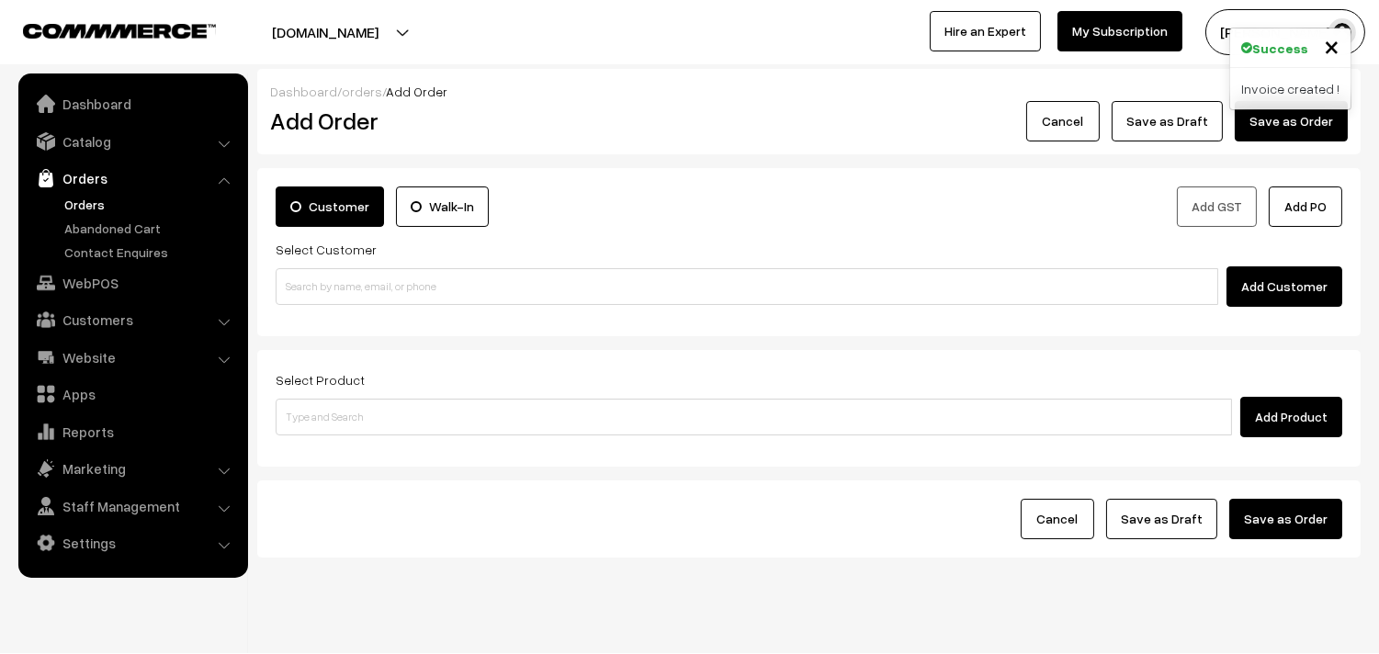
click at [79, 204] on link "Orders" at bounding box center [151, 204] width 182 height 19
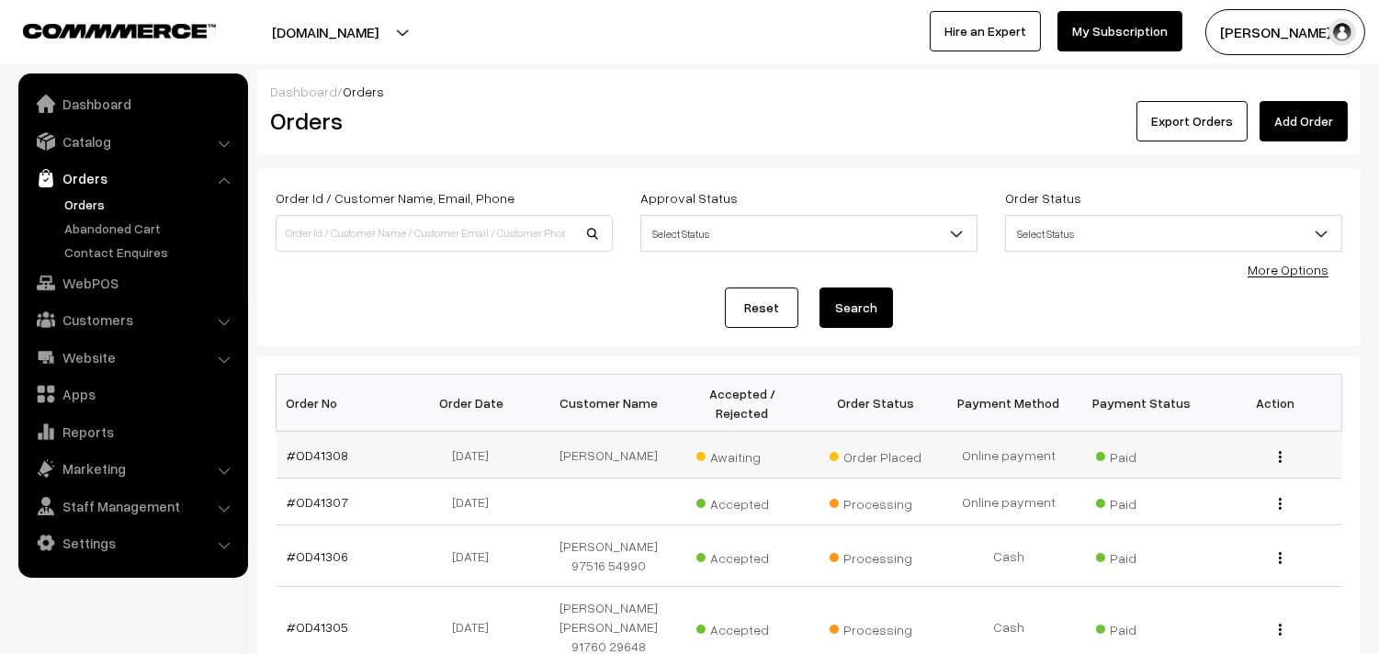
click at [314, 443] on td "#OD41308" at bounding box center [343, 455] width 133 height 47
click at [315, 456] on link "#OD41308" at bounding box center [319, 455] width 62 height 16
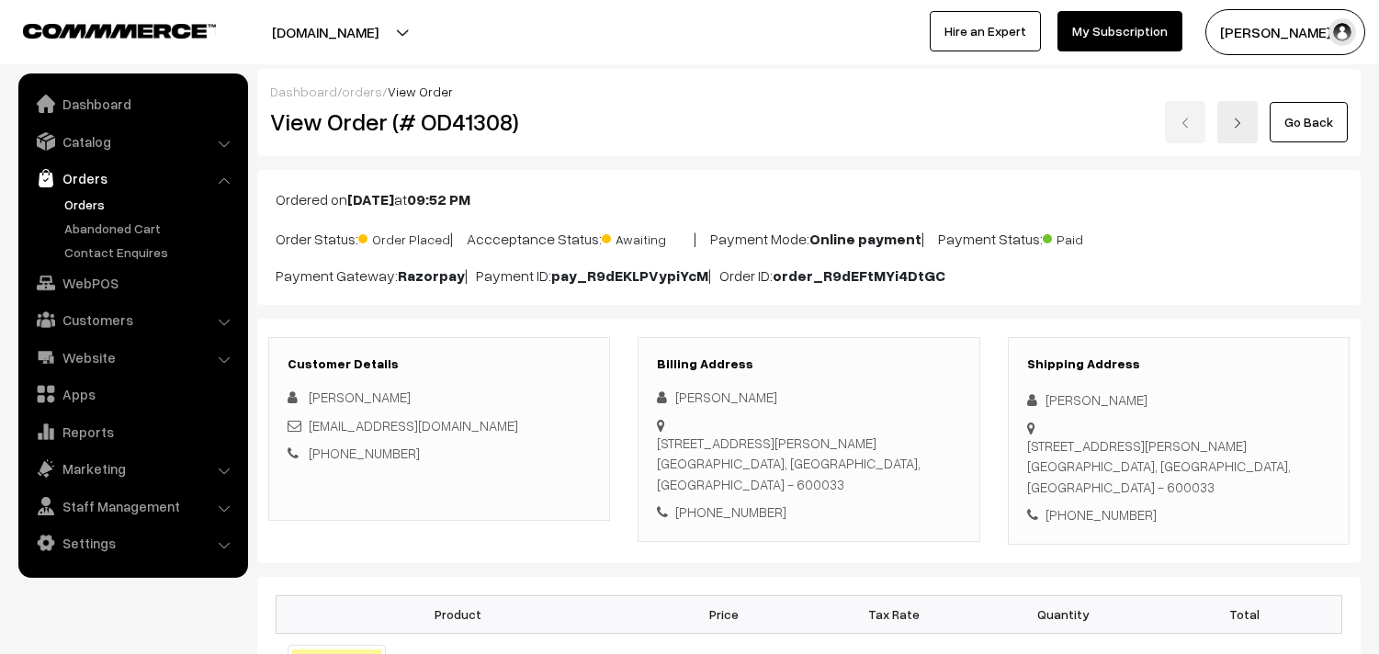
scroll to position [204, 0]
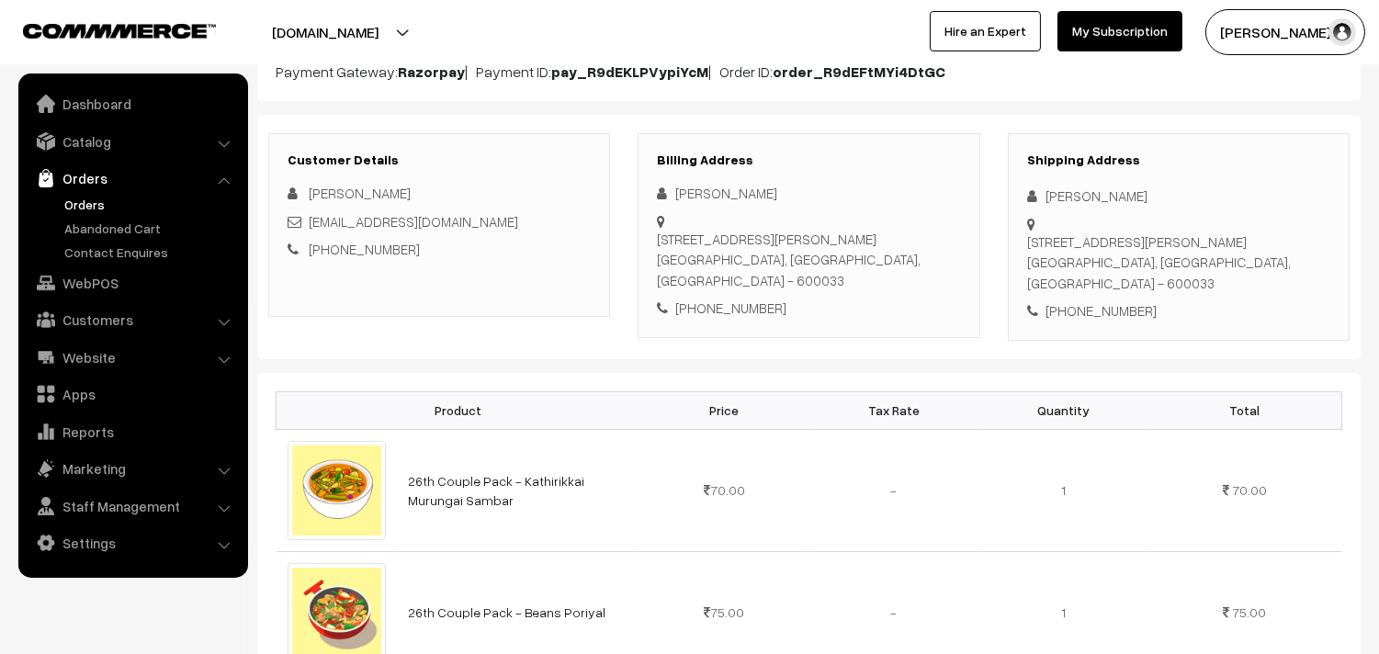
click at [711, 298] on div "[PHONE_NUMBER]" at bounding box center [808, 308] width 303 height 21
copy div "9841056131"
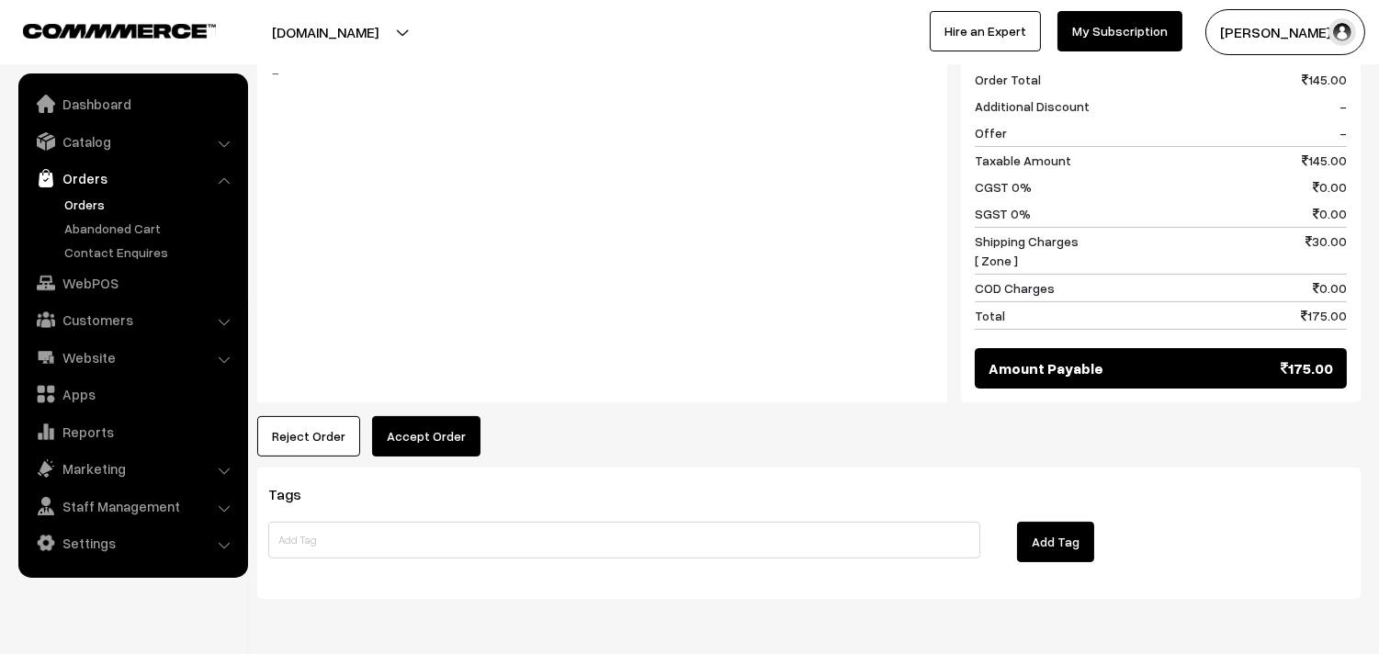
click at [416, 416] on button "Accept Order" at bounding box center [426, 436] width 108 height 40
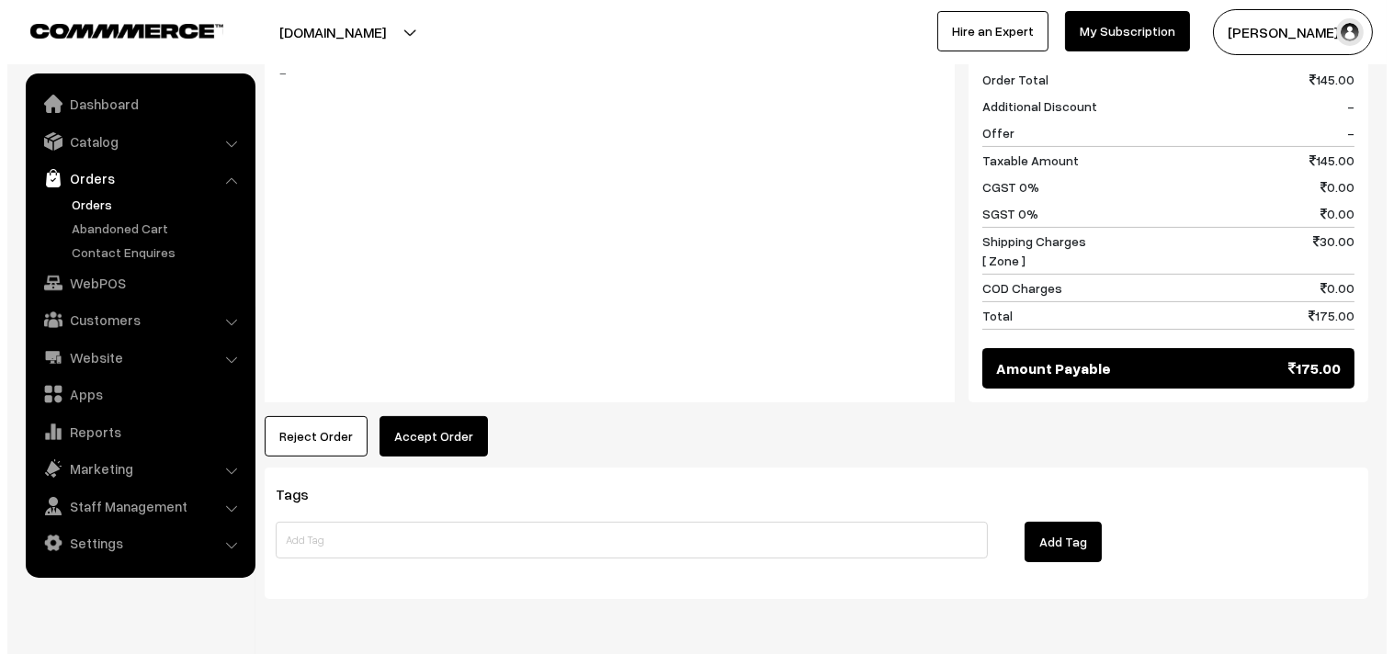
scroll to position [922, 0]
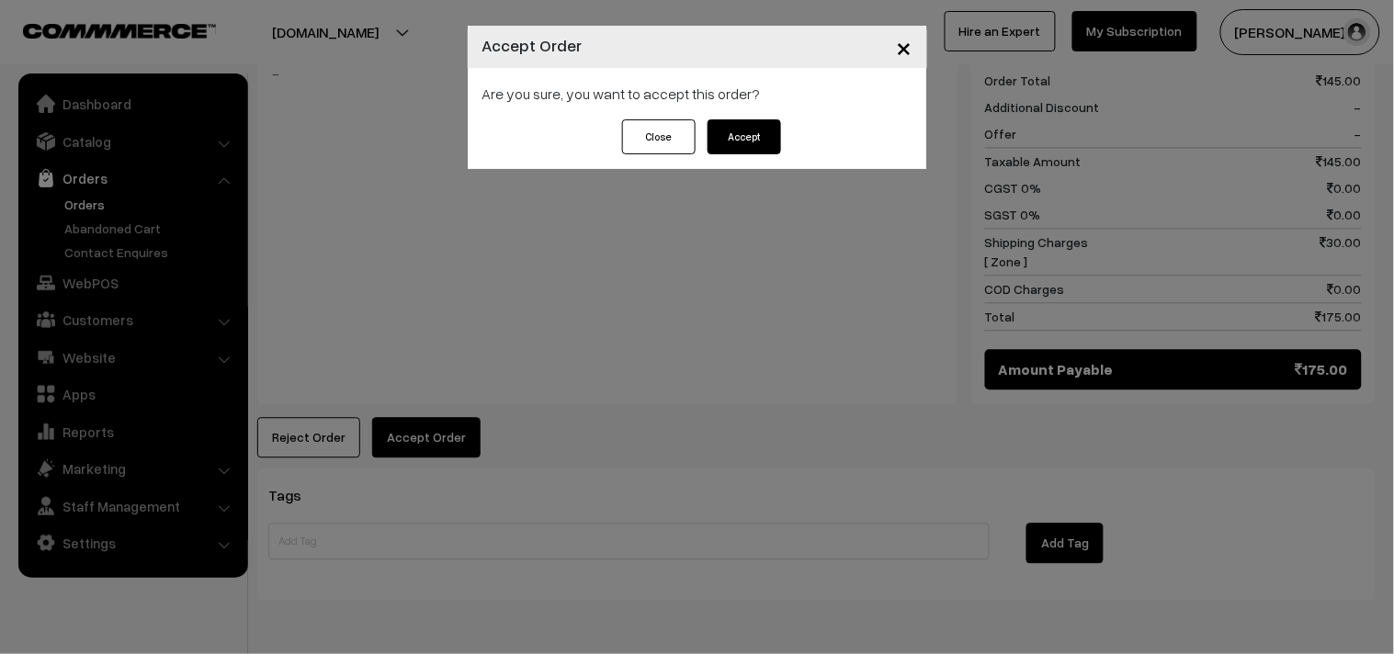
click at [727, 130] on button "Accept" at bounding box center [745, 136] width 74 height 35
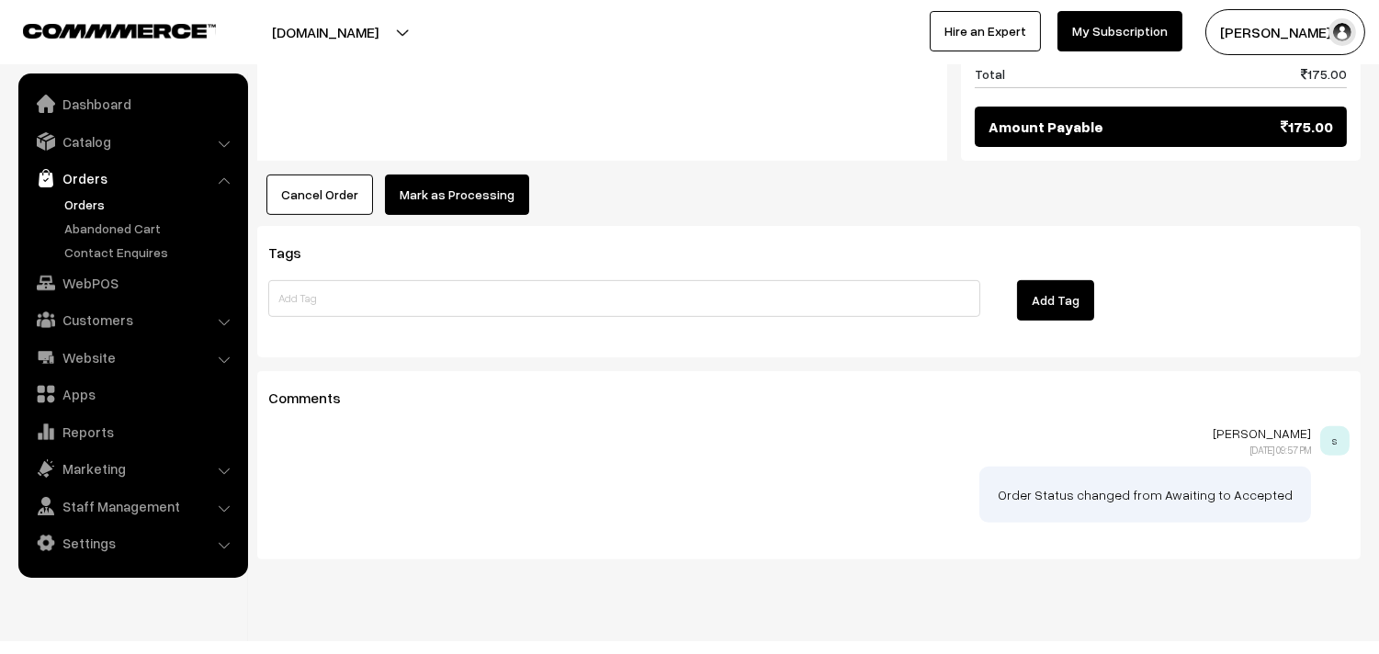
click at [458, 175] on button "Mark as Processing" at bounding box center [457, 195] width 144 height 40
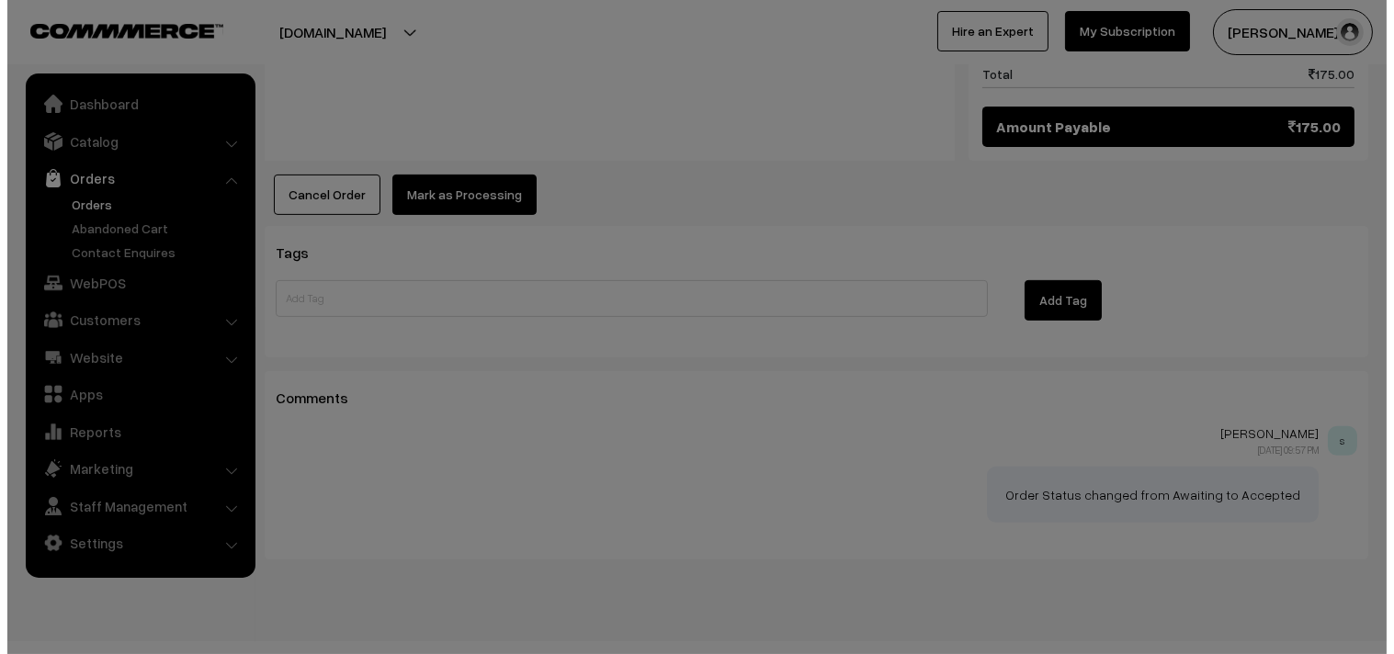
scroll to position [1163, 0]
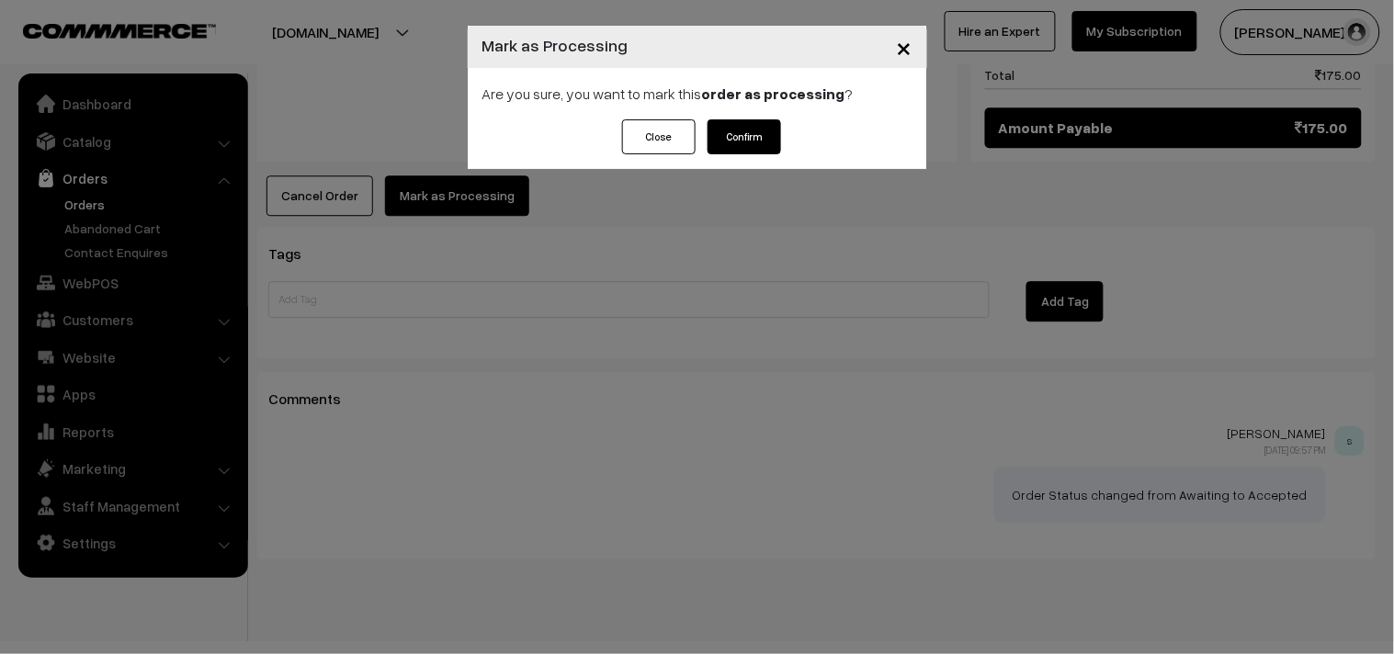
click at [747, 142] on button "Confirm" at bounding box center [745, 136] width 74 height 35
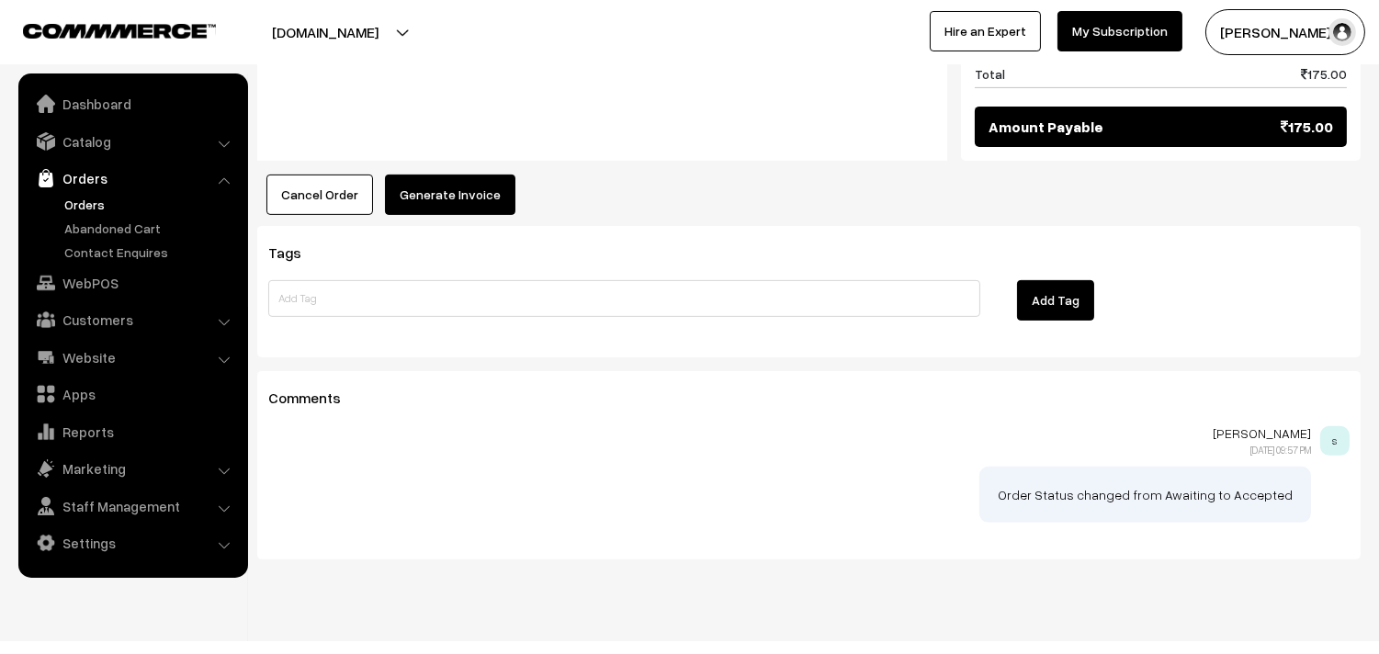
click at [458, 182] on button "Generate Invoice" at bounding box center [450, 195] width 130 height 40
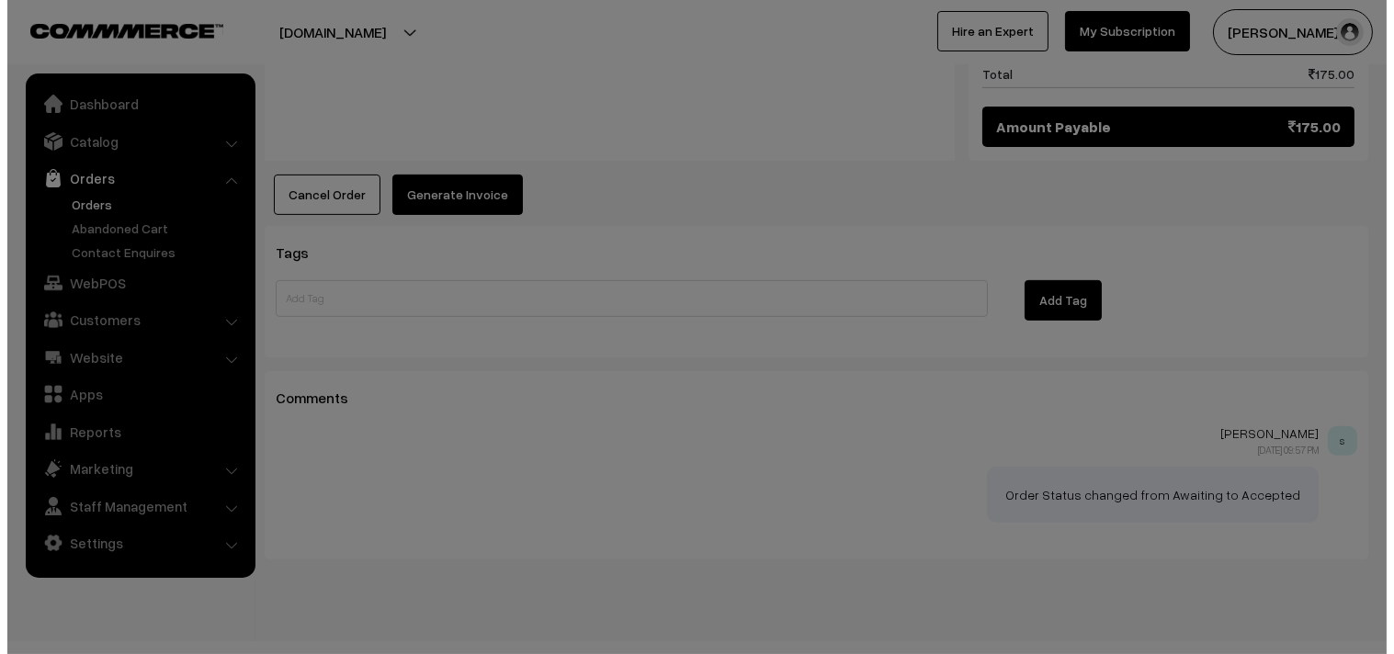
scroll to position [1163, 0]
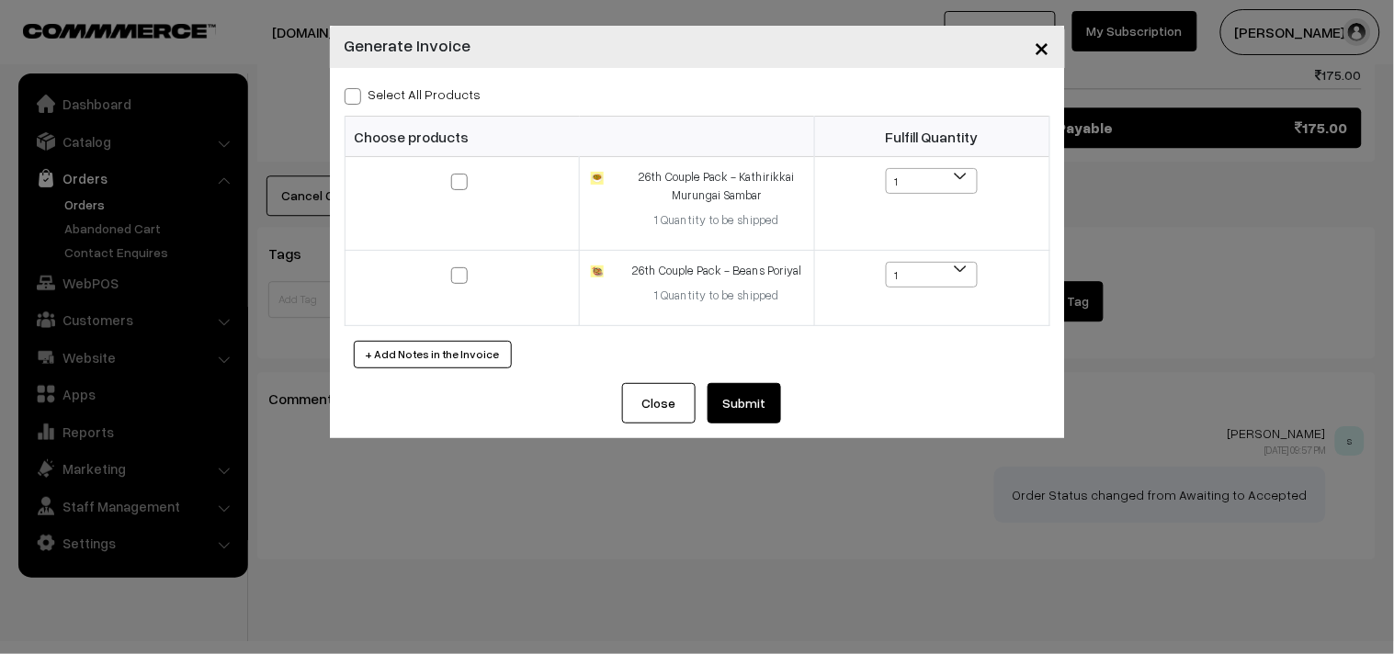
click at [411, 102] on label "Select All Products" at bounding box center [413, 94] width 137 height 19
click at [357, 99] on input "Select All Products" at bounding box center [351, 93] width 12 height 12
checkbox input "true"
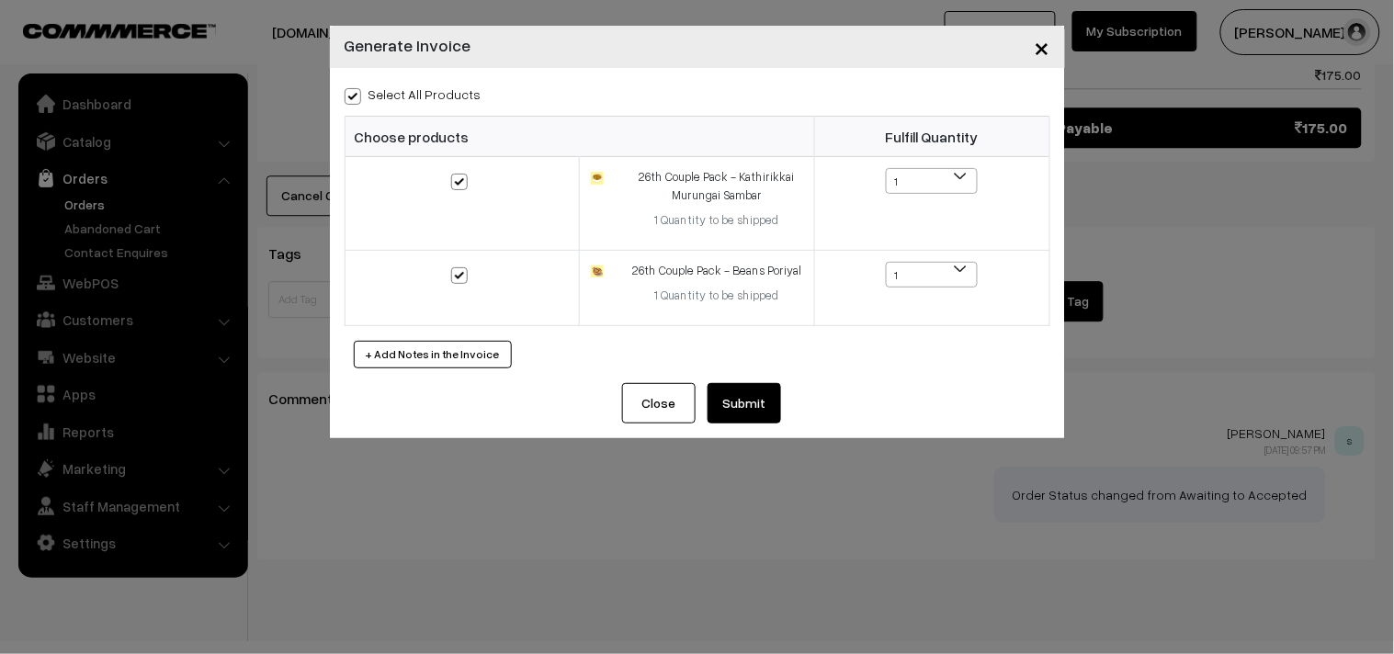
click at [732, 410] on button "Submit" at bounding box center [745, 403] width 74 height 40
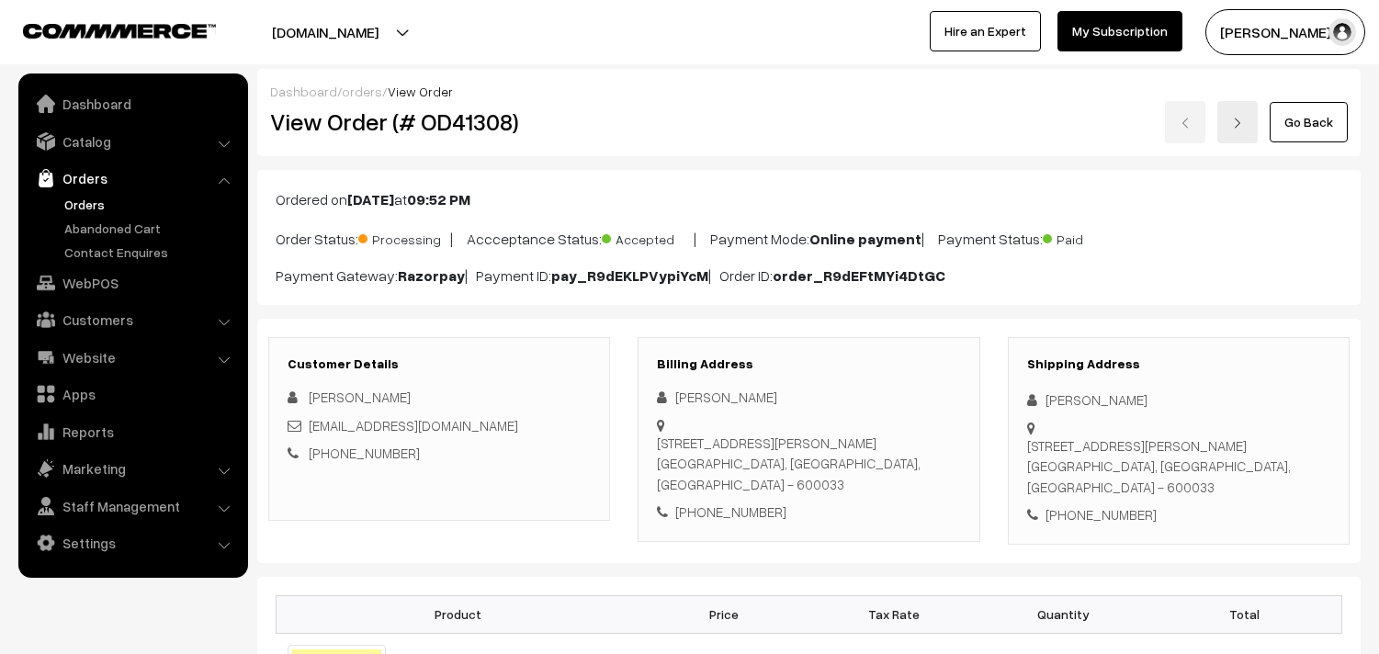
scroll to position [1160, 0]
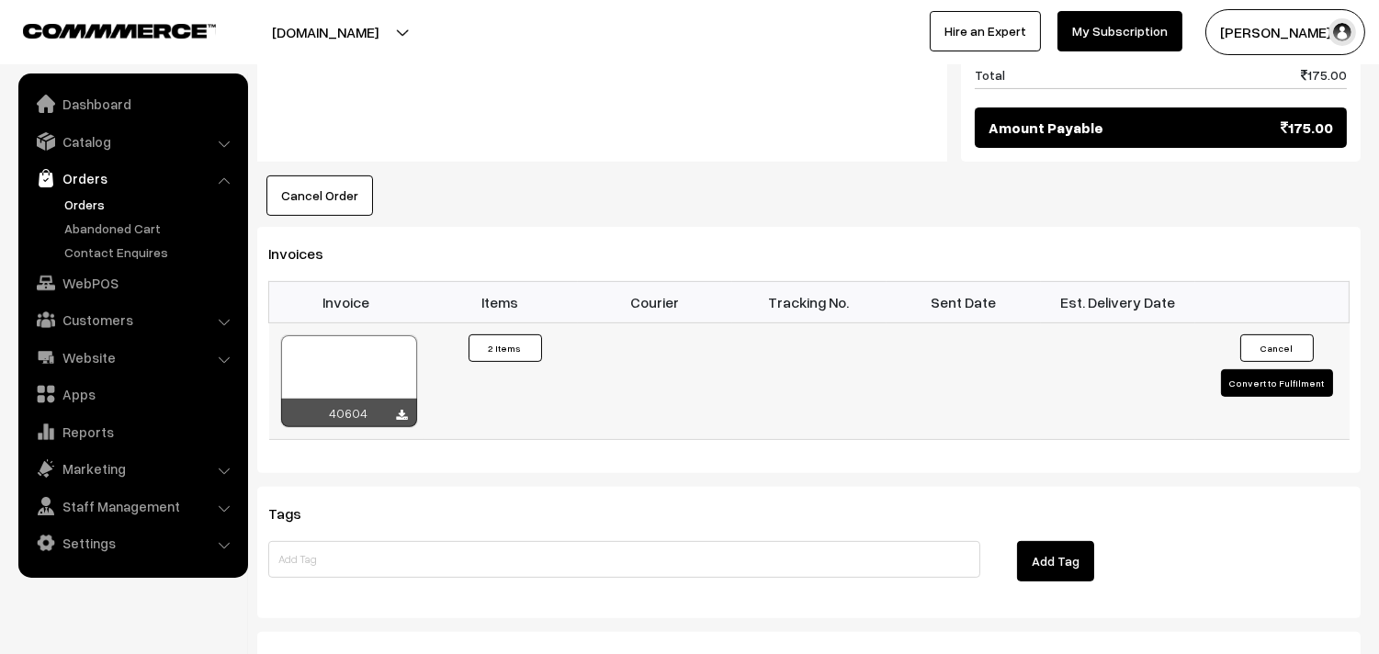
click at [347, 399] on div "40604" at bounding box center [349, 413] width 136 height 28
click at [357, 335] on div at bounding box center [349, 381] width 136 height 92
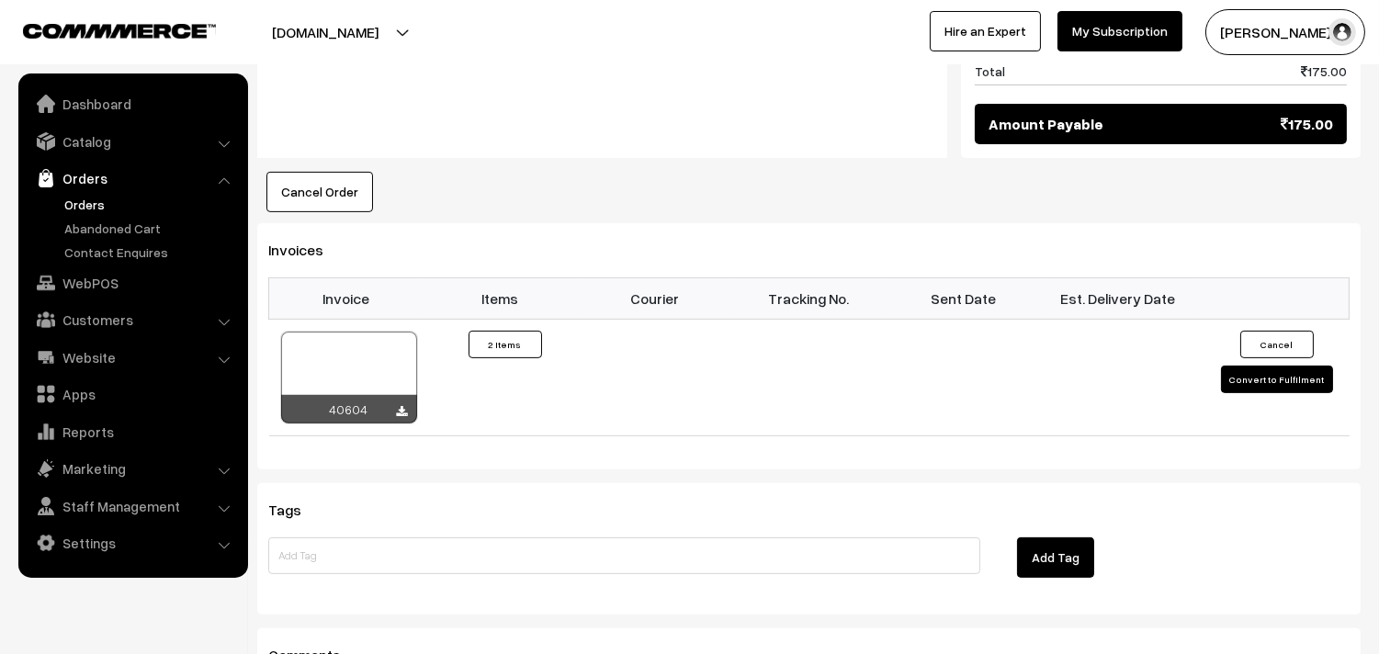
click at [78, 199] on link "Orders" at bounding box center [151, 204] width 182 height 19
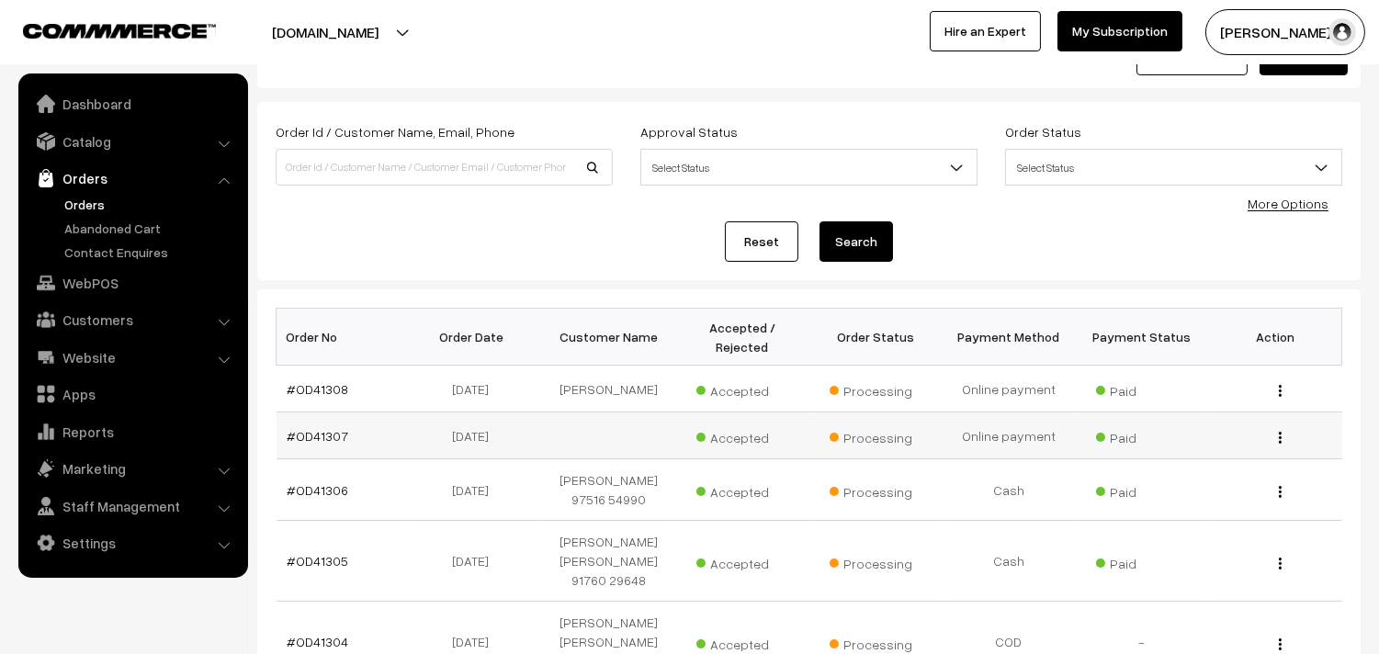
scroll to position [102, 0]
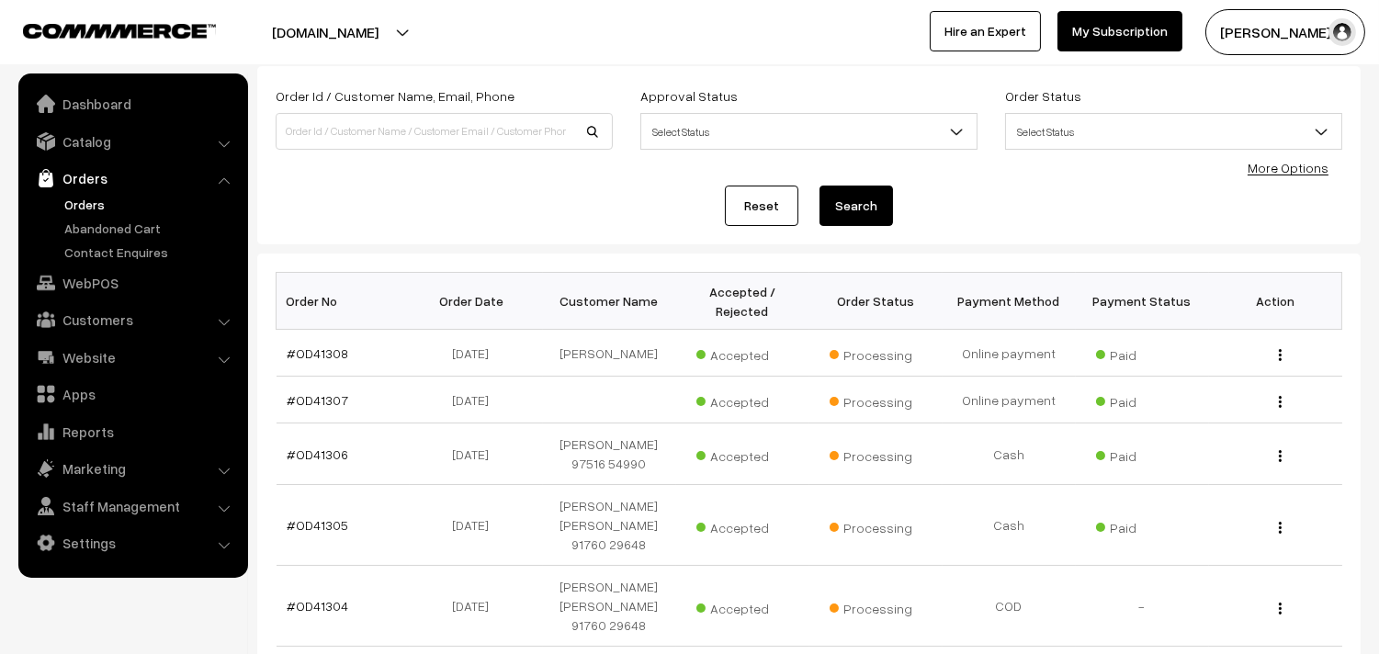
click at [85, 214] on ul "Orders" at bounding box center [133, 228] width 221 height 67
click at [89, 198] on link "Orders" at bounding box center [151, 204] width 182 height 19
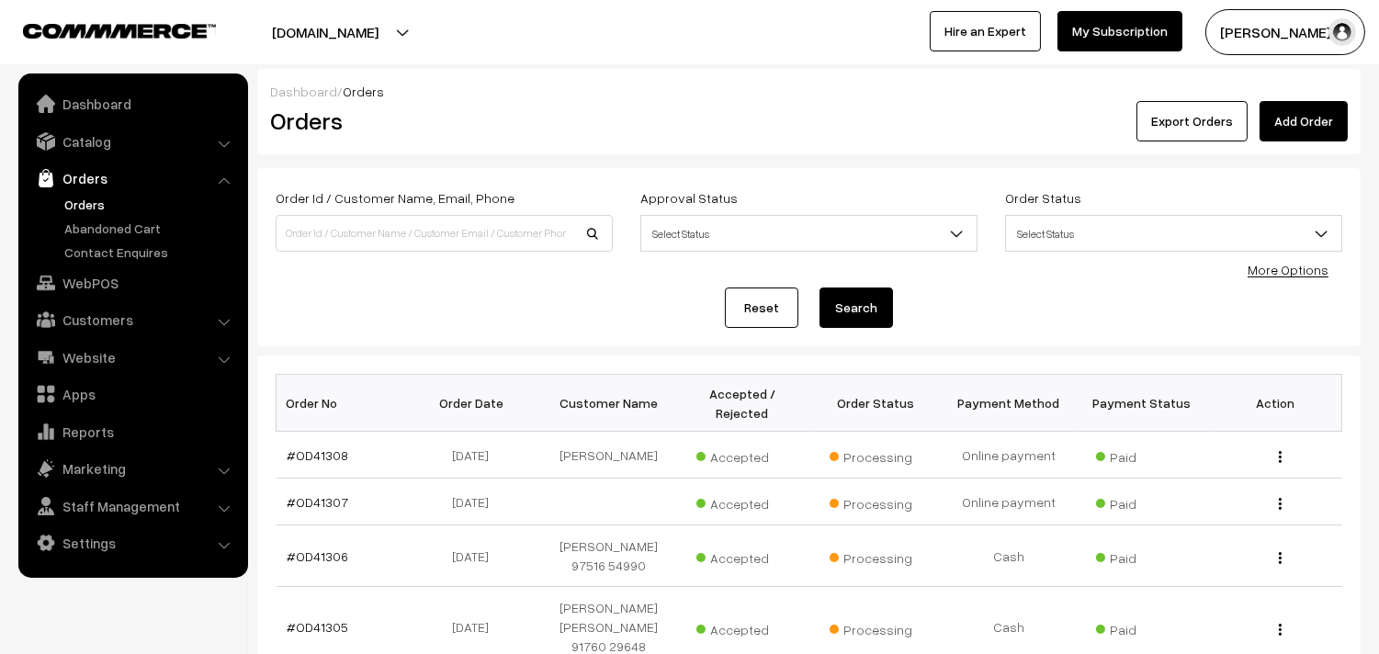
click at [78, 211] on link "Orders" at bounding box center [151, 204] width 182 height 19
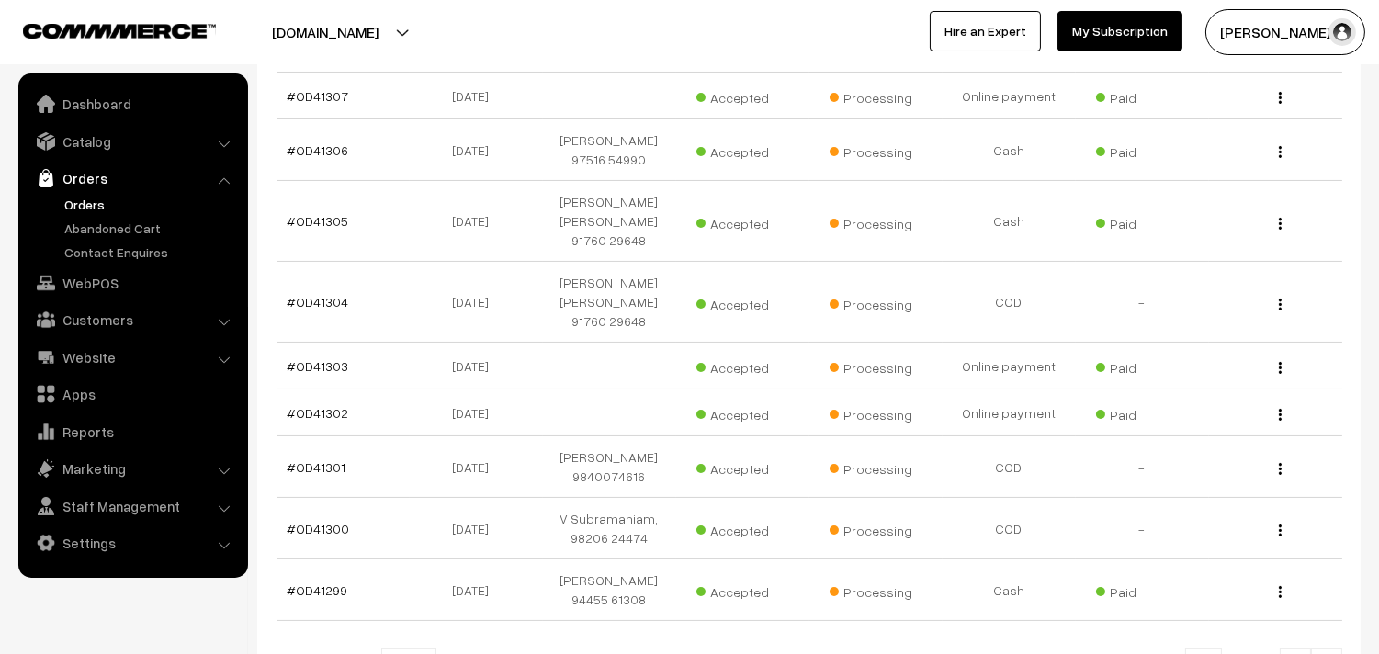
scroll to position [408, 0]
click at [74, 196] on link "Orders" at bounding box center [151, 204] width 182 height 19
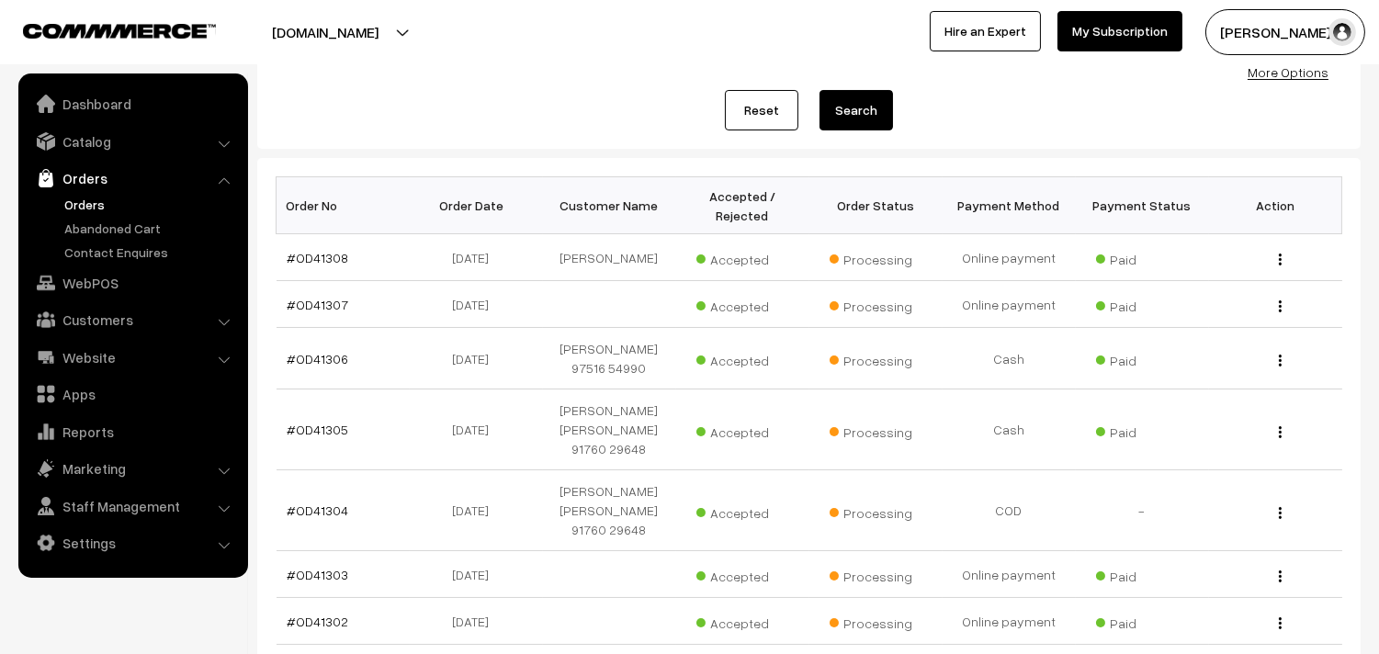
scroll to position [204, 0]
